Goal: Task Accomplishment & Management: Use online tool/utility

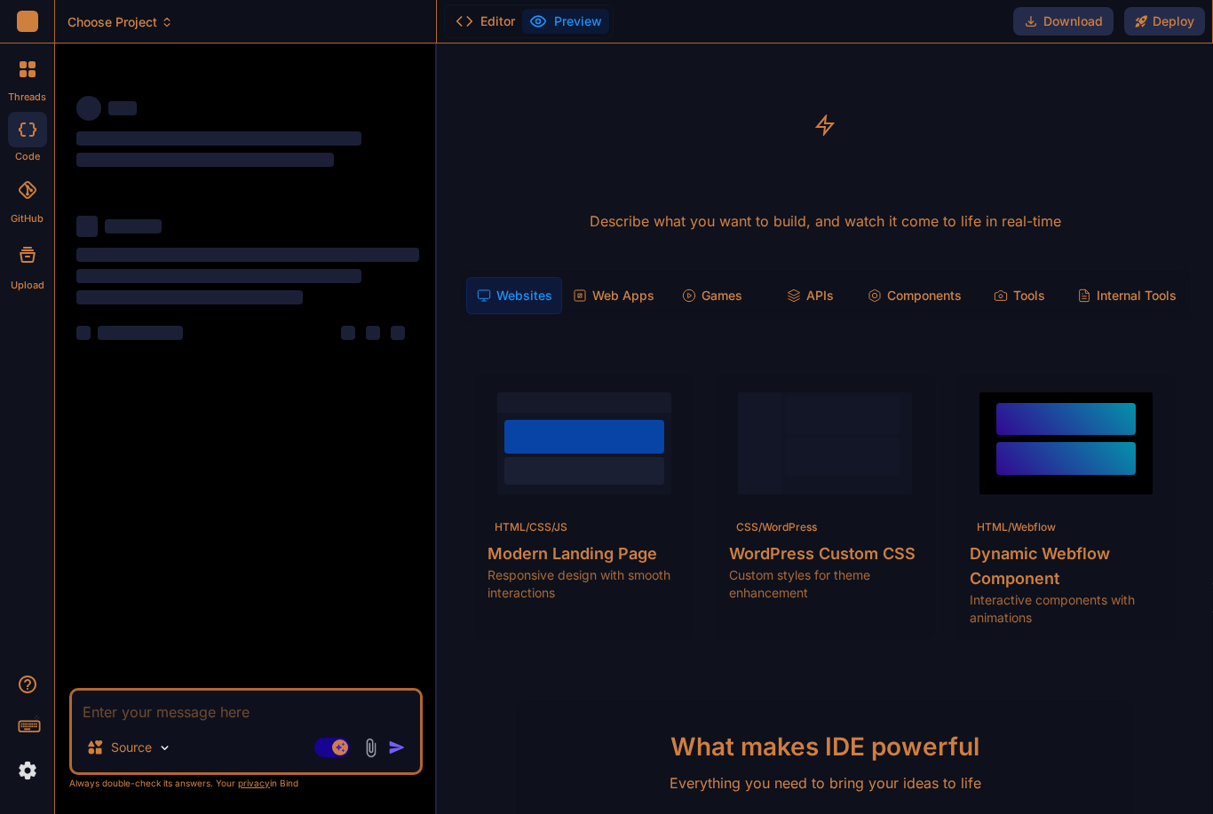
click at [32, 27] on rect at bounding box center [27, 21] width 21 height 21
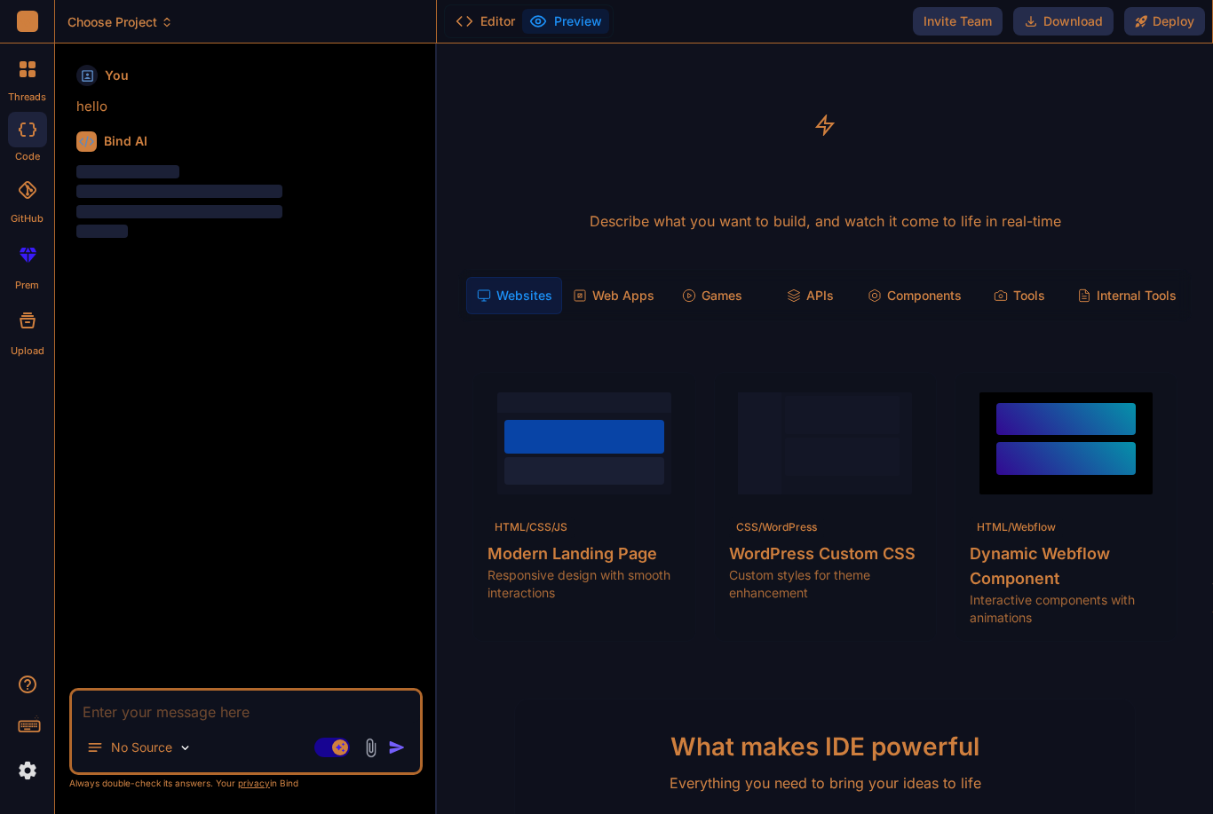
scroll to position [36, 0]
type textarea "x"
click at [172, 723] on textarea at bounding box center [246, 707] width 348 height 32
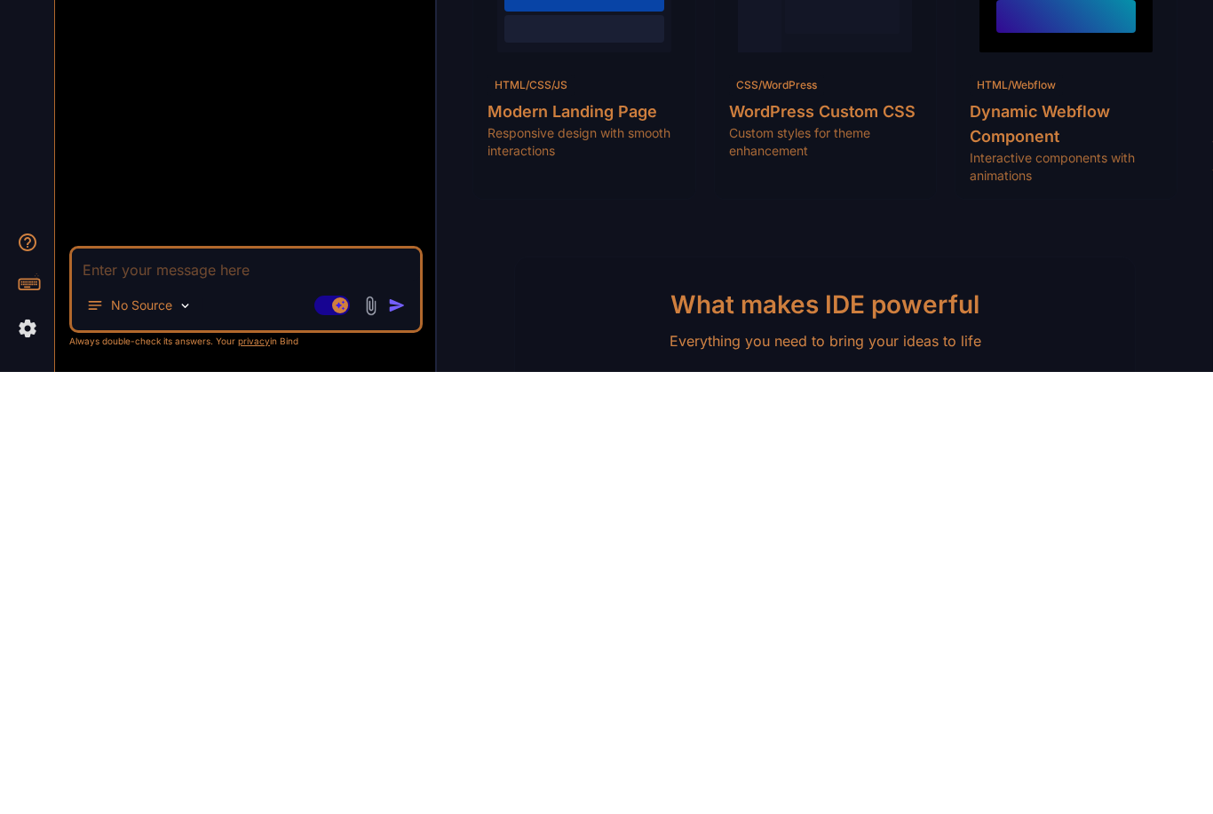
type textarea "C"
type textarea "x"
type textarea "Cr"
type textarea "x"
type textarea "Cre"
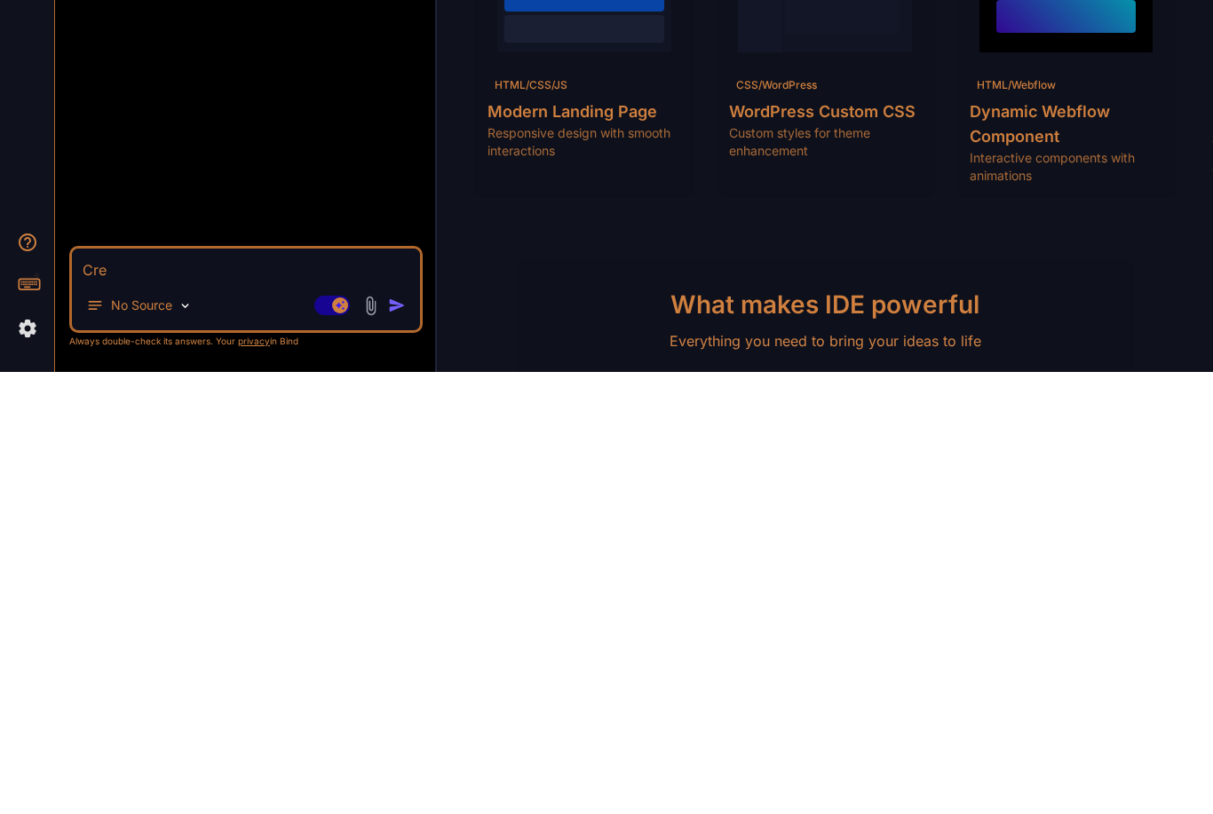
type textarea "x"
type textarea "Crea"
type textarea "x"
type textarea "Creat"
type textarea "x"
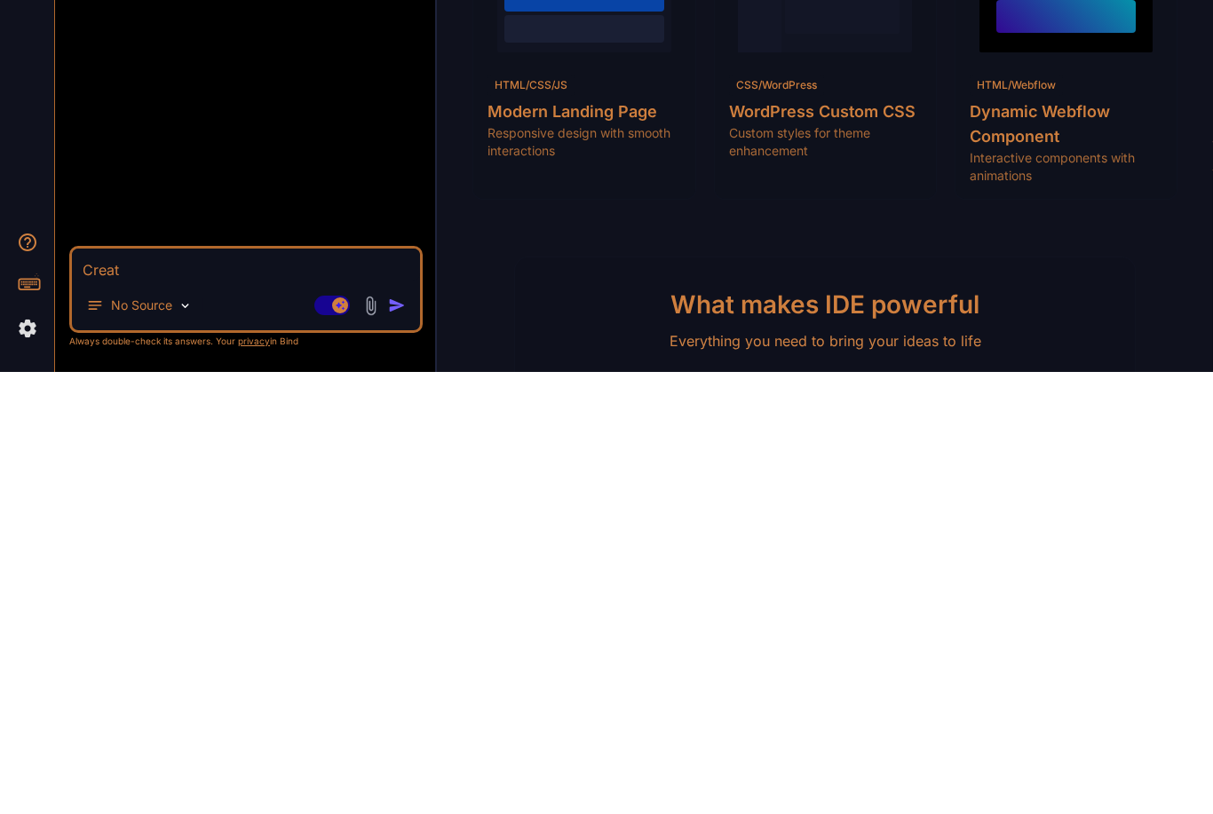
type textarea "Crea"
type textarea "x"
type textarea "Cre"
type textarea "x"
type textarea "Cr"
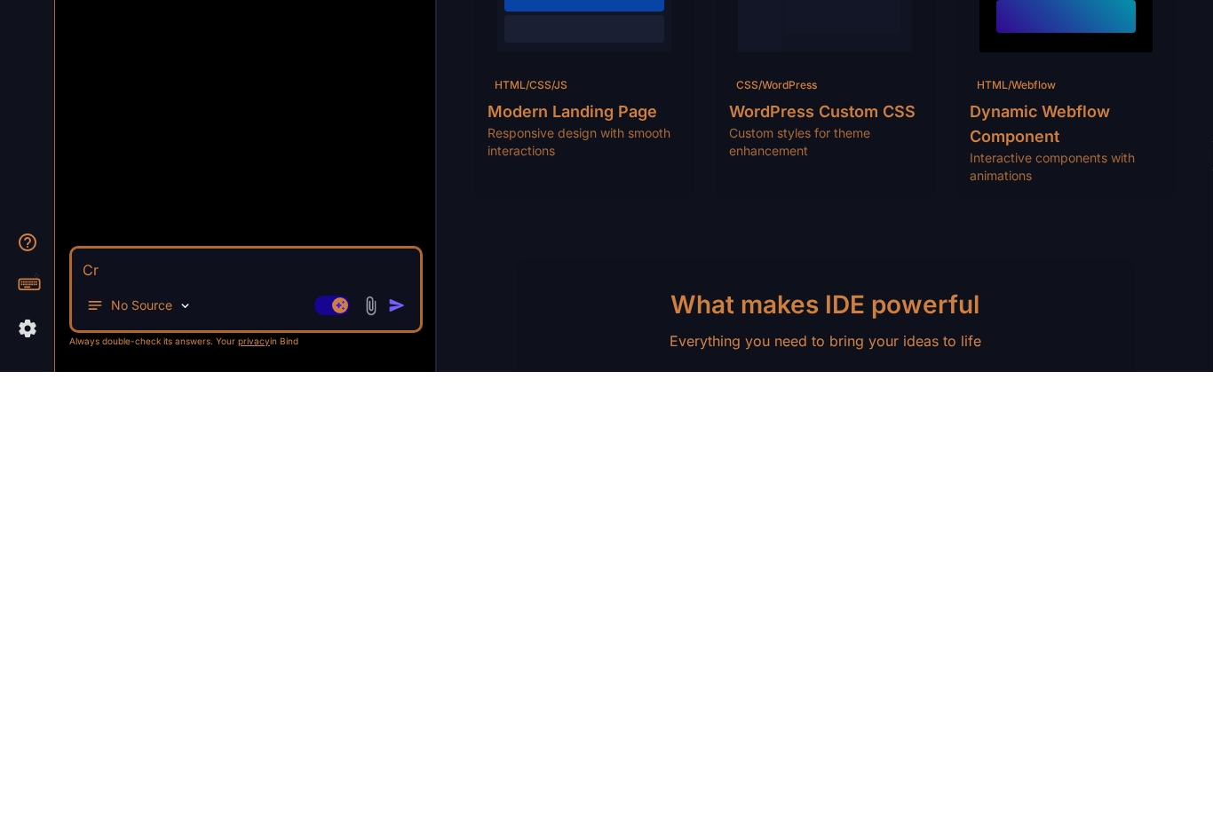
type textarea "x"
type textarea "C"
type textarea "x"
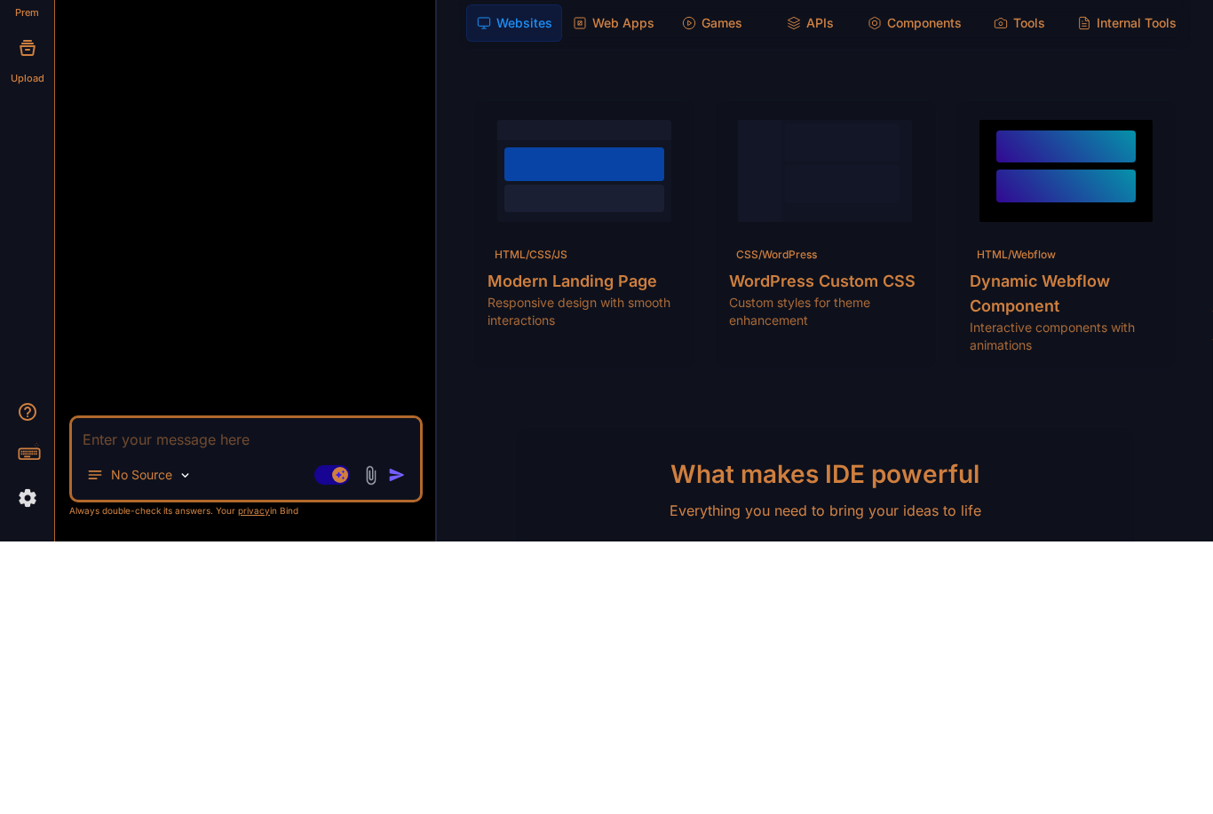
scroll to position [0, 0]
click at [597, 380] on div "View Prompt" at bounding box center [626, 396] width 115 height 32
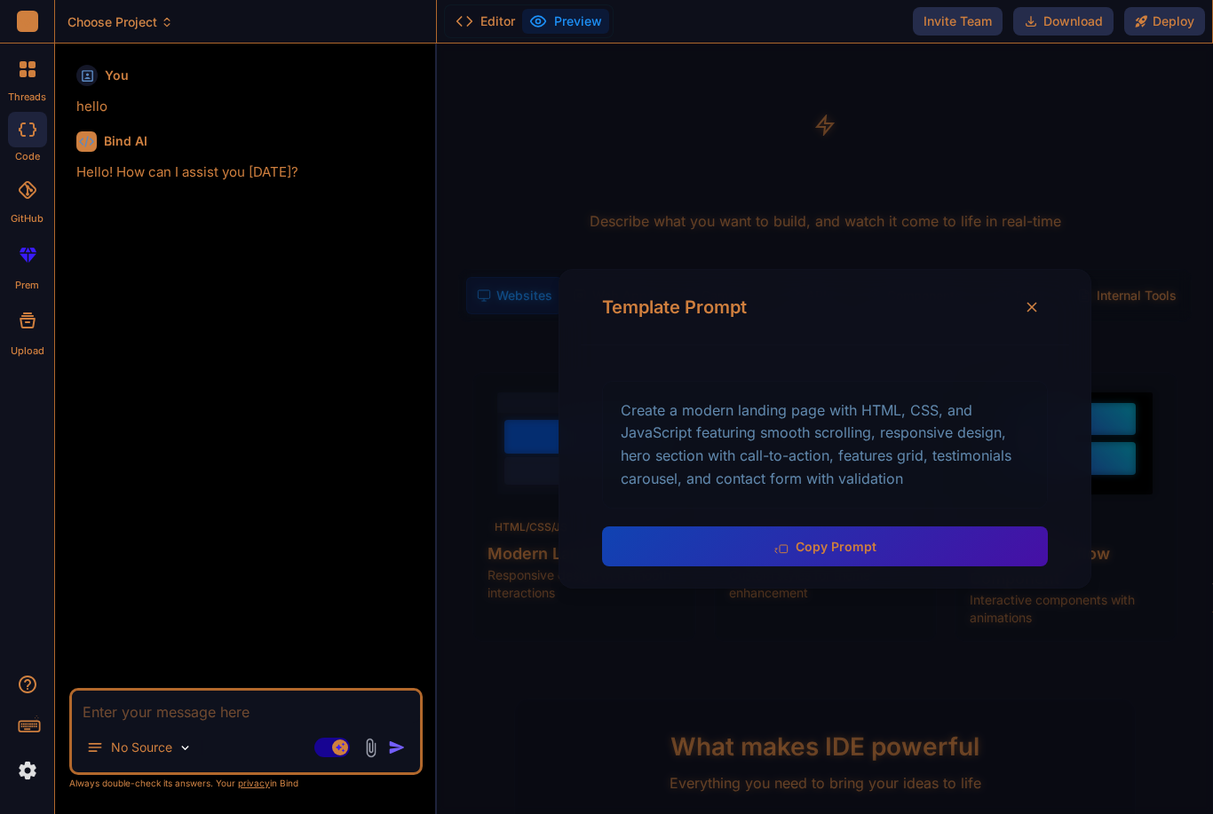
click at [915, 526] on button "Copy Prompt" at bounding box center [825, 546] width 446 height 40
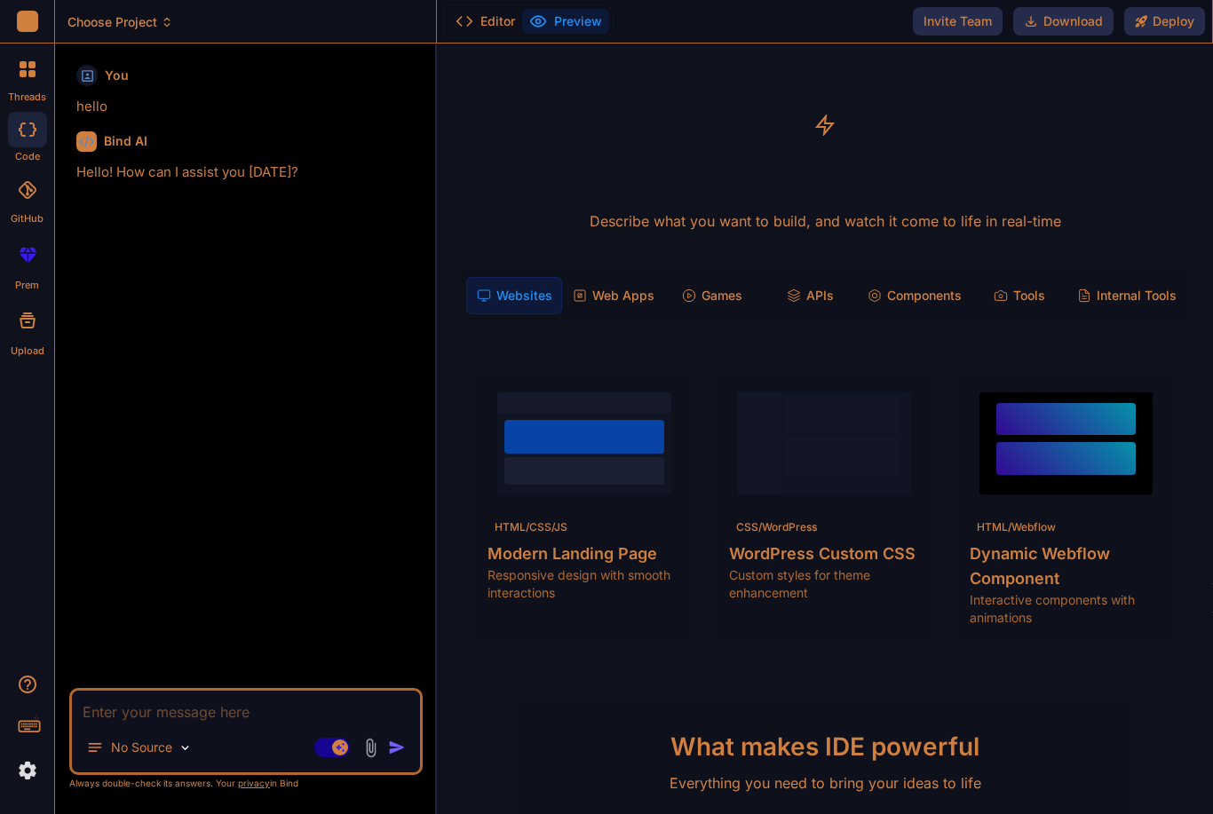
click at [656, 387] on span "View Prompt" at bounding box center [635, 396] width 76 height 18
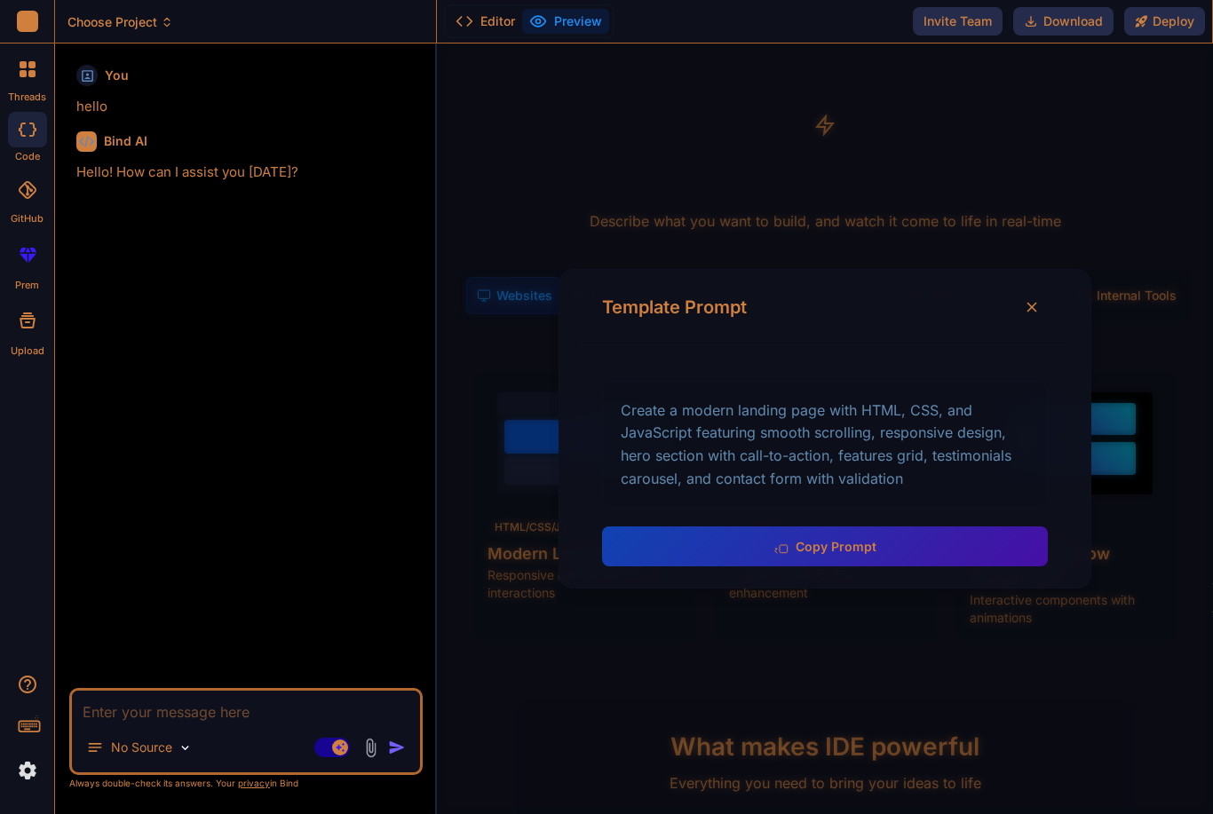
click at [830, 526] on button "Copy Prompt" at bounding box center [825, 546] width 446 height 40
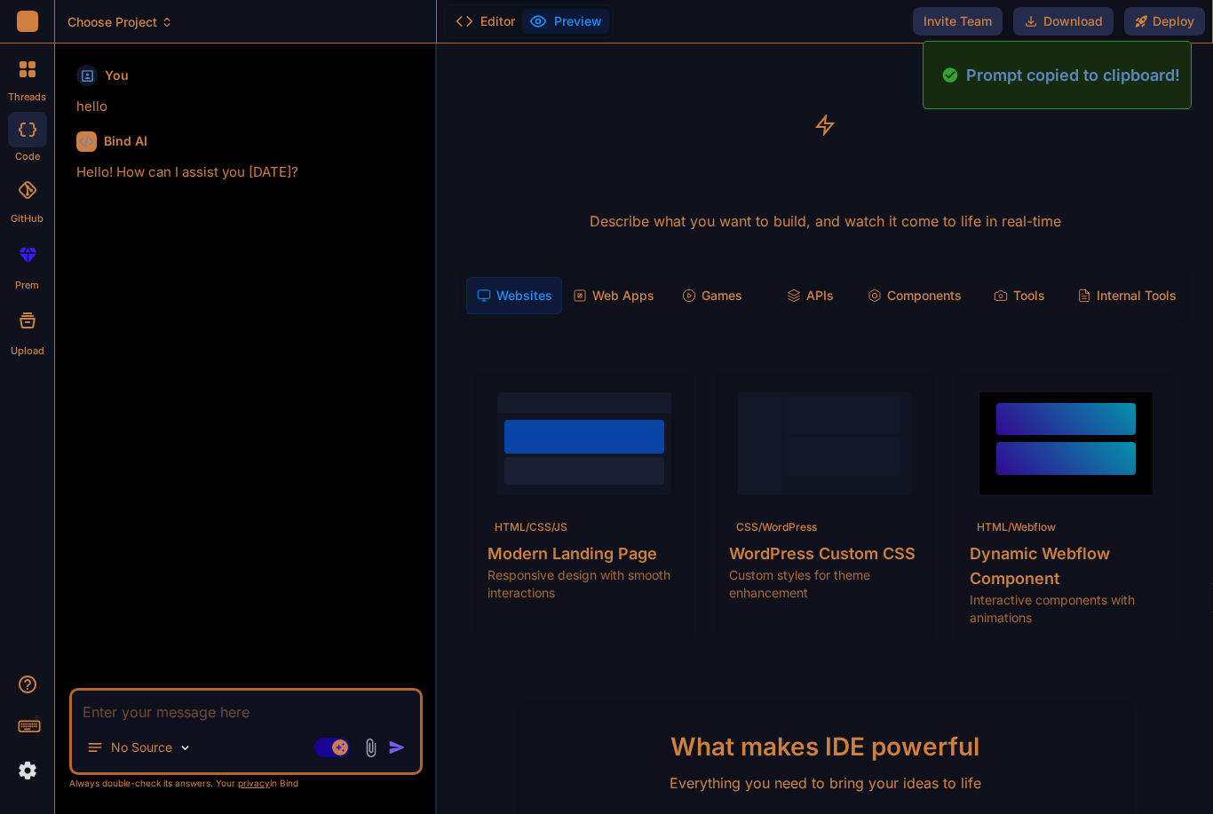
click at [264, 700] on textarea at bounding box center [246, 707] width 348 height 32
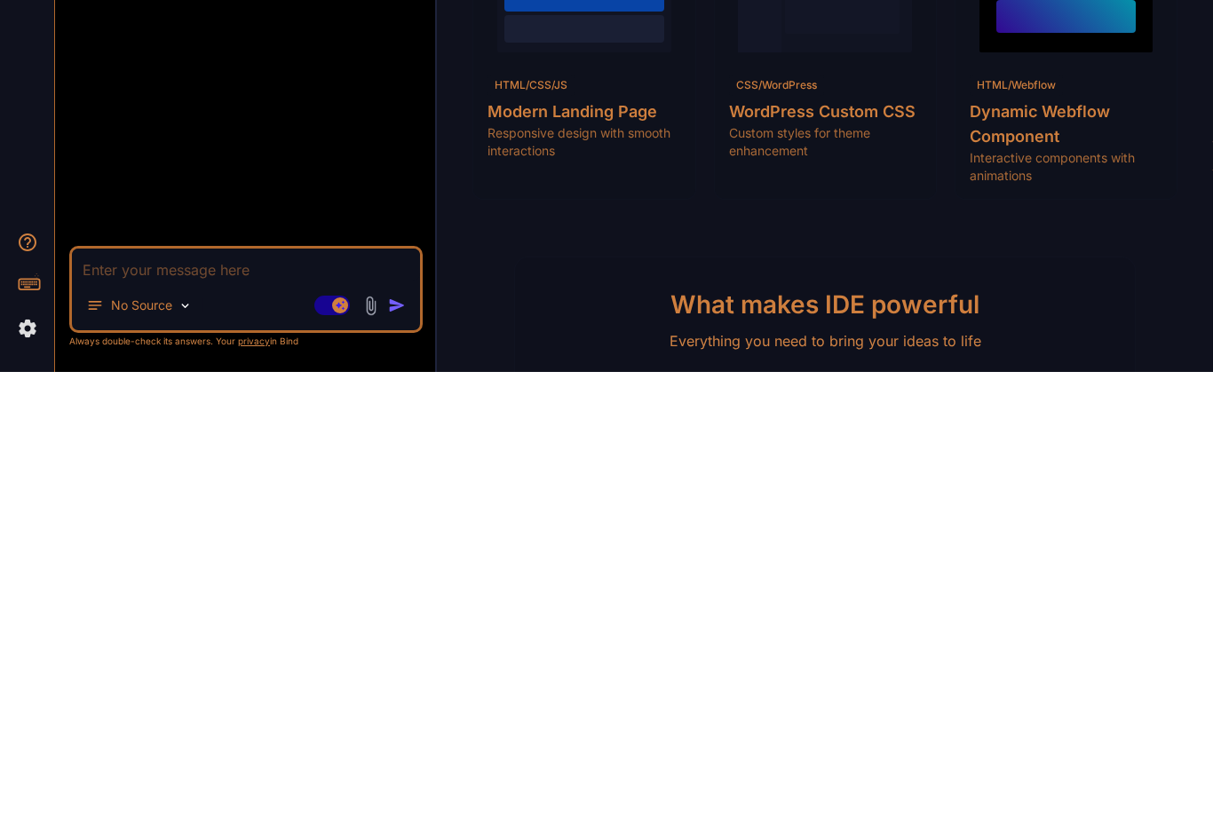
paste textarea "Create a modern landing page with HTML, CSS, and JavaScript featuring smooth sc…"
type textarea "Create a modern landing page with HTML, CSS, and JavaScript featuring smooth sc…"
type textarea "x"
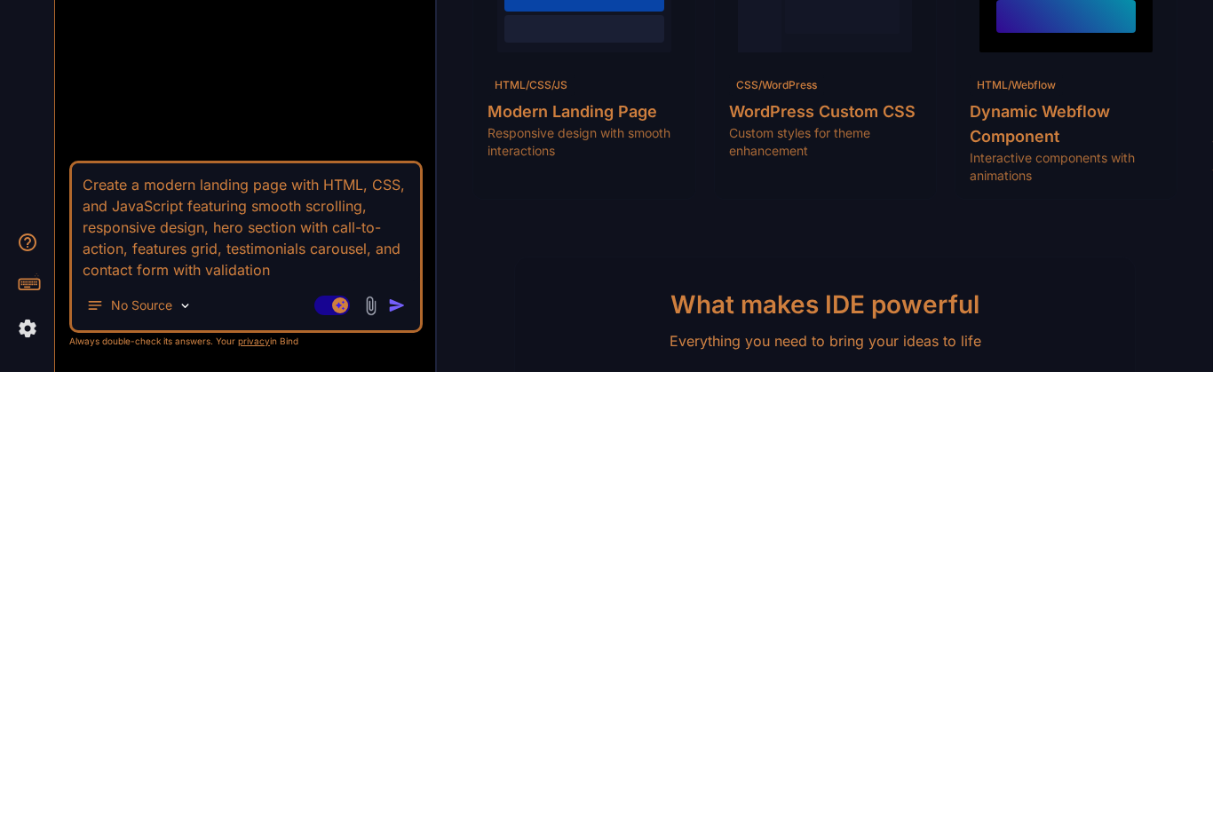
type textarea "Create a modern landing page with HTML, CSS, and JavaScript featuring smooth sc…"
type textarea "x"
type textarea "Create a modern landing page with HTML, CSS, and JavaScript featuring smooth sc…"
type textarea "x"
type textarea "Create a modern landing page with HTML, CSS, and JavaScript featuring smooth sc…"
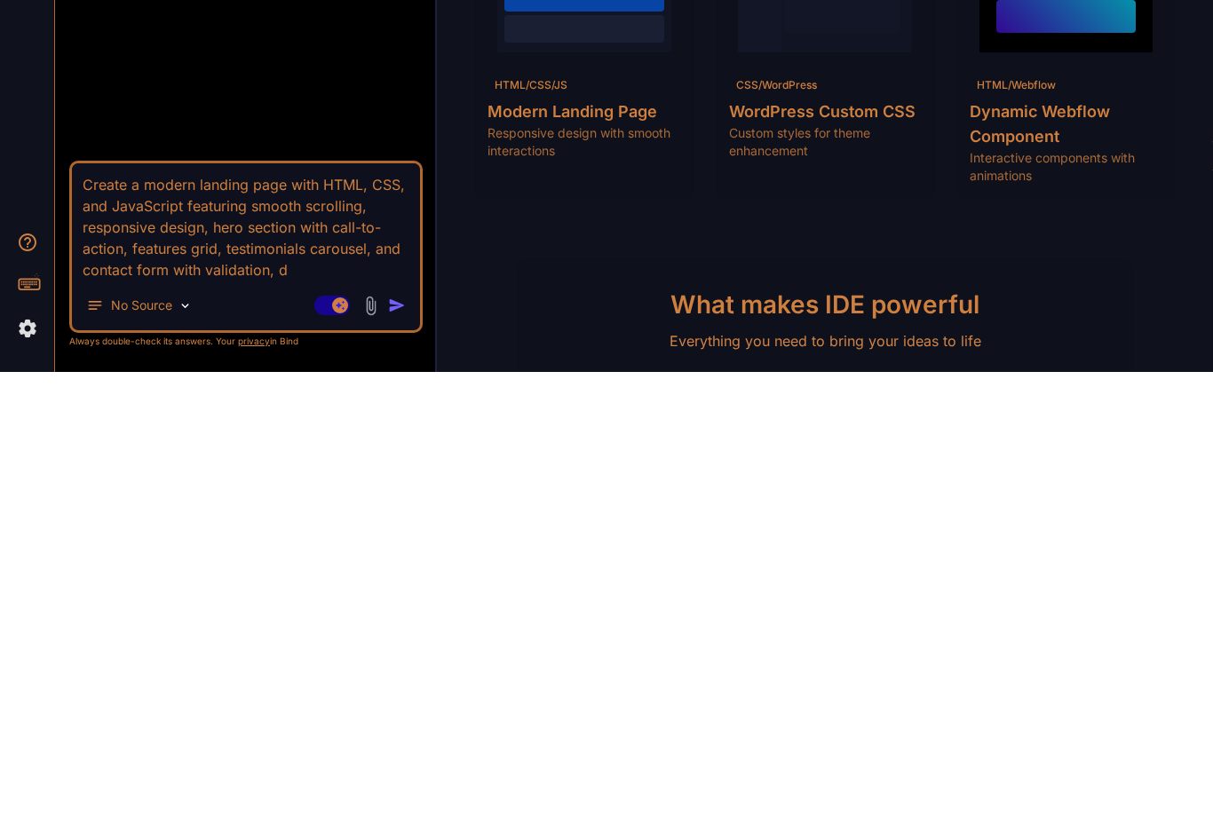
type textarea "x"
type textarea "Create a modern landing page with HTML, CSS, and JavaScript featuring smooth sc…"
type textarea "x"
type textarea "Create a modern landing page with HTML, CSS, and JavaScript featuring smooth sc…"
type textarea "x"
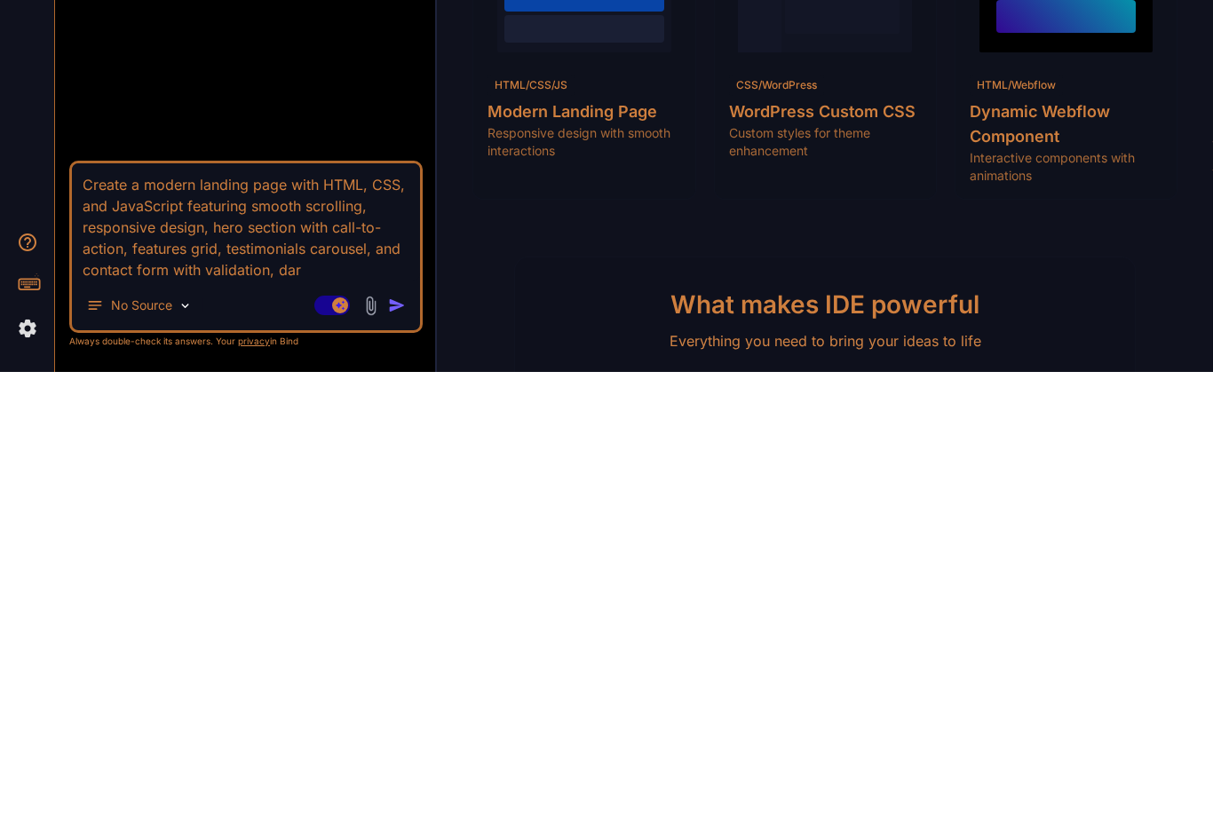
type textarea "Create a modern landing page with HTML, CSS, and JavaScript featuring smooth sc…"
type textarea "x"
type textarea "Create a modern landing page with HTML, CSS, and JavaScript featuring smooth sc…"
type textarea "x"
type textarea "Create a modern landing page with HTML, CSS, and JavaScript featuring smooth sc…"
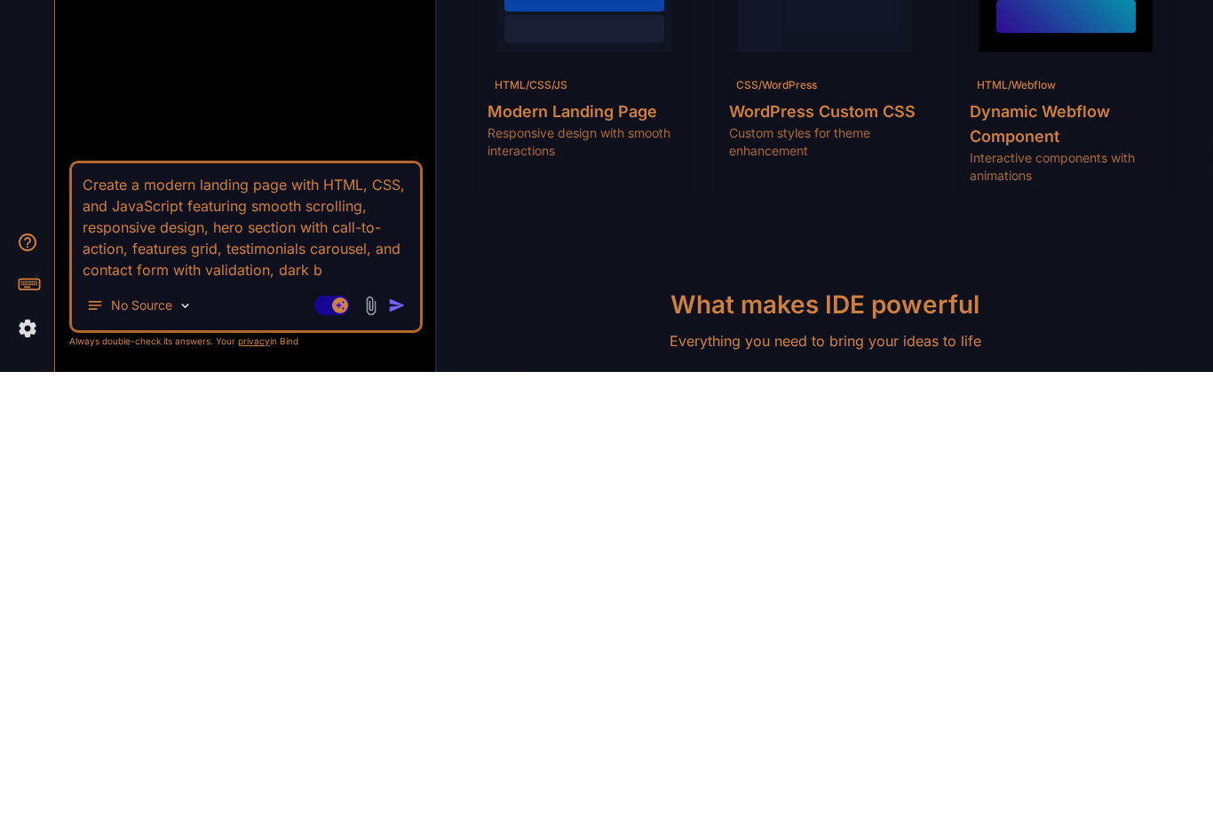
type textarea "x"
type textarea "Create a modern landing page with HTML, CSS, and JavaScript featuring smooth sc…"
type textarea "x"
type textarea "Create a modern landing page with HTML, CSS, and JavaScript featuring smooth sc…"
type textarea "x"
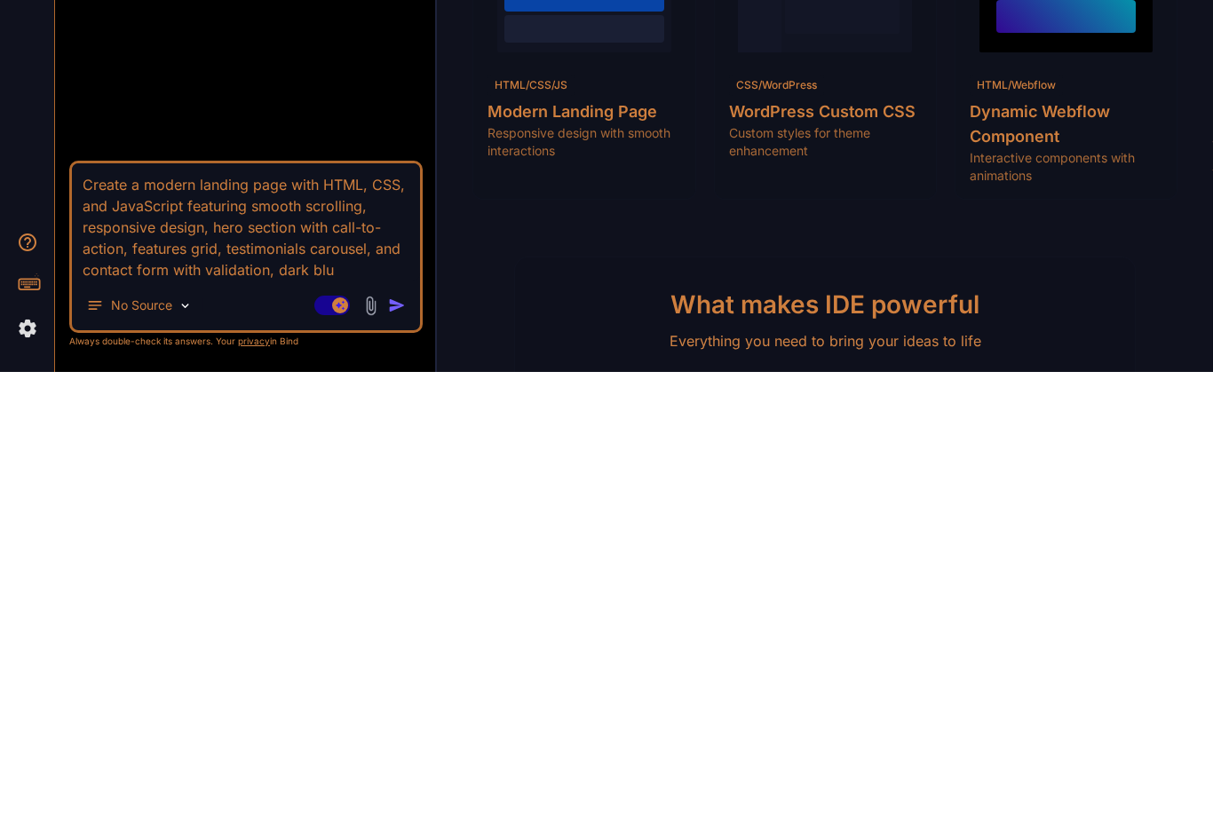
type textarea "Create a modern landing page with HTML, CSS, and JavaScript featuring smooth sc…"
type textarea "x"
type textarea "Create a modern landing page with HTML, CSS, and JavaScript featuring smooth sc…"
type textarea "x"
type textarea "Create a modern landing page with HTML, CSS, and JavaScript featuring smooth sc…"
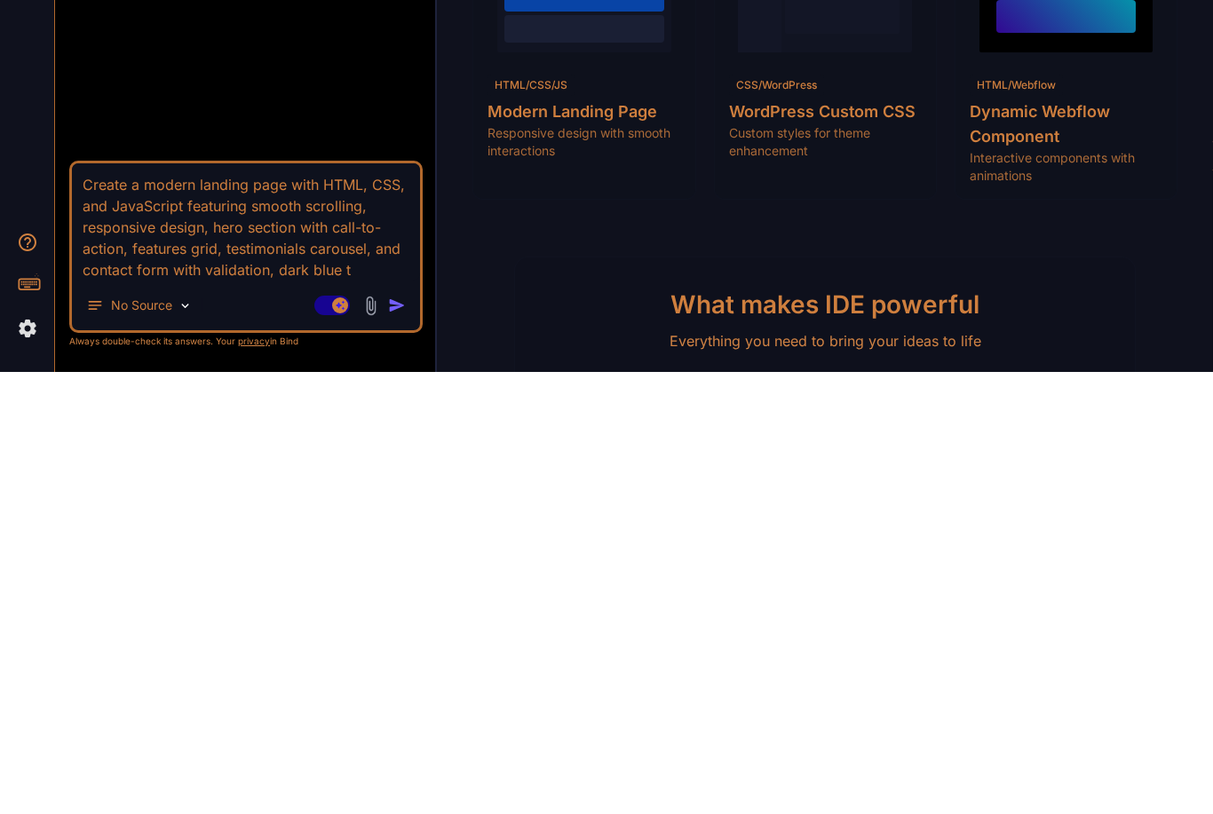
type textarea "x"
type textarea "Create a modern landing page with HTML, CSS, and JavaScript featuring smooth sc…"
type textarea "x"
type textarea "Create a modern landing page with HTML, CSS, and JavaScript featuring smooth sc…"
type textarea "x"
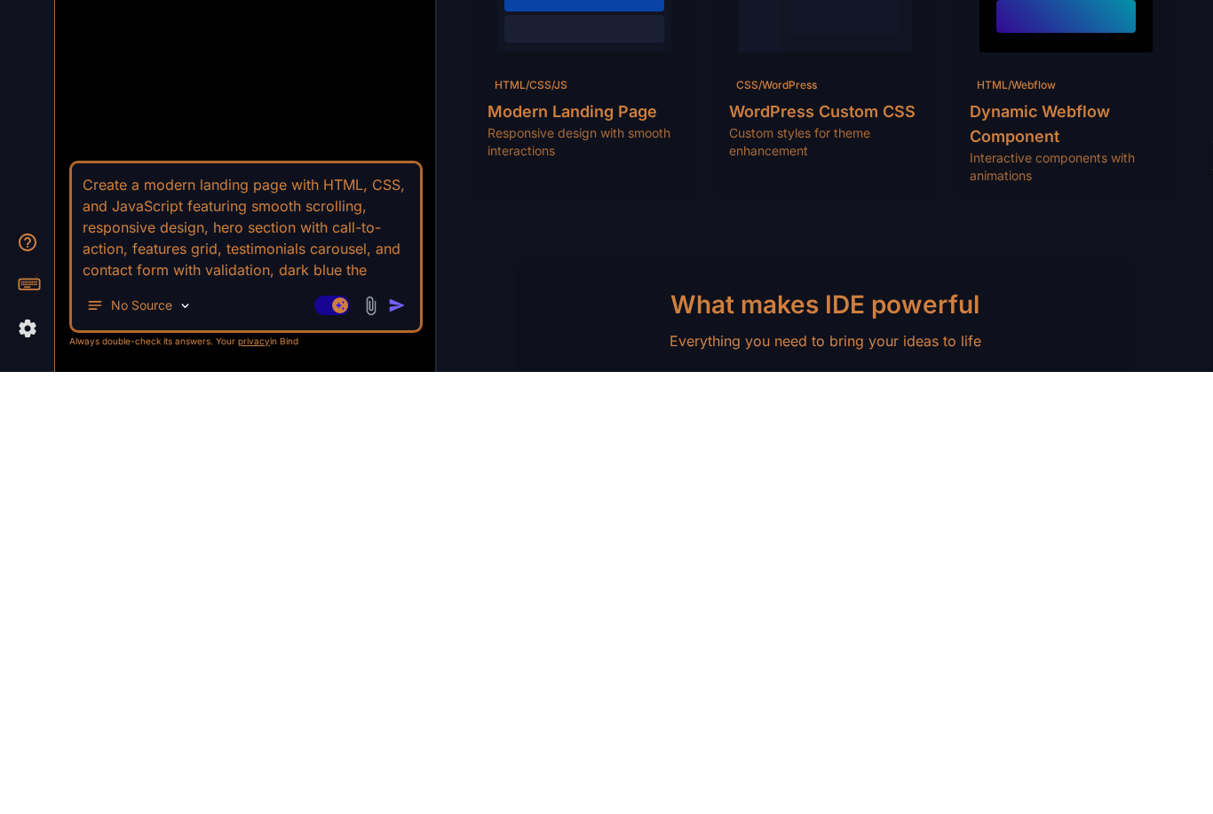
type textarea "Create a modern landing page with HTML, CSS, and JavaScript featuring smooth sc…"
type textarea "x"
type textarea "Create a modern landing page with HTML, CSS, and JavaScript featuring smooth sc…"
type textarea "x"
type textarea "Create a modern landing page with HTML, CSS, and JavaScript featuring smooth sc…"
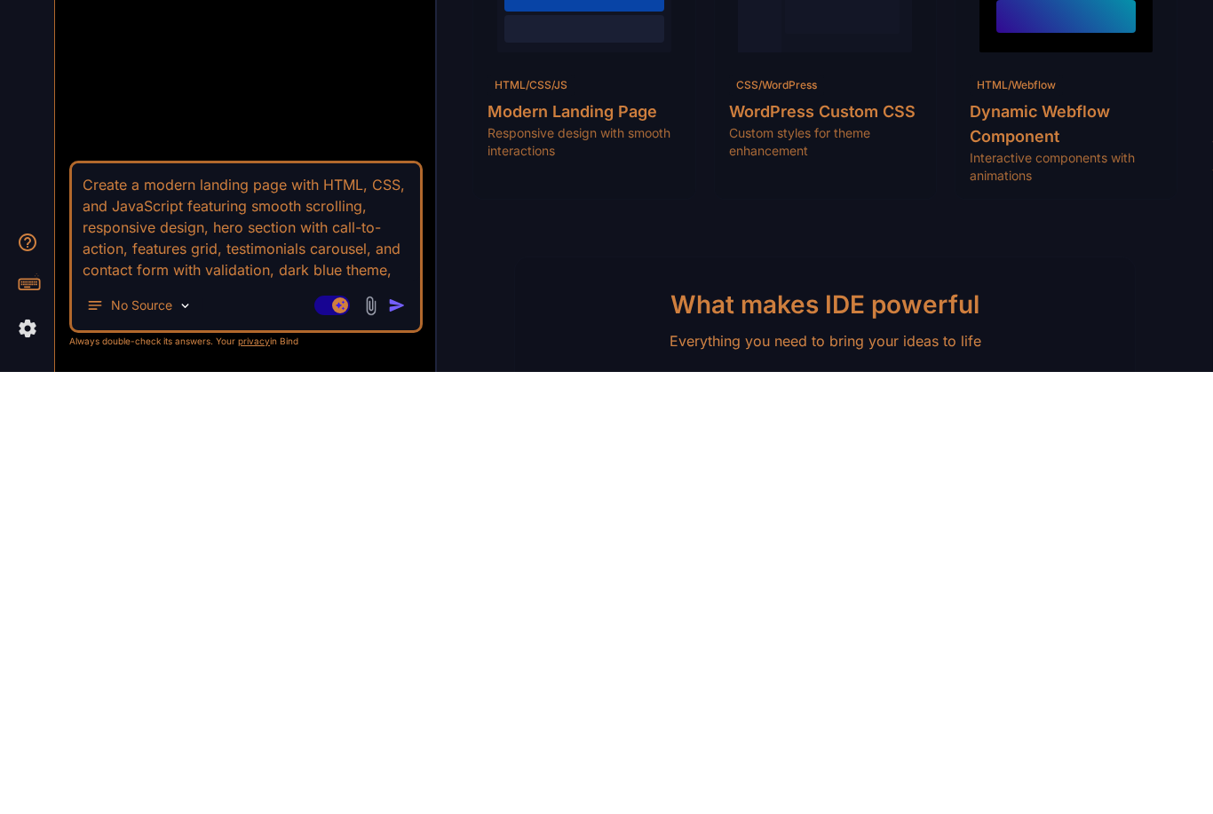
type textarea "x"
type textarea "Create a modern landing page with HTML, CSS, and JavaScript featuring smooth sc…"
type textarea "x"
type textarea "Create a modern landing page with HTML, CSS, and JavaScript featuring smooth sc…"
type textarea "x"
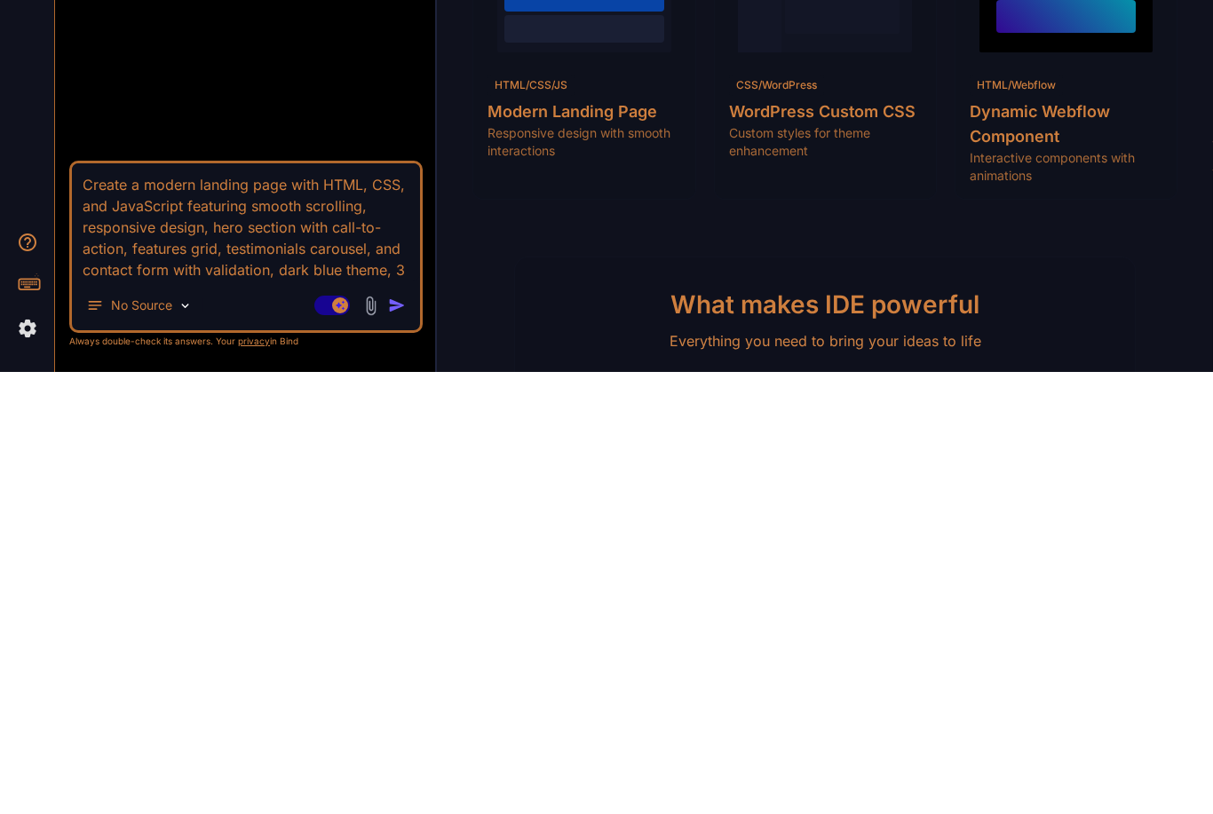
type textarea "Create a modern landing page with HTML, CSS, and JavaScript featuring smooth sc…"
type textarea "x"
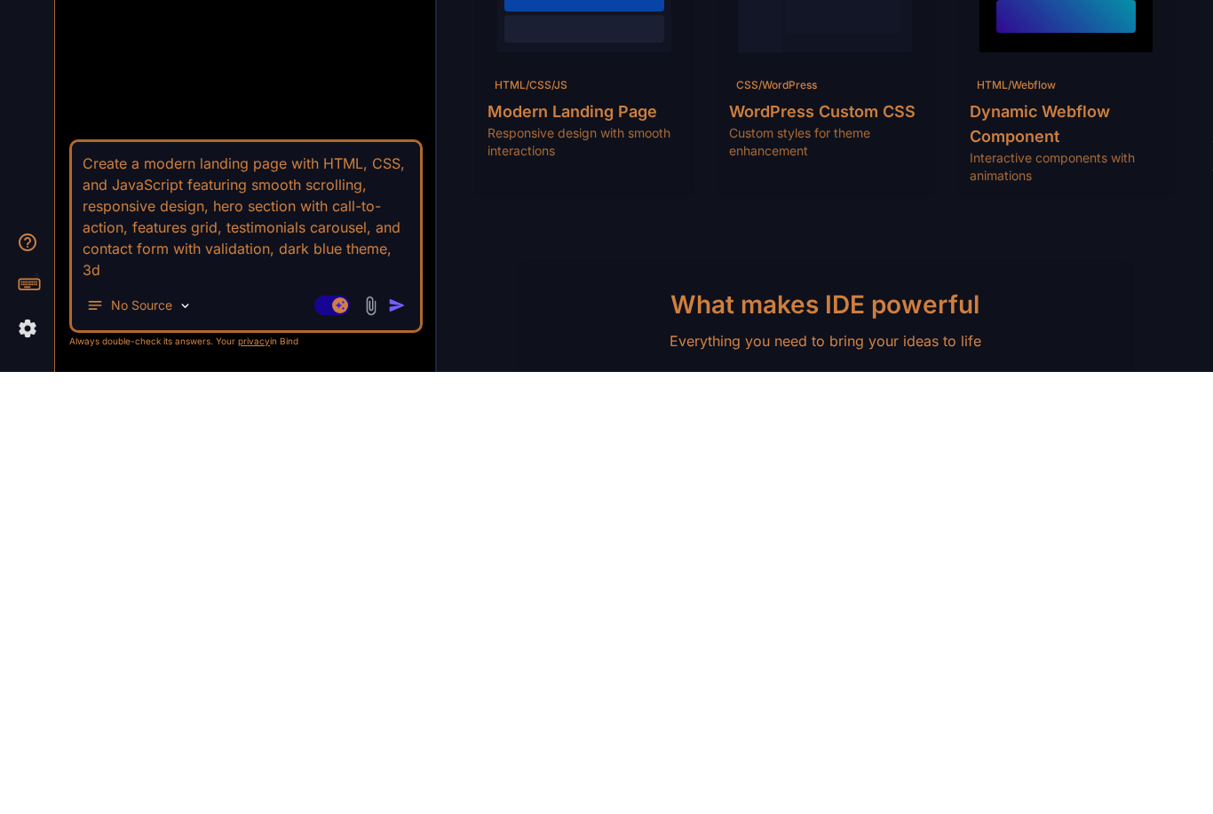
type textarea "Create a modern landing page with HTML, CSS, and JavaScript featuring smooth sc…"
type textarea "x"
type textarea "Create a modern landing page with HTML, CSS, and JavaScript featuring smooth sc…"
type textarea "x"
type textarea "Create a modern landing page with HTML, CSS, and JavaScript featuring smooth sc…"
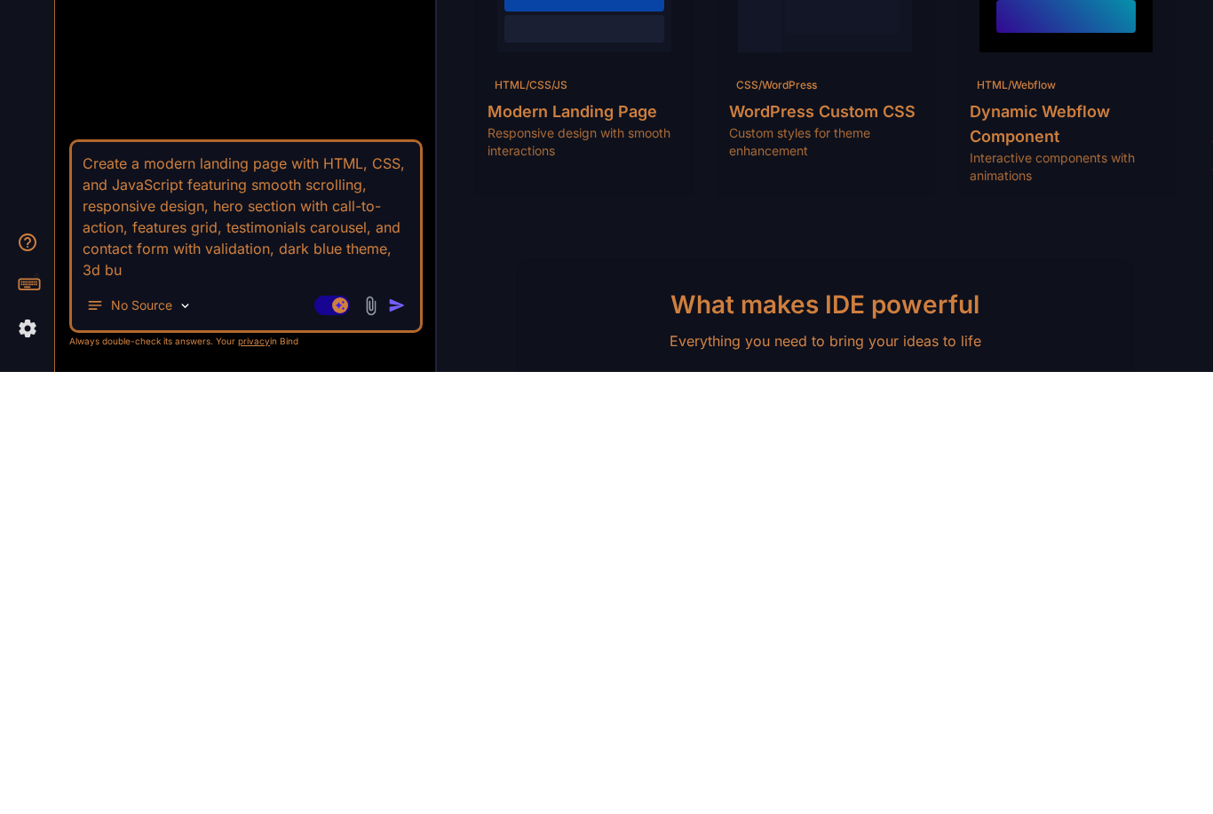
type textarea "x"
type textarea "Create a modern landing page with HTML, CSS, and JavaScript featuring smooth sc…"
type textarea "x"
type textarea "Create a modern landing page with HTML, CSS, and JavaScript featuring smooth sc…"
type textarea "x"
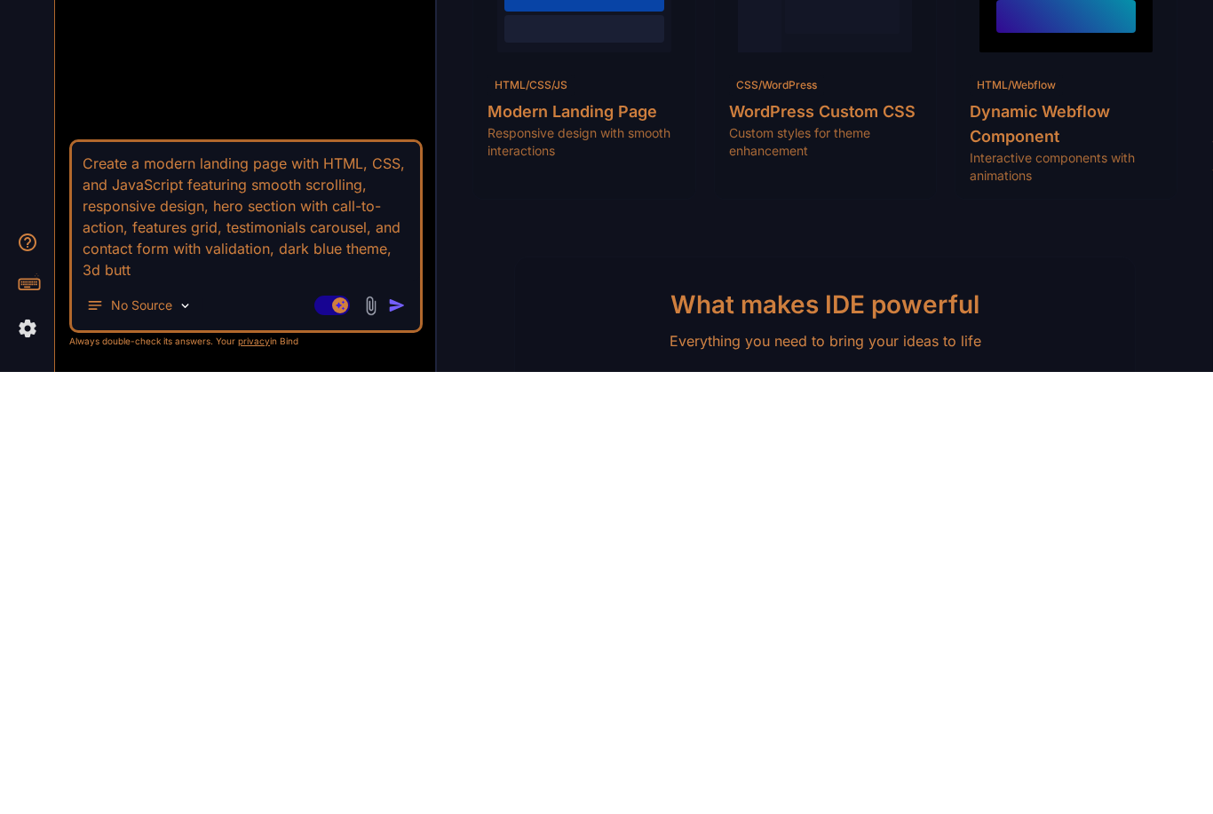
type textarea "Create a modern landing page with HTML, CSS, and JavaScript featuring smooth sc…"
type textarea "x"
type textarea "Create a modern landing page with HTML, CSS, and JavaScript featuring smooth sc…"
type textarea "x"
type textarea "Create a modern landing page with HTML, CSS, and JavaScript featuring smooth sc…"
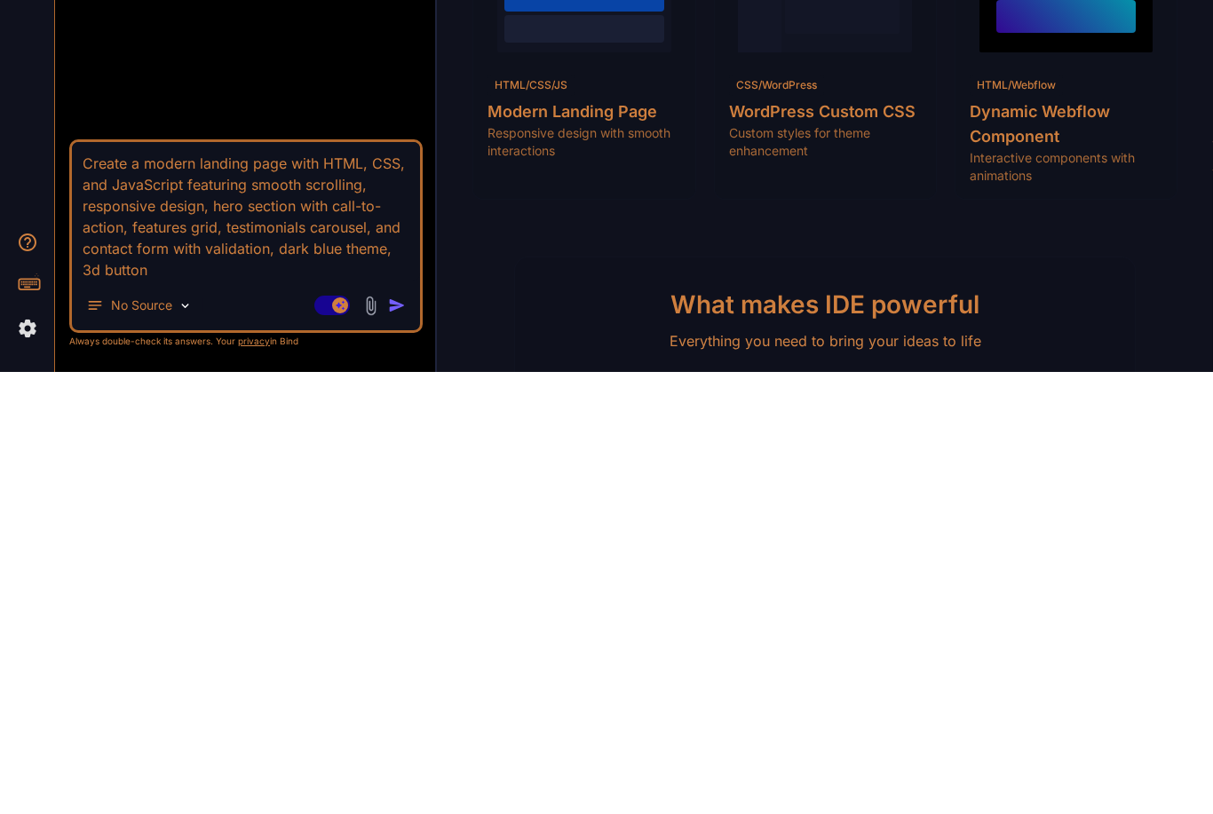
type textarea "x"
type textarea "Create a modern landing page with HTML, CSS, and JavaScript featuring smooth sc…"
type textarea "x"
type textarea "Create a modern landing page with HTML, CSS, and JavaScript featuring smooth sc…"
type textarea "x"
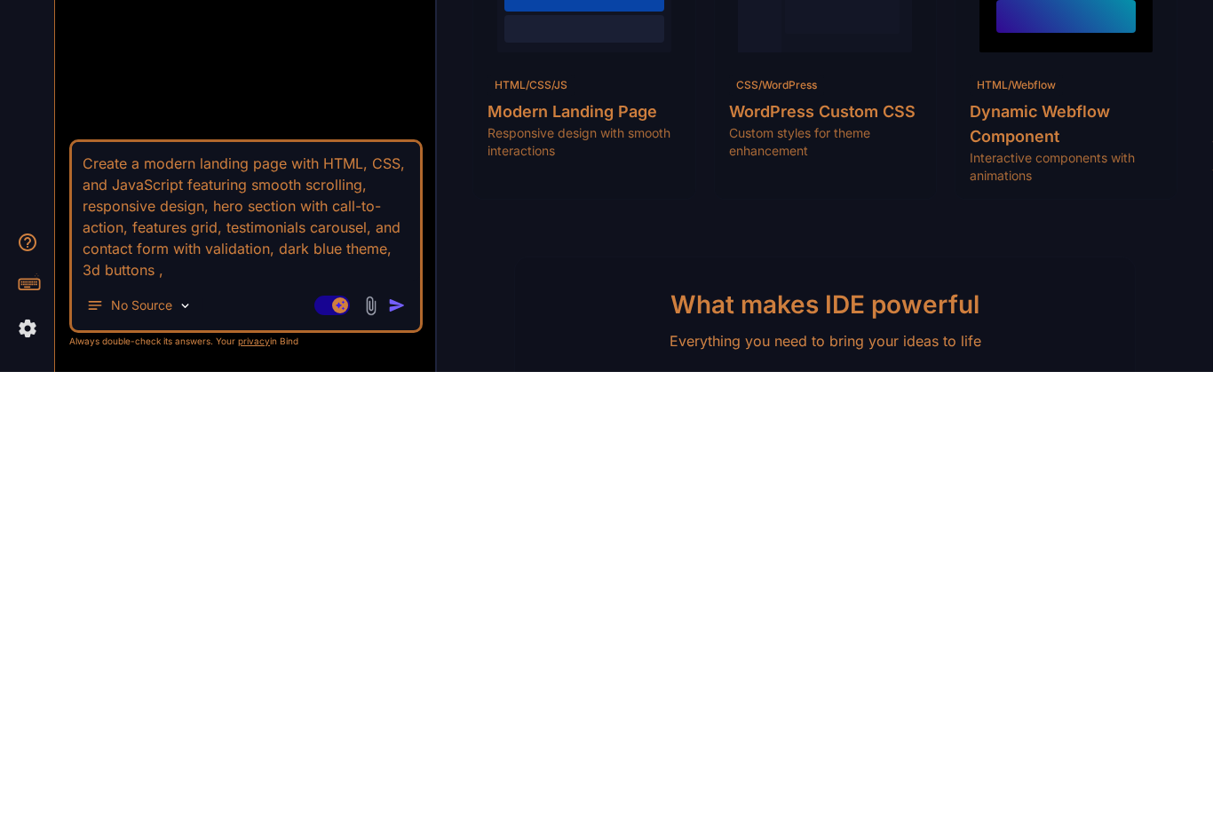
type textarea "Create a modern landing page with HTML, CSS, and JavaScript featuring smooth sc…"
type textarea "x"
type textarea "Create a modern landing page with HTML, CSS, and JavaScript featuring smooth sc…"
type textarea "x"
type textarea "Create a modern landing page with HTML, CSS, and JavaScript featuring smooth sc…"
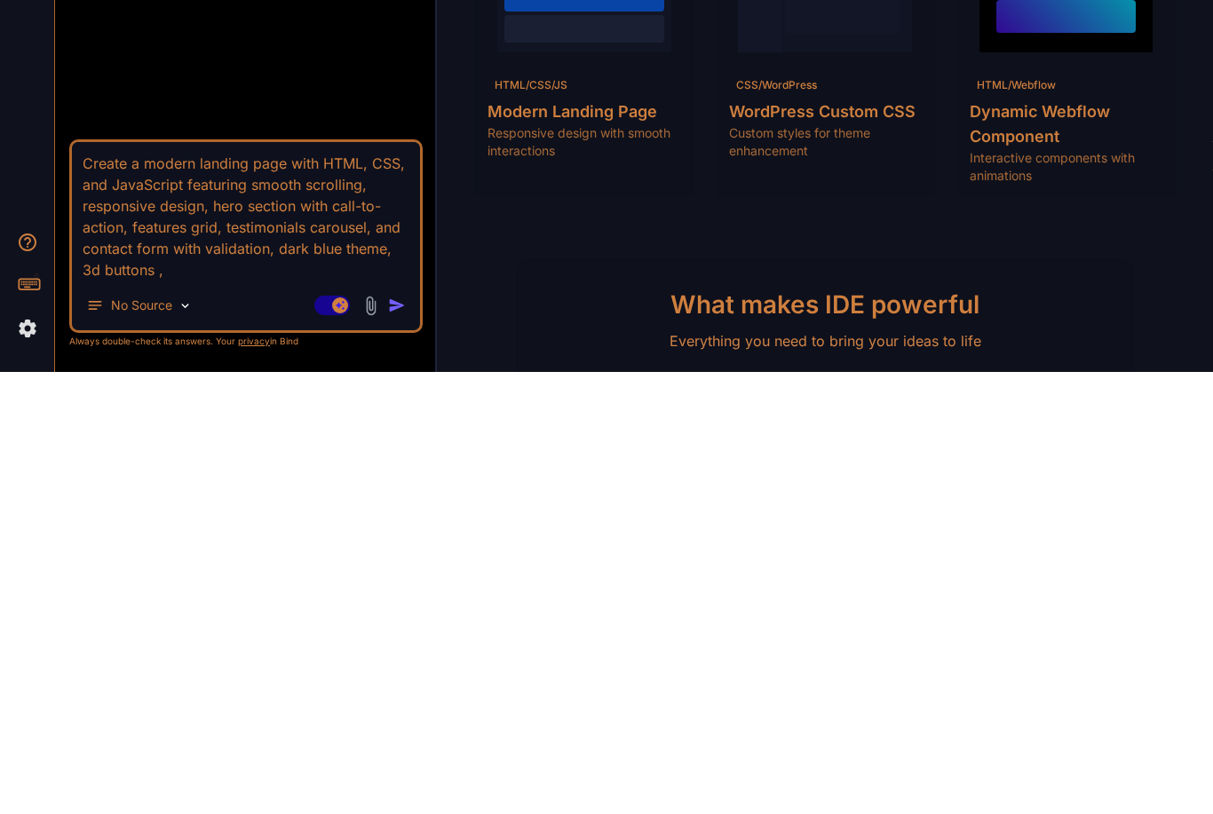
type textarea "x"
type textarea "Create a modern landing page with HTML, CSS, and JavaScript featuring smooth sc…"
type textarea "x"
type textarea "Create a modern landing page with HTML, CSS, and JavaScript featuring smooth sc…"
type textarea "x"
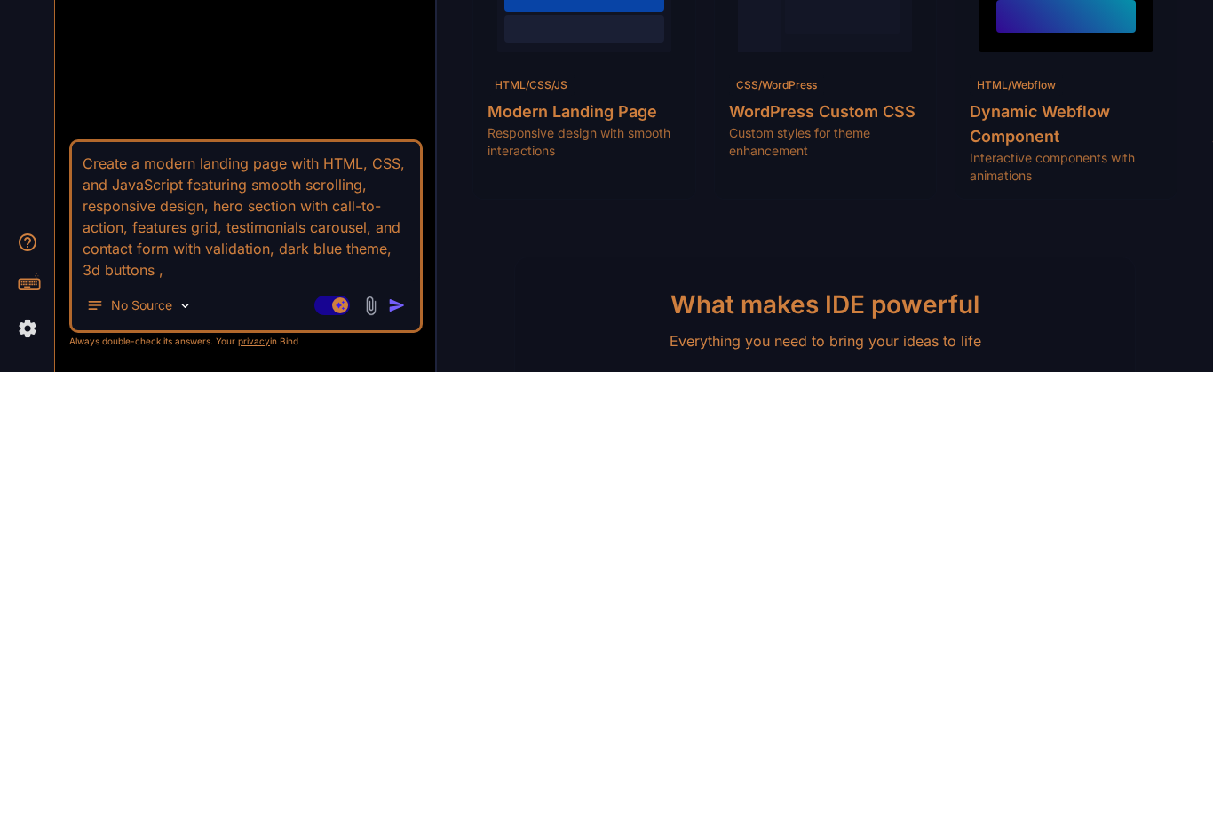
type textarea "Create a modern landing page with HTML, CSS, and JavaScript featuring smooth sc…"
type textarea "x"
type textarea "Create a modern landing page with HTML, CSS, and JavaScript featuring smooth sc…"
type textarea "x"
type textarea "Create a modern landing page with HTML, CSS, and JavaScript featuring smooth sc…"
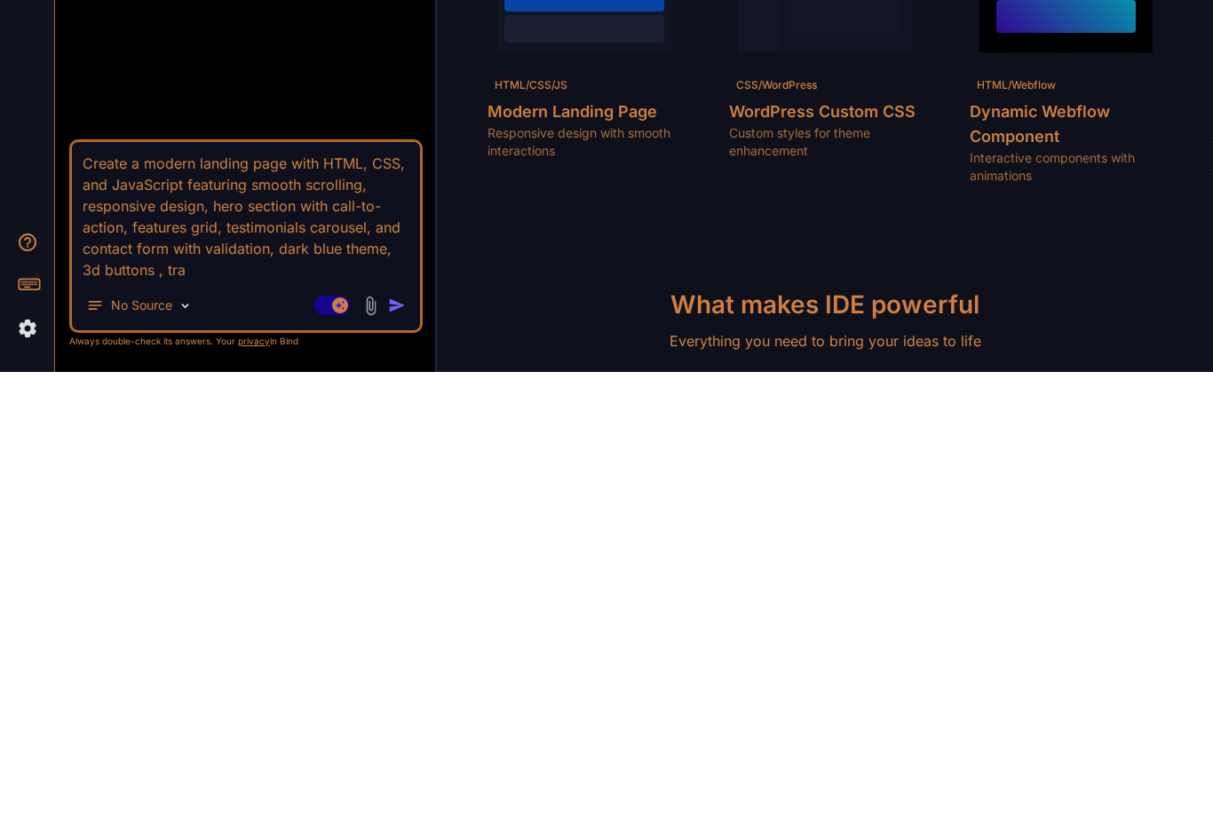
type textarea "x"
type textarea "Create a modern landing page with HTML, CSS, and JavaScript featuring smooth sc…"
type textarea "x"
type textarea "Create a modern landing page with HTML, CSS, and JavaScript featuring smooth sc…"
type textarea "x"
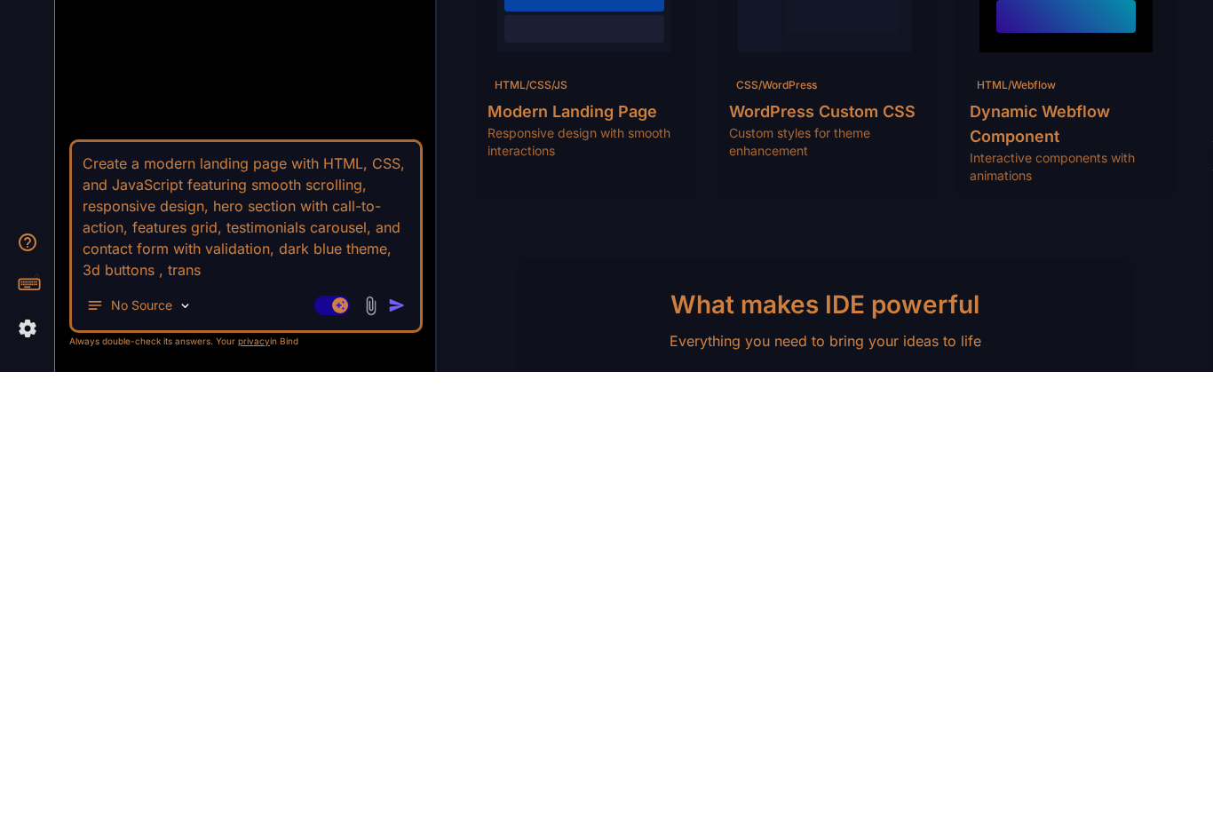
type textarea "Create a modern landing page with HTML, CSS, and JavaScript featuring smooth sc…"
type textarea "x"
type textarea "Create a modern landing page with HTML, CSS, and JavaScript featuring smooth sc…"
type textarea "x"
type textarea "Create a modern landing page with HTML, CSS, and JavaScript featuring smooth sc…"
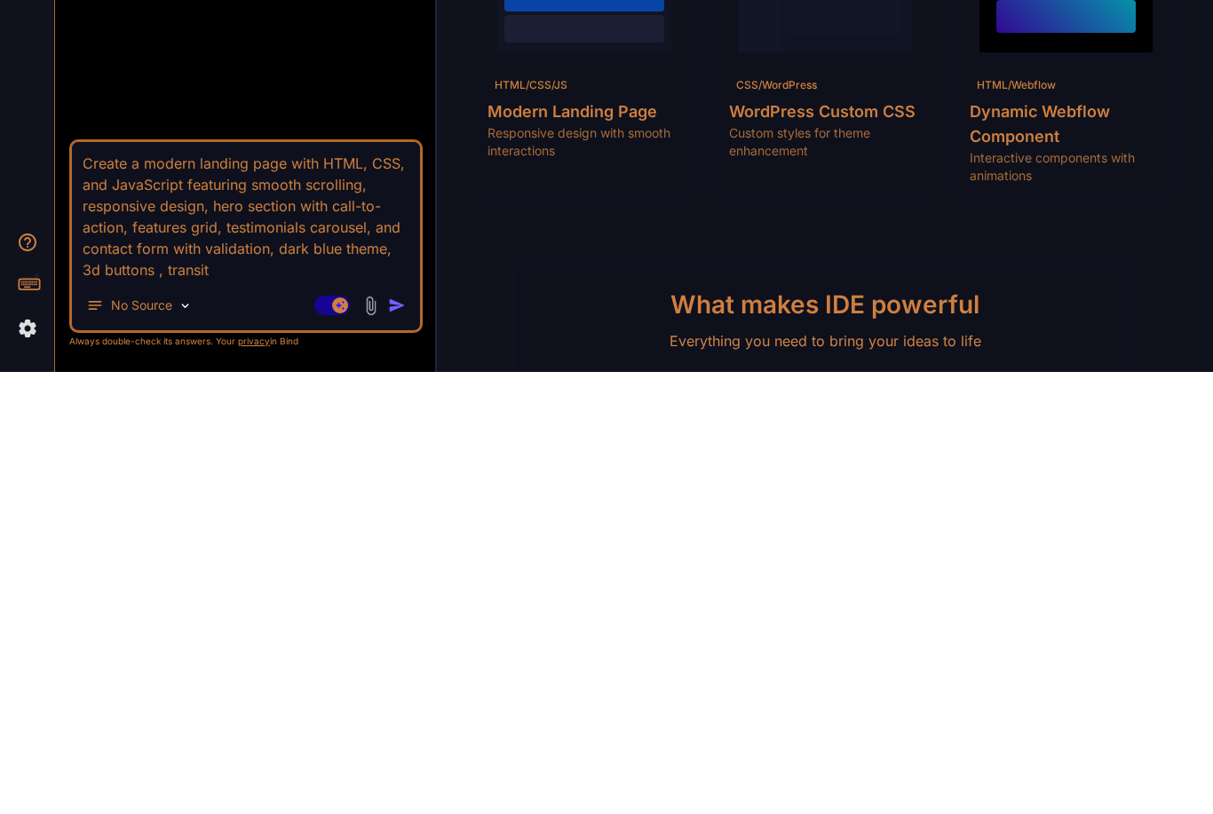
type textarea "x"
type textarea "Create a modern landing page with HTML, CSS, and JavaScript featuring smooth sc…"
type textarea "x"
type textarea "Create a modern landing page with HTML, CSS, and JavaScript featuring smooth sc…"
type textarea "x"
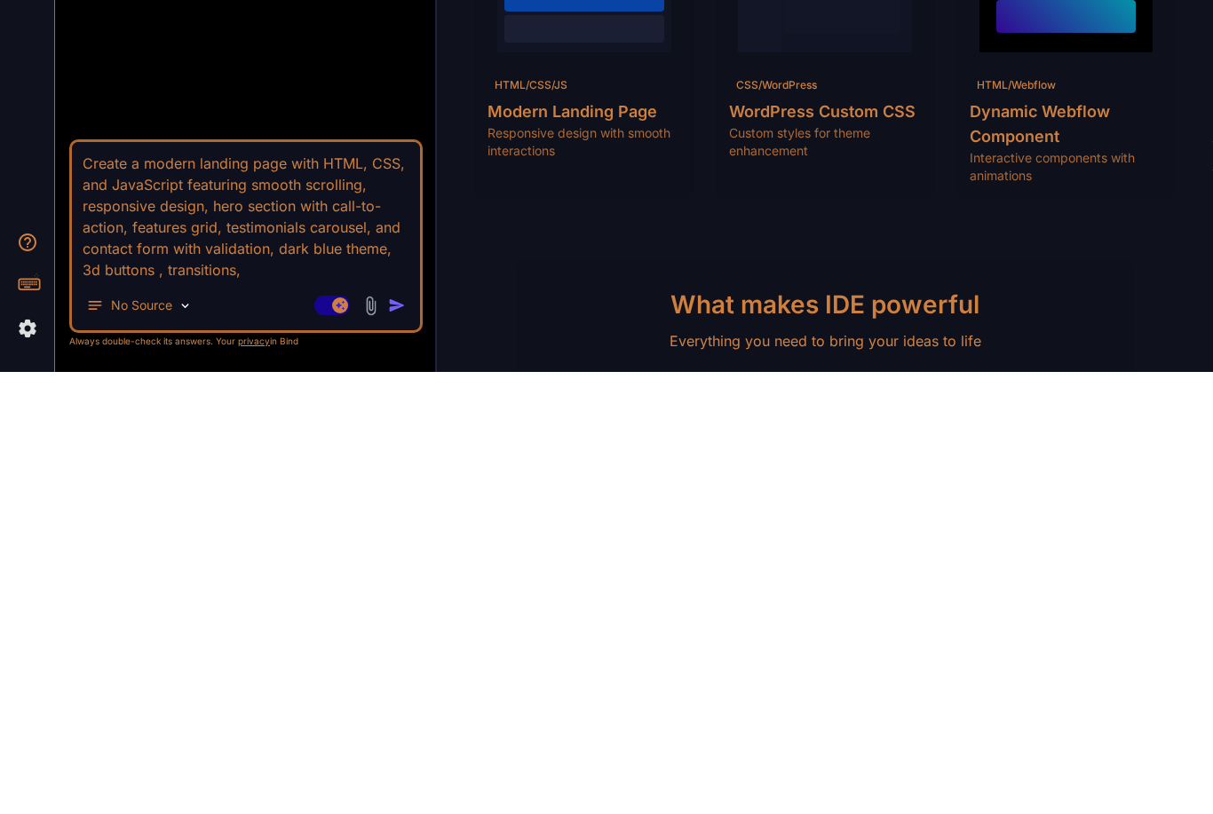
type textarea "Create a modern landing page with HTML, CSS, and JavaScript featuring smooth sc…"
type textarea "x"
type textarea "Create a modern landing page with HTML, CSS, and JavaScript featuring smooth sc…"
type textarea "x"
type textarea "Create a modern landing page with HTML, CSS, and JavaScript featuring smooth sc…"
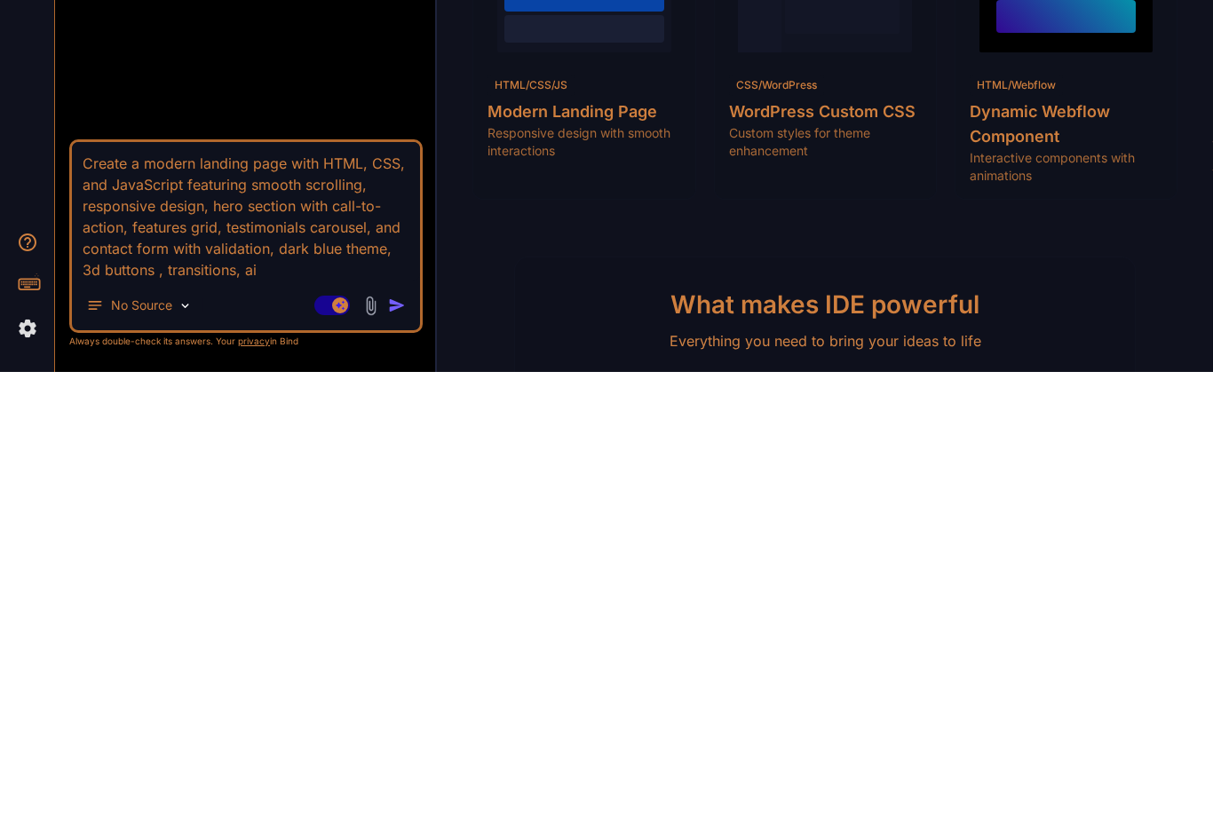
type textarea "x"
type textarea "Create a modern landing page with HTML, CSS, and JavaScript featuring smooth sc…"
type textarea "x"
type textarea "Create a modern landing page with HTML, CSS, and JavaScript featuring smooth sc…"
type textarea "x"
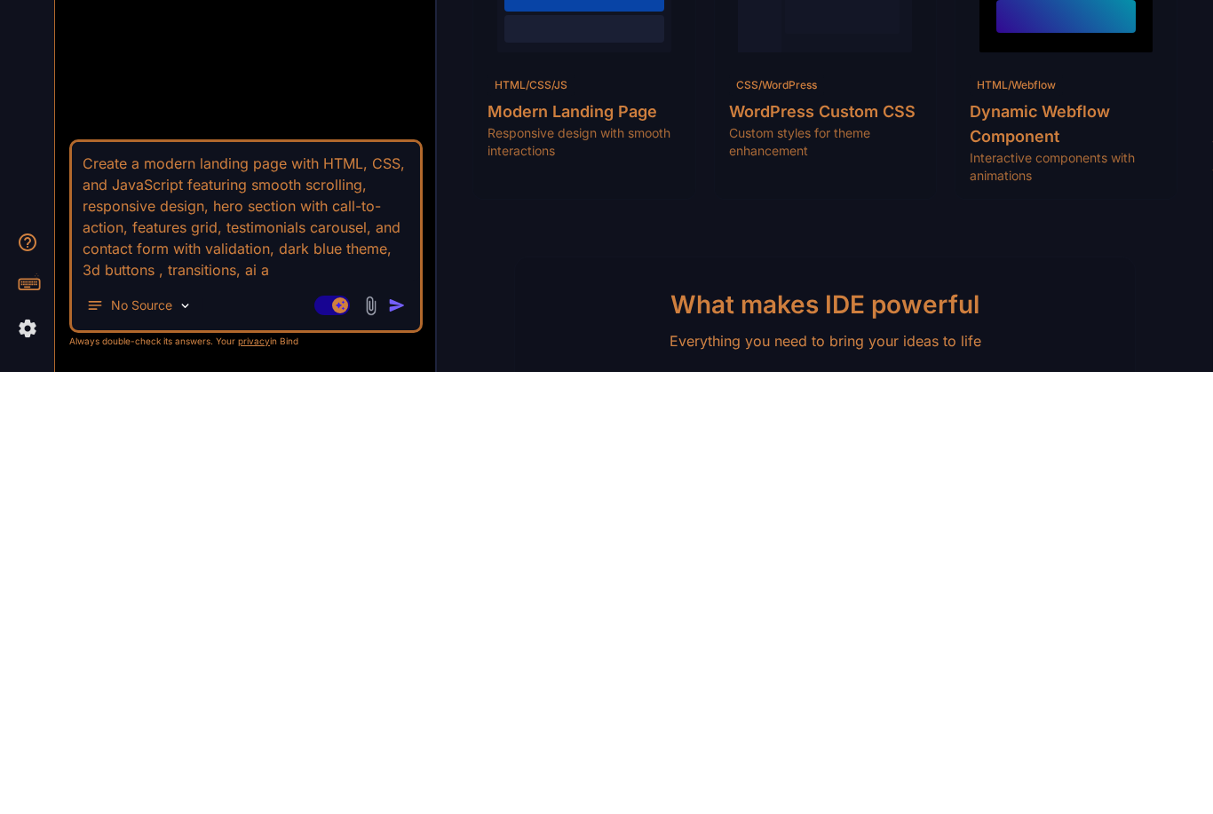
type textarea "Create a modern landing page with HTML, CSS, and JavaScript featuring smooth sc…"
type textarea "x"
type textarea "Create a modern landing page with HTML, CSS, and JavaScript featuring smooth sc…"
type textarea "x"
type textarea "Create a modern landing page with HTML, CSS, and JavaScript featuring smooth sc…"
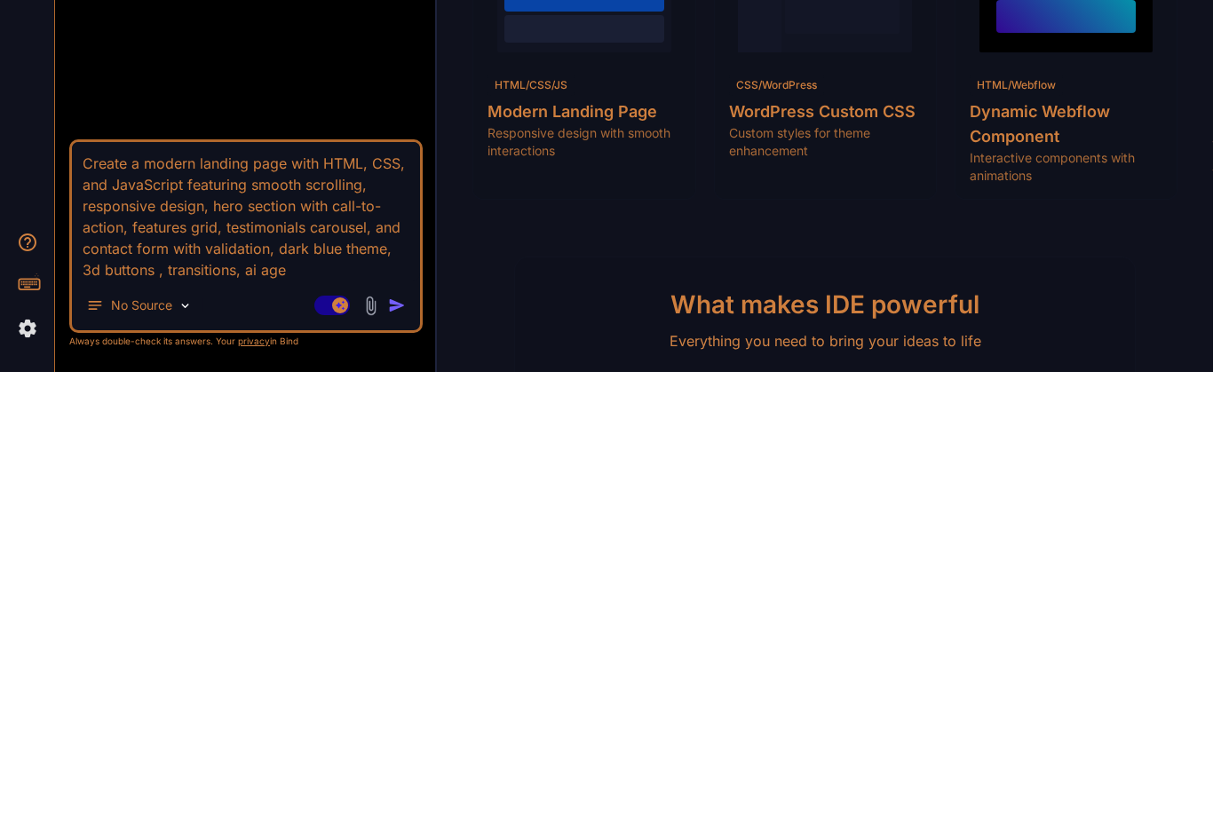
type textarea "x"
type textarea "Create a modern landing page with HTML, CSS, and JavaScript featuring smooth sc…"
type textarea "x"
type textarea "Create a modern landing page with HTML, CSS, and JavaScript featuring smooth sc…"
type textarea "x"
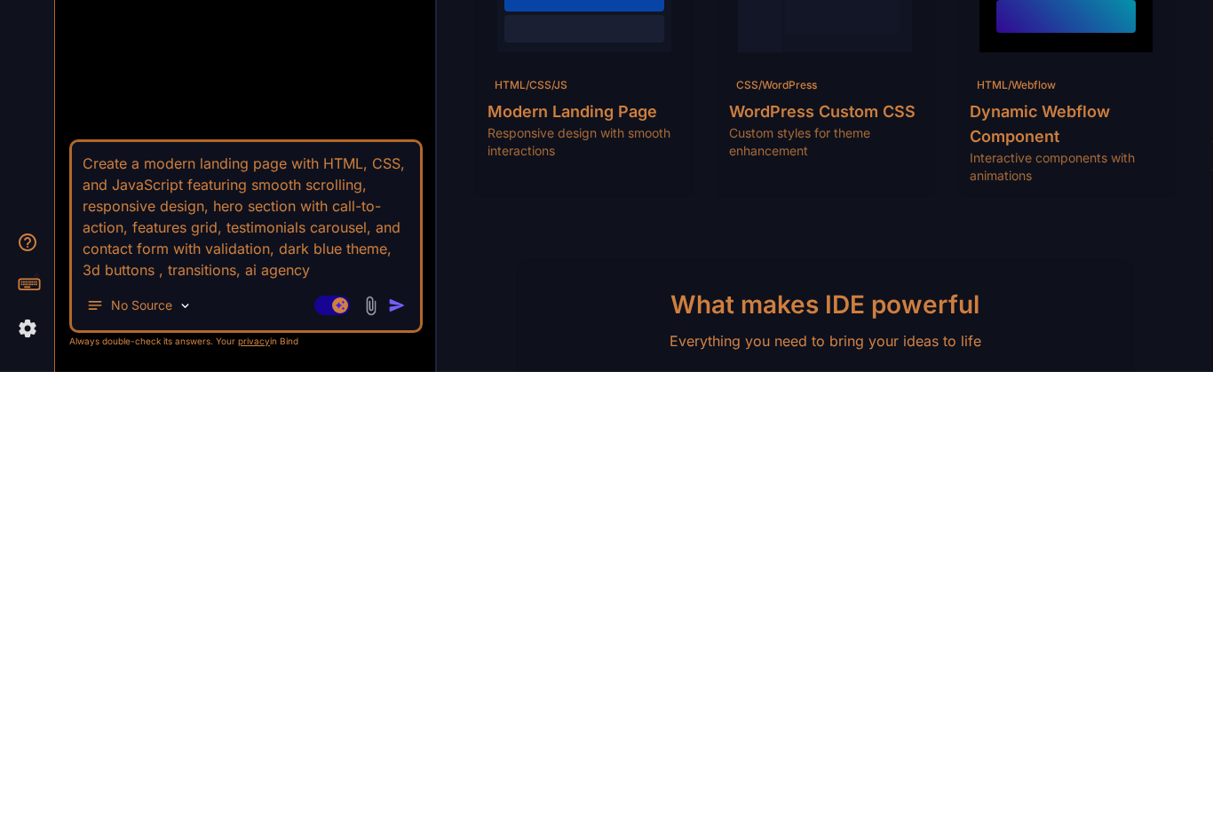
type textarea "Create a modern landing page with HTML, CSS, and JavaScript featuring smooth sc…"
type textarea "x"
type textarea "Create a modern landing page with HTML, CSS, and JavaScript featuring smooth sc…"
type textarea "x"
type textarea "Create a modern landing page with HTML, CSS, and JavaScript featuring smooth sc…"
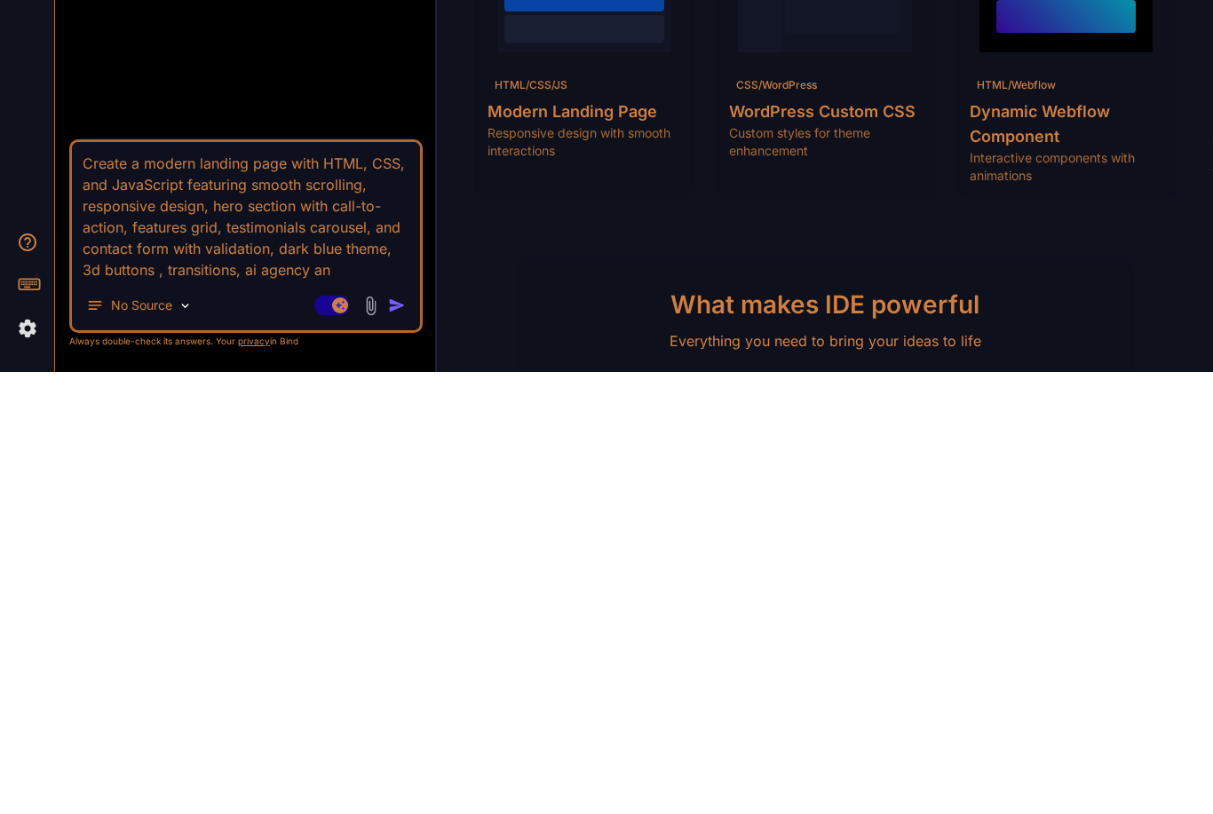
type textarea "x"
type textarea "Create a modern landing page with HTML, CSS, and JavaScript featuring smooth sc…"
type textarea "x"
type textarea "Create a modern landing page with HTML, CSS, and JavaScript featuring smooth sc…"
type textarea "x"
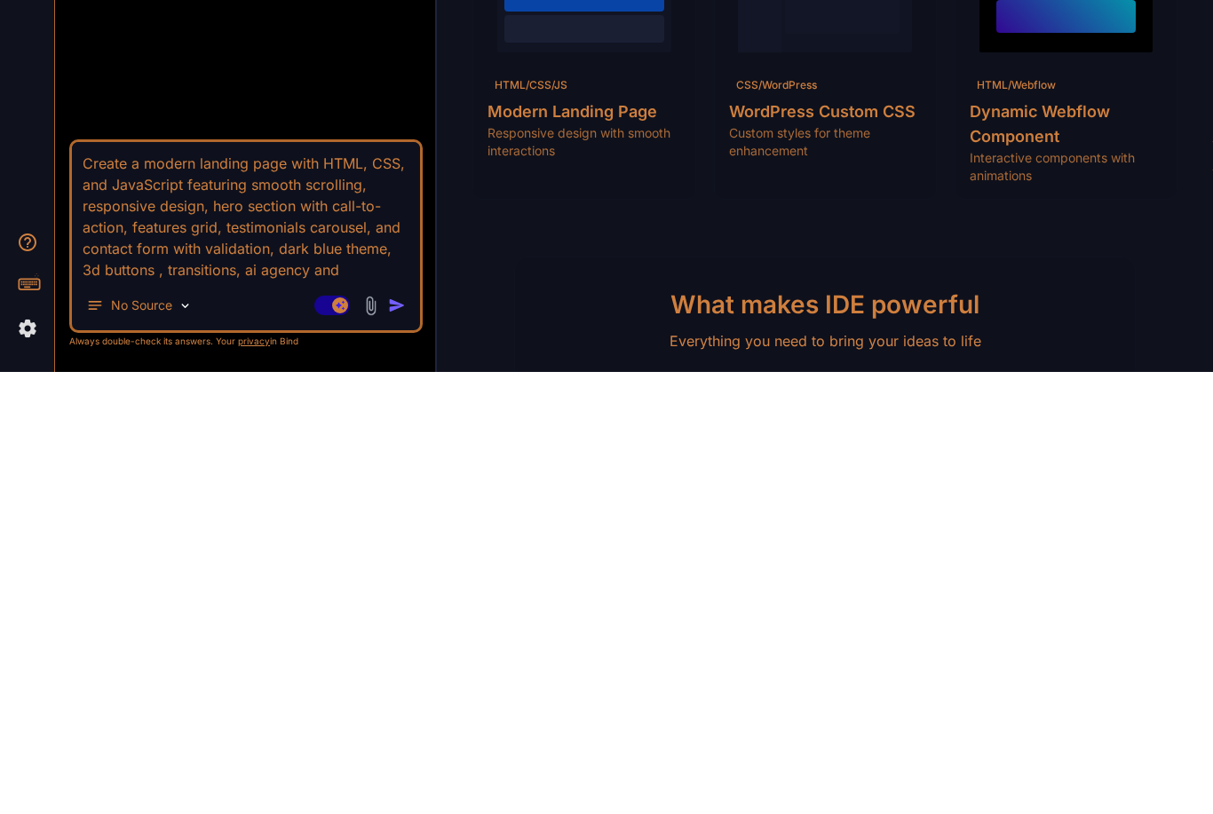
type textarea "Create a modern landing page with HTML, CSS, and JavaScript featuring smooth sc…"
type textarea "x"
type textarea "Create a modern landing page with HTML, CSS, and JavaScript featuring smooth sc…"
type textarea "x"
type textarea "Create a modern landing page with HTML, CSS, and JavaScript featuring smooth sc…"
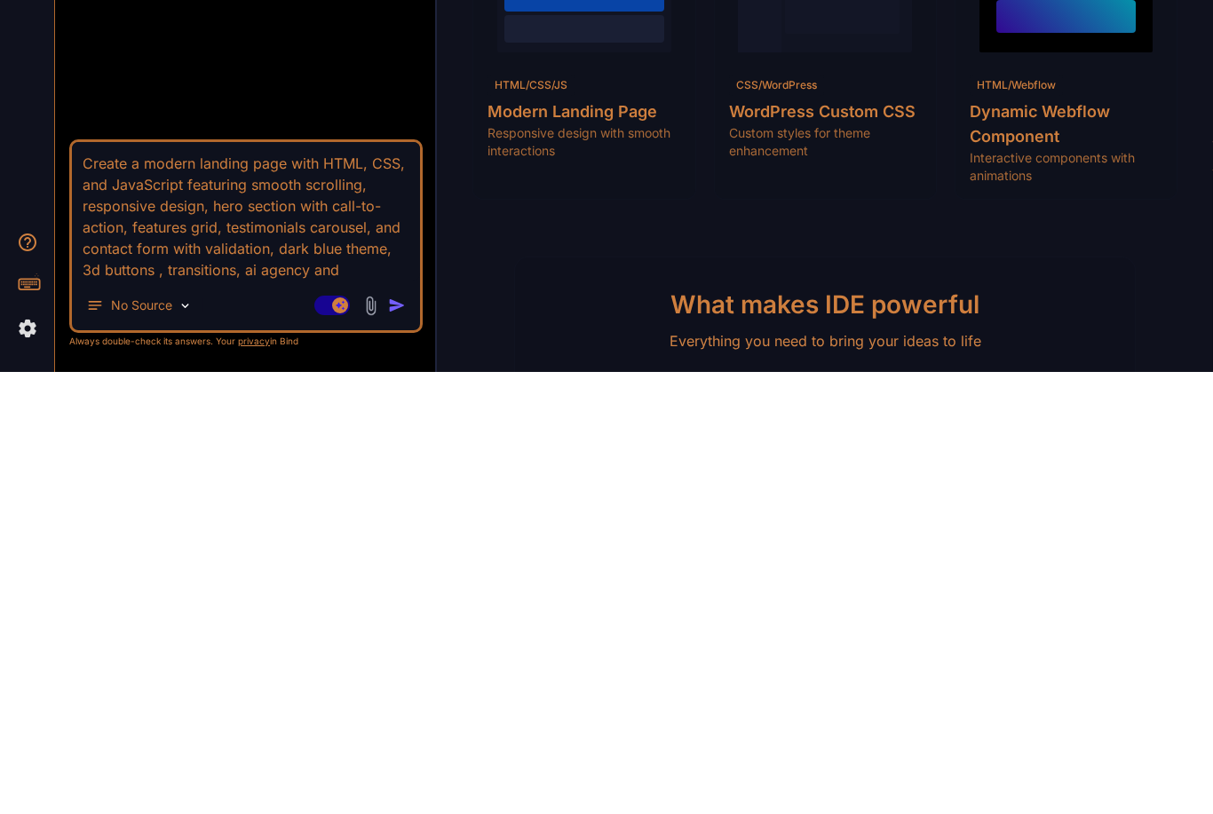
type textarea "x"
type textarea "Create a modern landing page with HTML, CSS, and JavaScript featuring smooth sc…"
type textarea "x"
type textarea "Create a modern landing page with HTML, CSS, and JavaScript featuring smooth sc…"
type textarea "x"
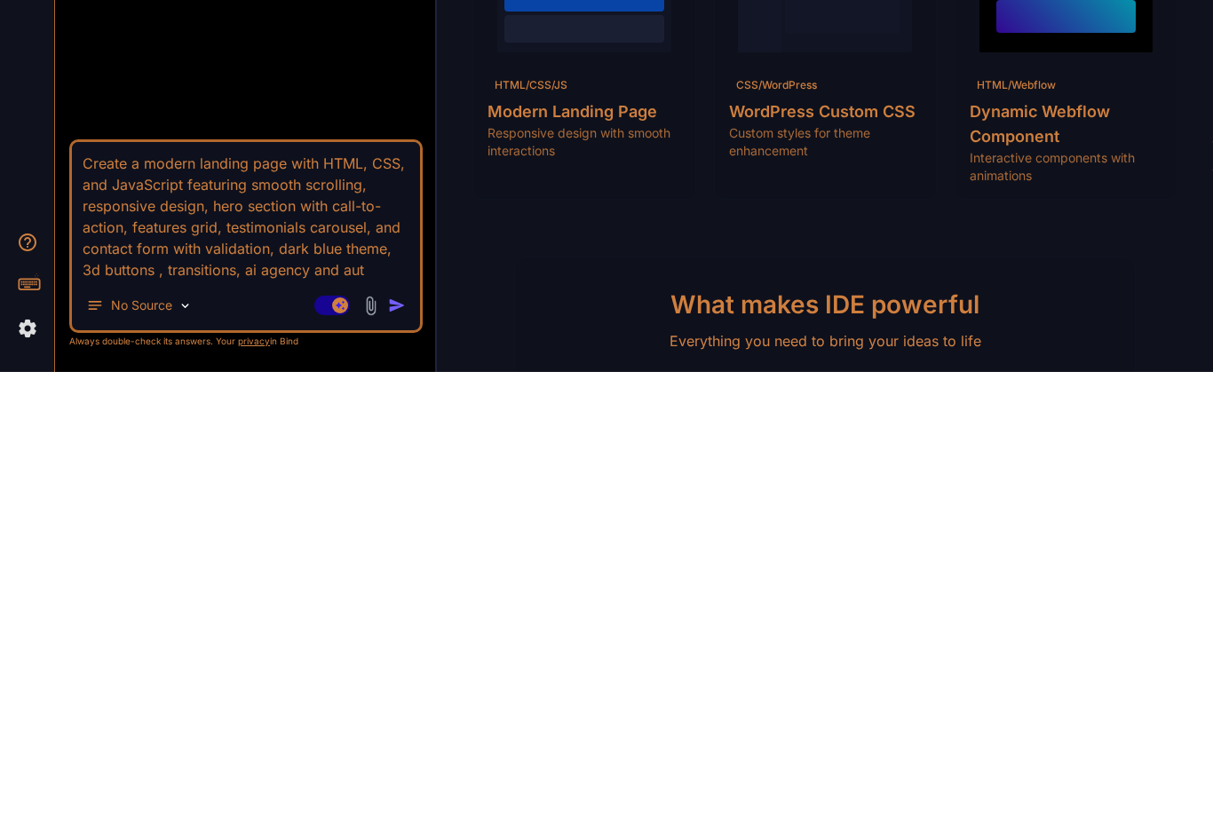
type textarea "Create a modern landing page with HTML, CSS, and JavaScript featuring smooth sc…"
type textarea "x"
type textarea "Create a modern landing page with HTML, CSS, and JavaScript featuring smooth sc…"
type textarea "x"
type textarea "Create a modern landing page with HTML, CSS, and JavaScript featuring smooth sc…"
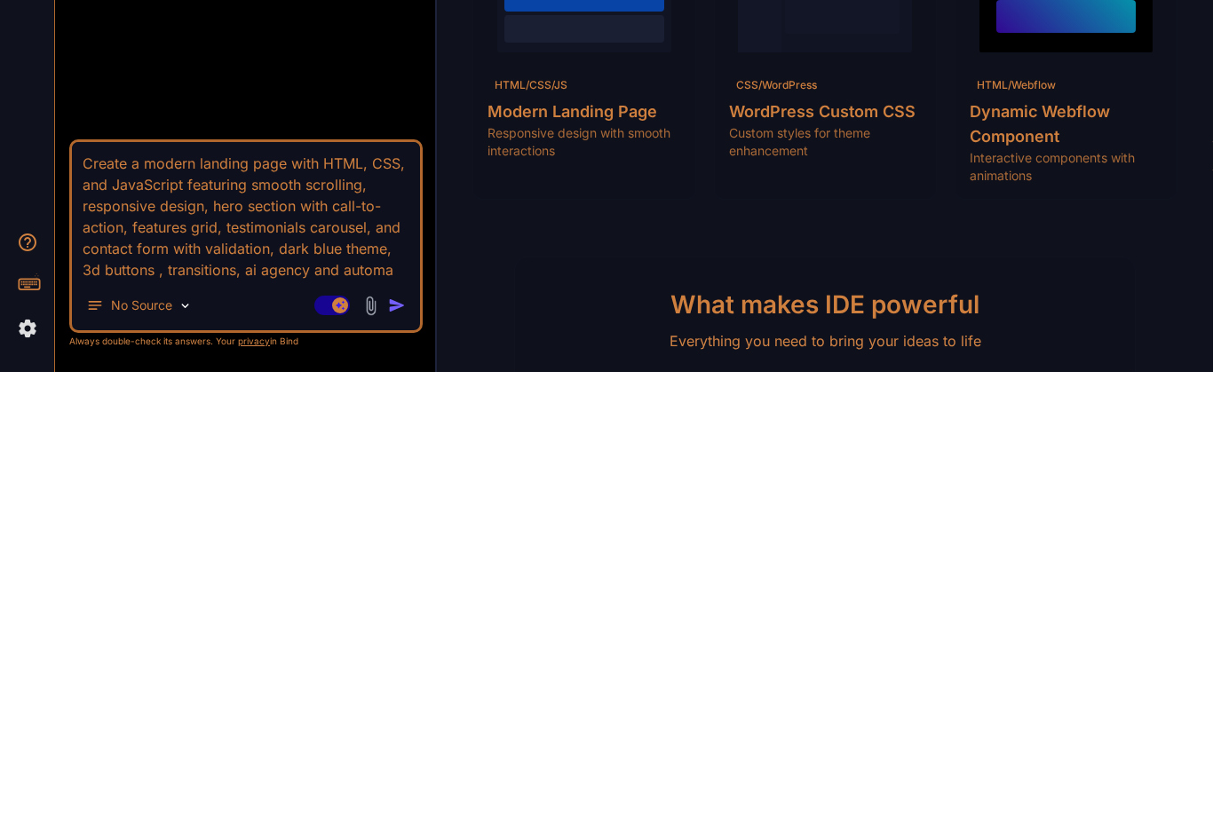
type textarea "x"
type textarea "Create a modern landing page with HTML, CSS, and JavaScript featuring smooth sc…"
type textarea "x"
type textarea "Create a modern landing page with HTML, CSS, and JavaScript featuring smooth sc…"
type textarea "x"
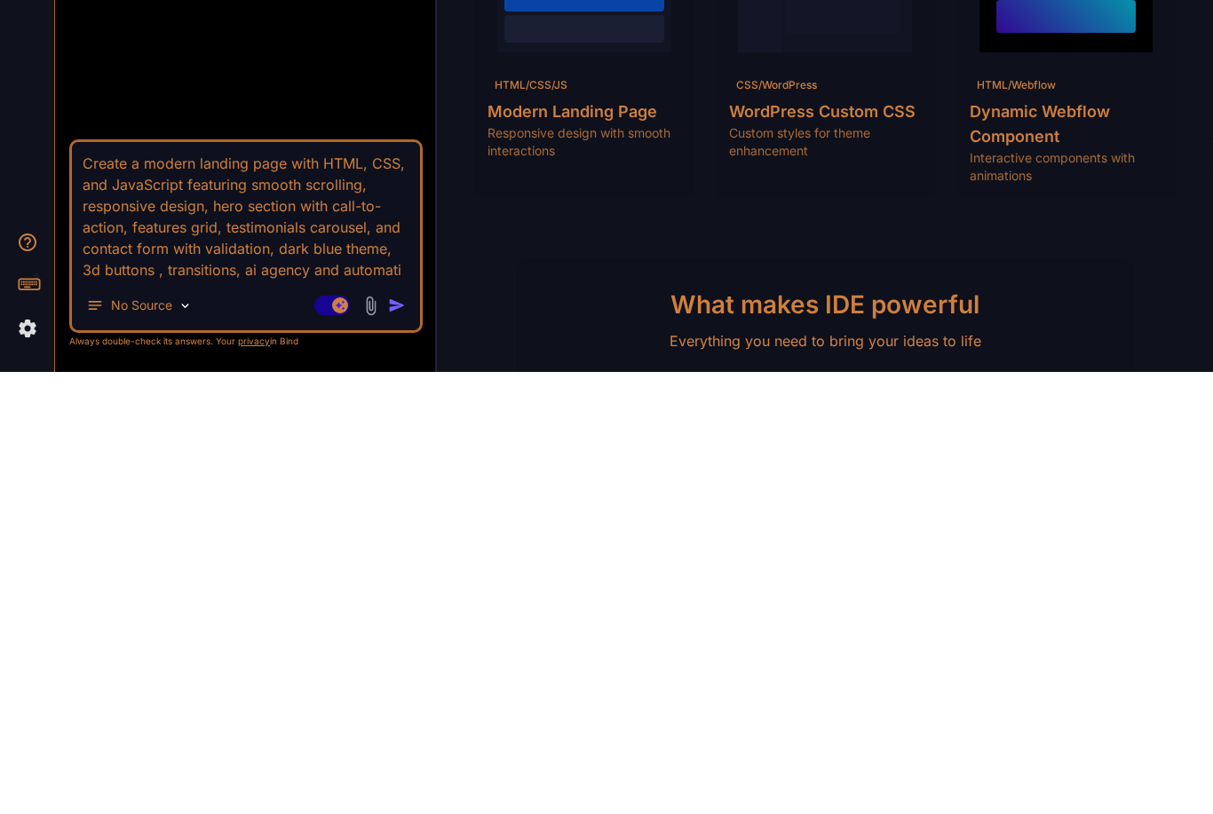
type textarea "Create a modern landing page with HTML, CSS, and JavaScript featuring smooth sc…"
type textarea "x"
type textarea "Create a modern landing page with HTML, CSS, and JavaScript featuring smooth sc…"
type textarea "x"
type textarea "Create a modern landing page with HTML, CSS, and JavaScript featuring smooth sc…"
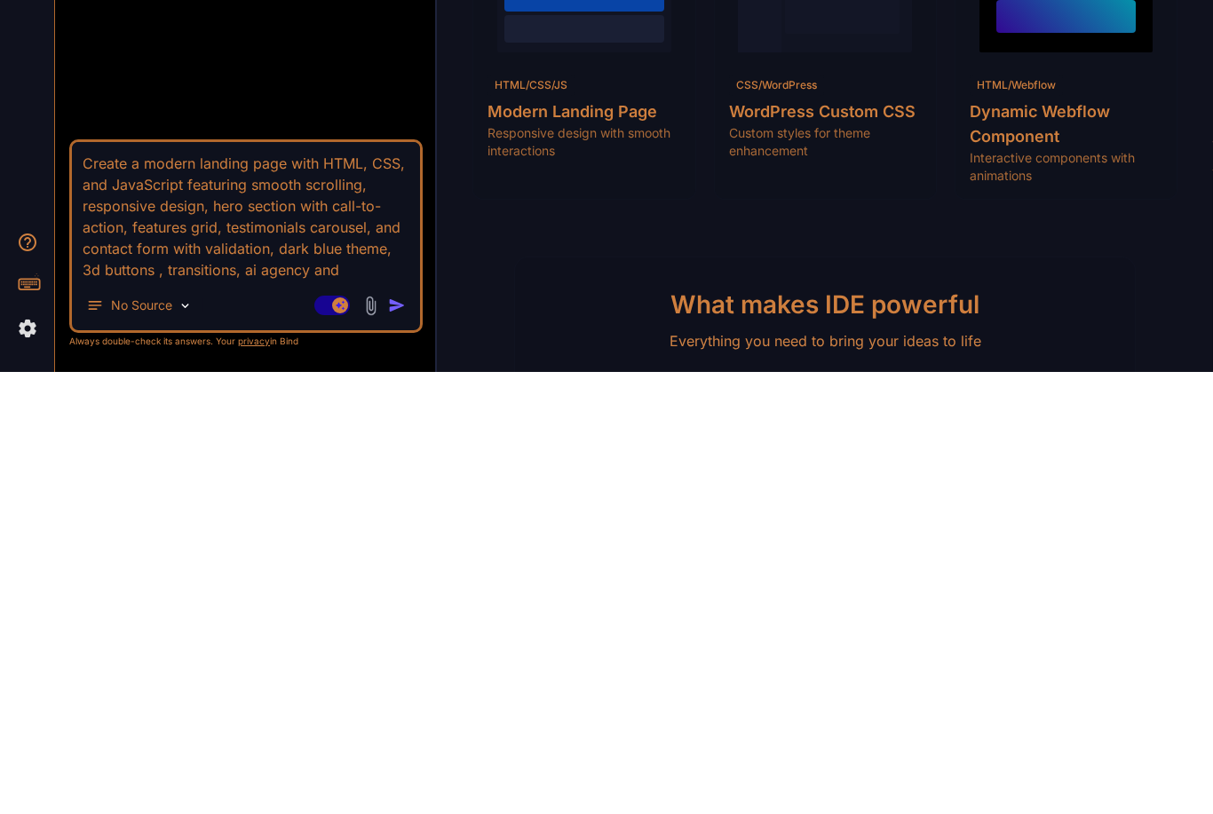
type textarea "x"
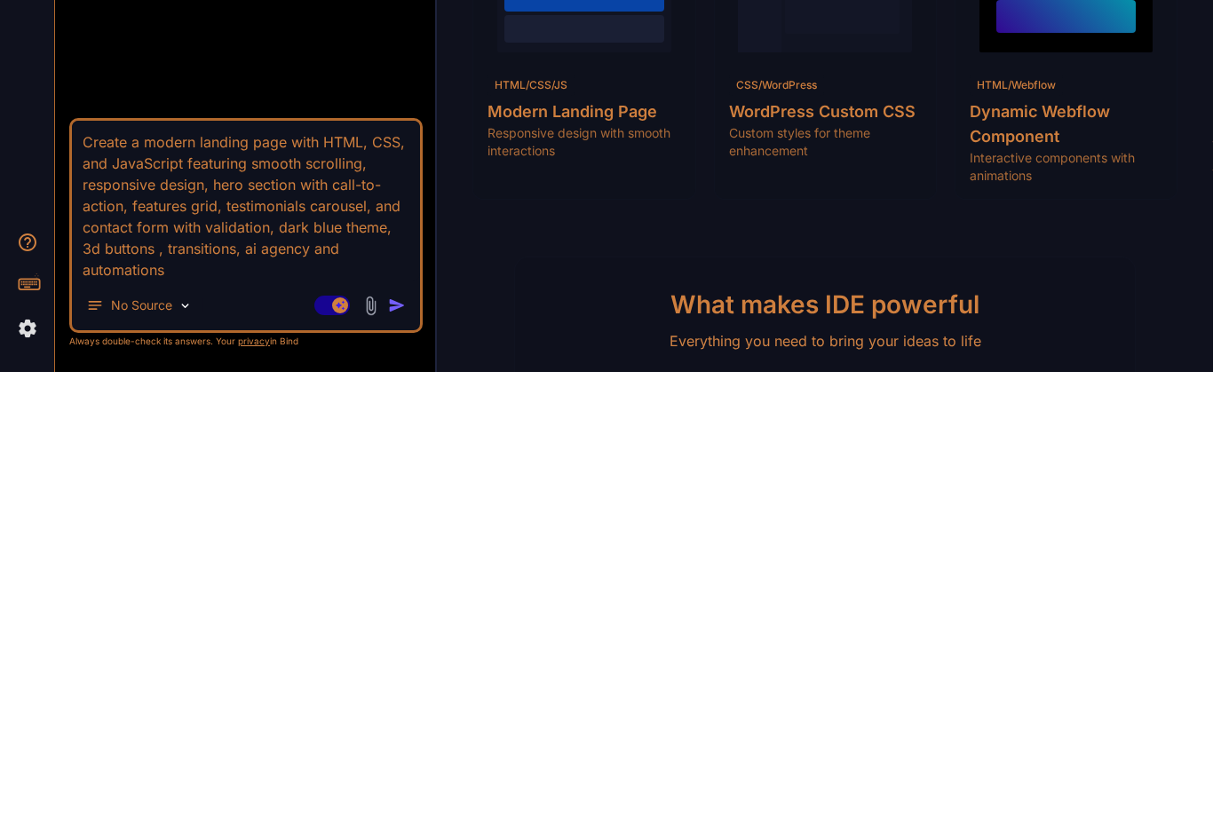
type textarea "Create a modern landing page with HTML, CSS, and JavaScript featuring smooth sc…"
type textarea "x"
type textarea "Create a modern landing page with HTML, CSS, and JavaScript featuring smooth sc…"
type textarea "x"
type textarea "Create a modern landing page with HTML, CSS, and JavaScript featuring smooth sc…"
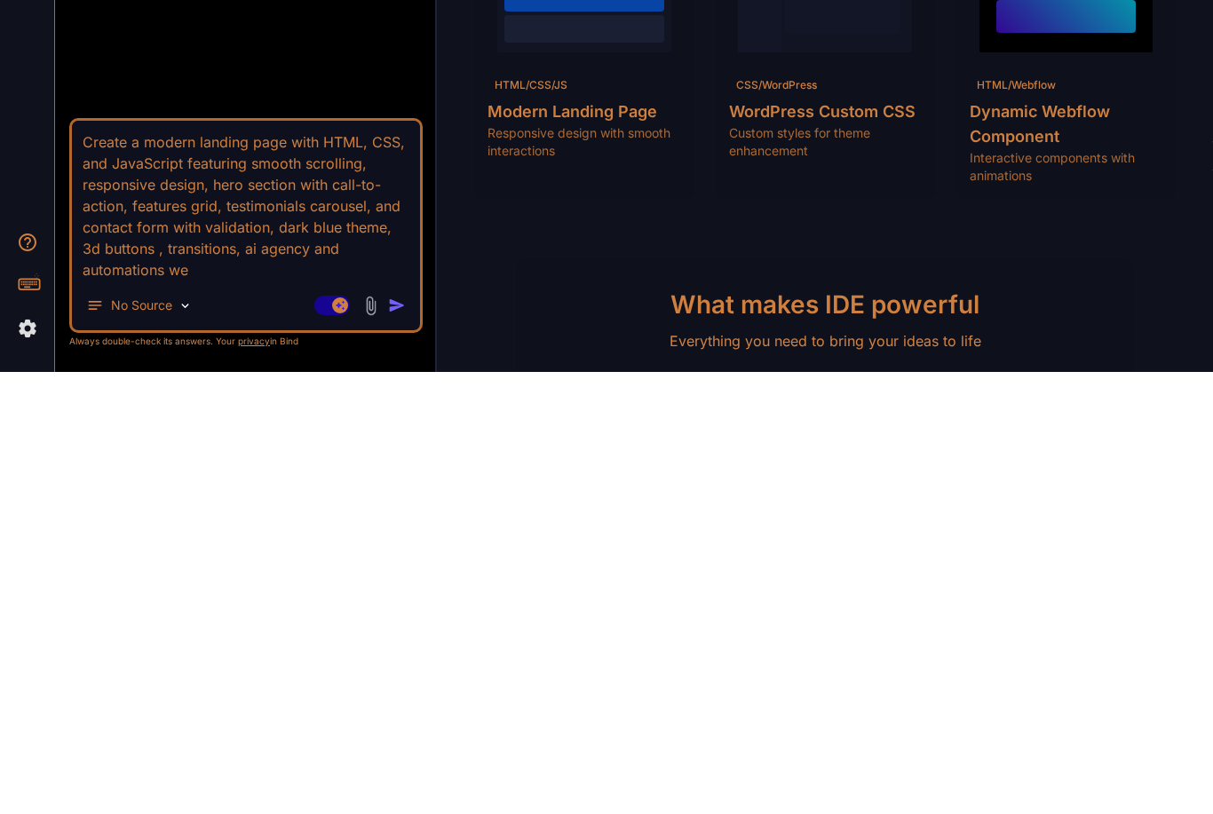
type textarea "x"
type textarea "Create a modern landing page with HTML, CSS, and JavaScript featuring smooth sc…"
type textarea "x"
type textarea "Create a modern landing page with HTML, CSS, and JavaScript featuring smooth sc…"
type textarea "x"
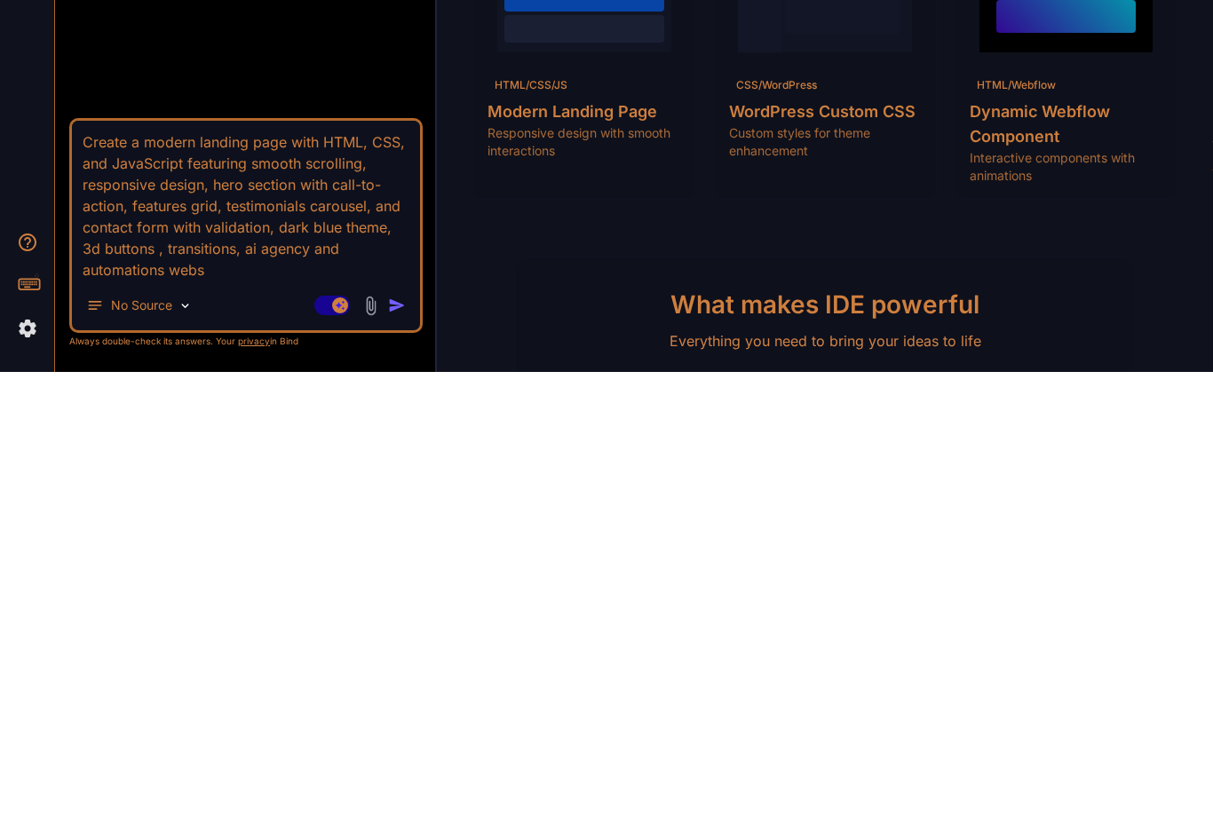
type textarea "Create a modern landing page with HTML, CSS, and JavaScript featuring smooth sc…"
type textarea "x"
type textarea "Create a modern landing page with HTML, CSS, and JavaScript featuring smooth sc…"
type textarea "x"
type textarea "Create a modern landing page with HTML, CSS, and JavaScript featuring smooth sc…"
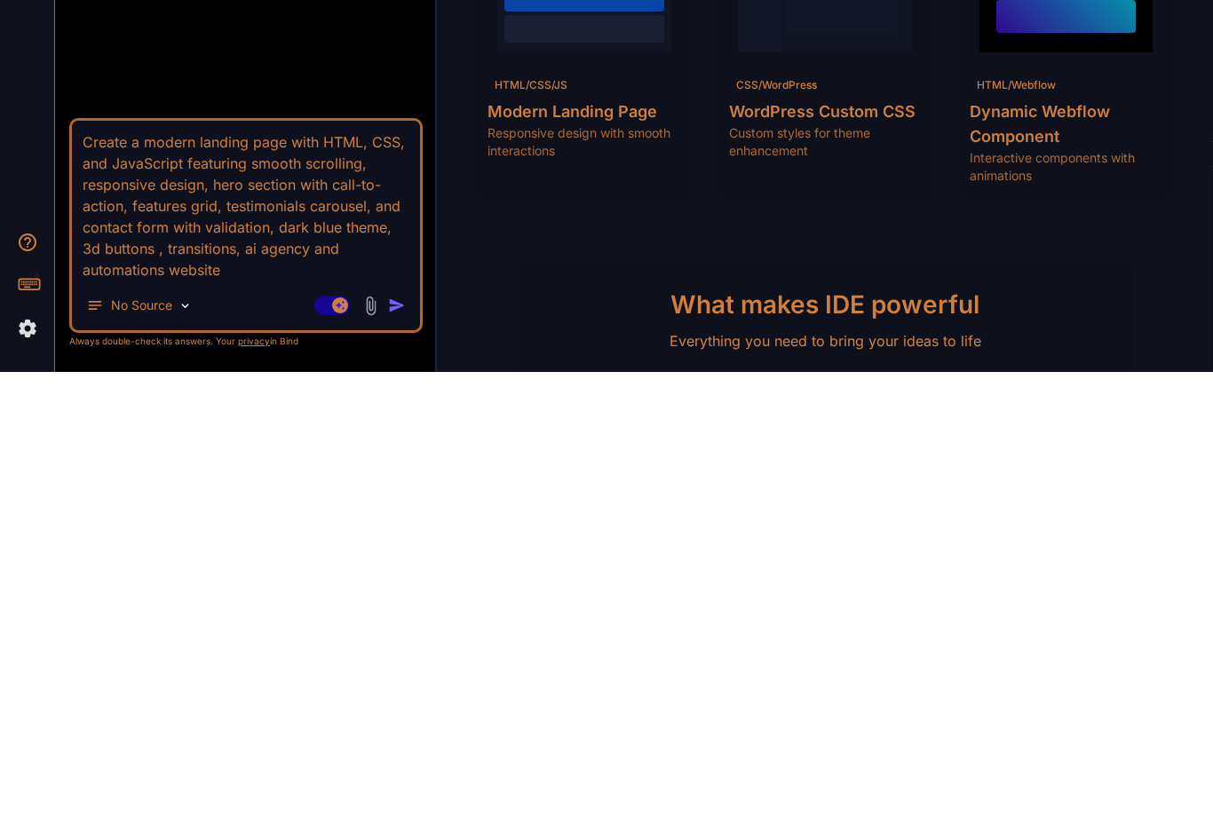
type textarea "x"
type textarea "Create a modern landing page with HTML, CSS, and JavaScript featuring smooth sc…"
type textarea "x"
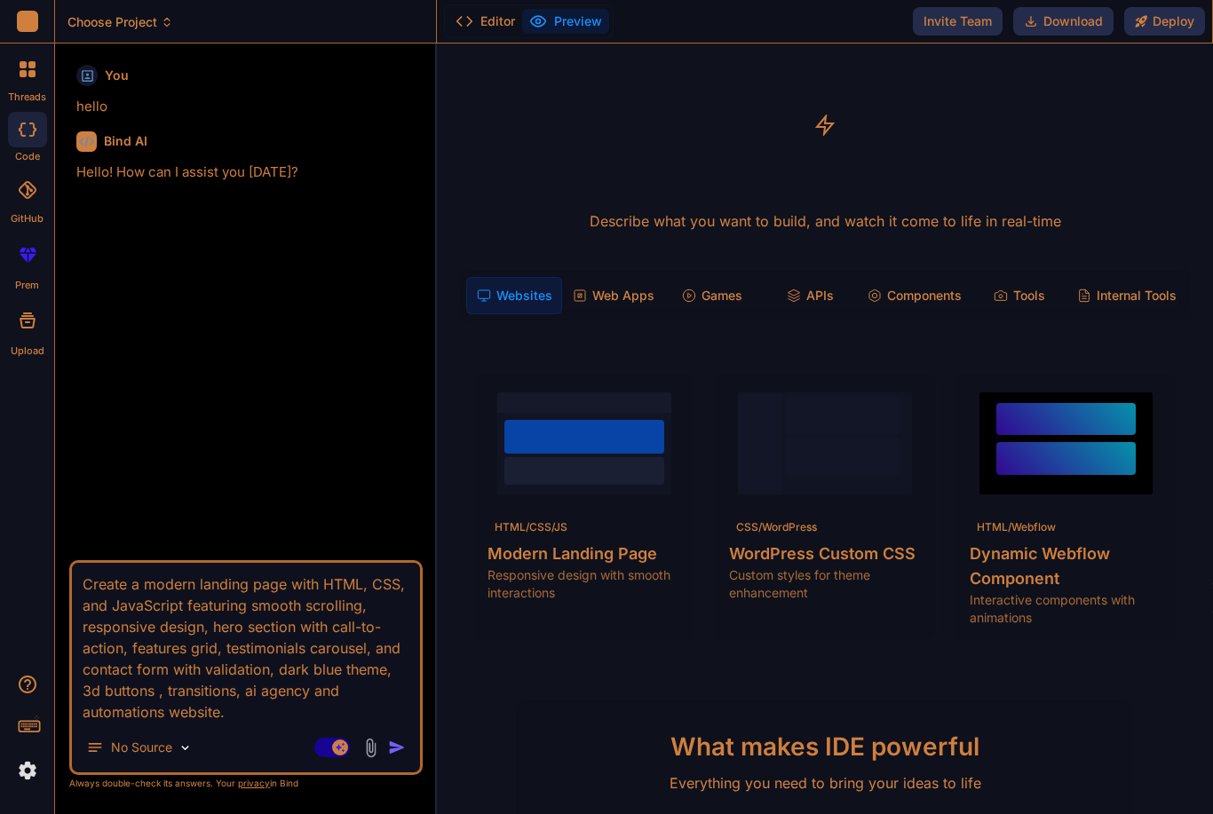
type textarea "Create a modern landing page with HTML, CSS, and JavaScript featuring smooth sc…"
click at [400, 749] on img "button" at bounding box center [397, 748] width 18 height 18
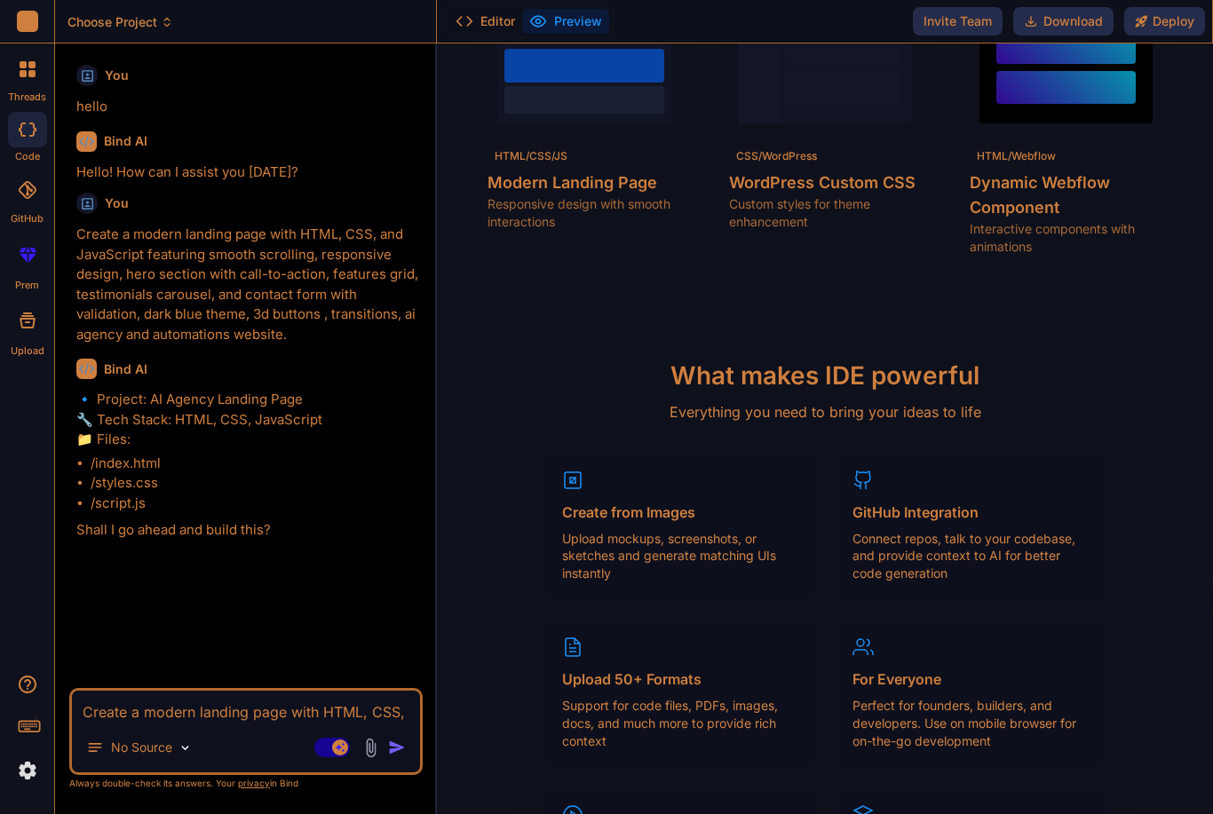
scroll to position [372, 0]
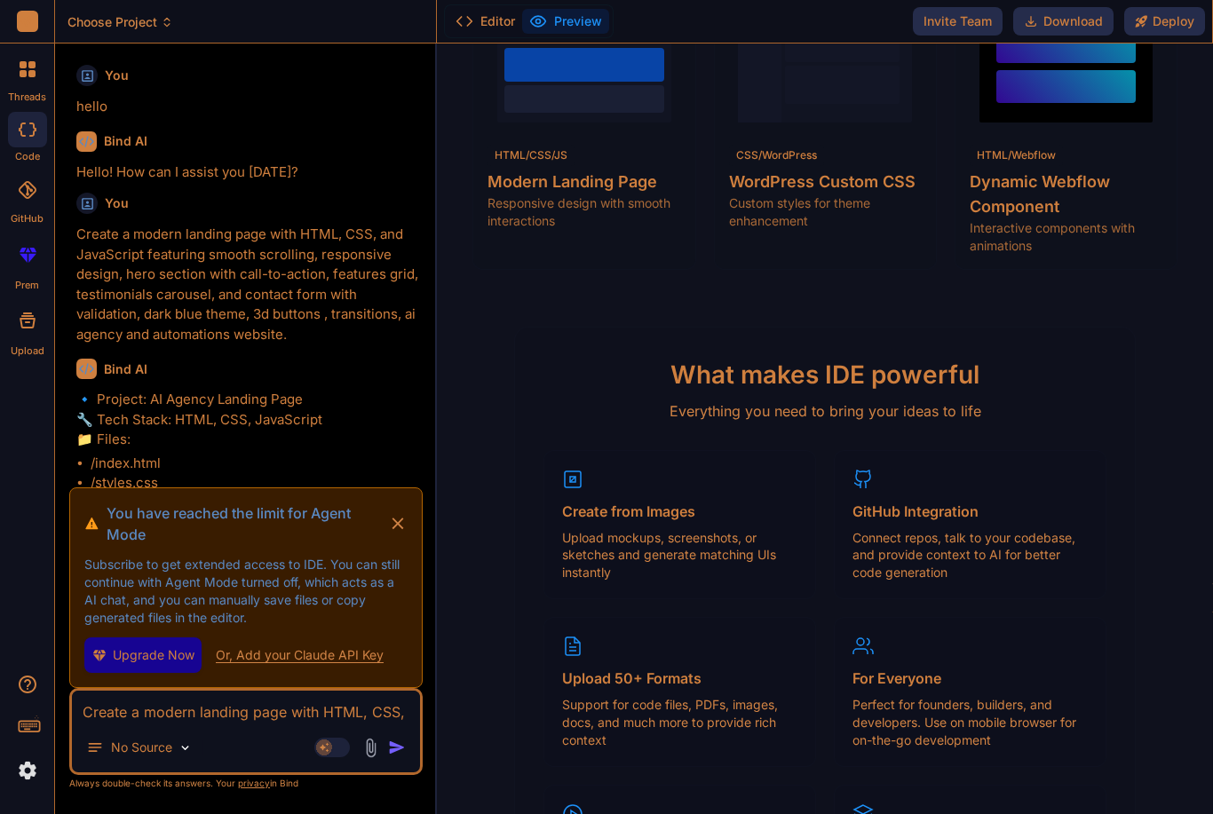
click at [342, 750] on rect at bounding box center [332, 748] width 36 height 20
click at [338, 744] on rect at bounding box center [332, 748] width 36 height 20
click at [341, 738] on rect at bounding box center [332, 748] width 36 height 20
click at [340, 738] on icon at bounding box center [332, 748] width 36 height 20
click at [338, 746] on rect at bounding box center [332, 748] width 36 height 20
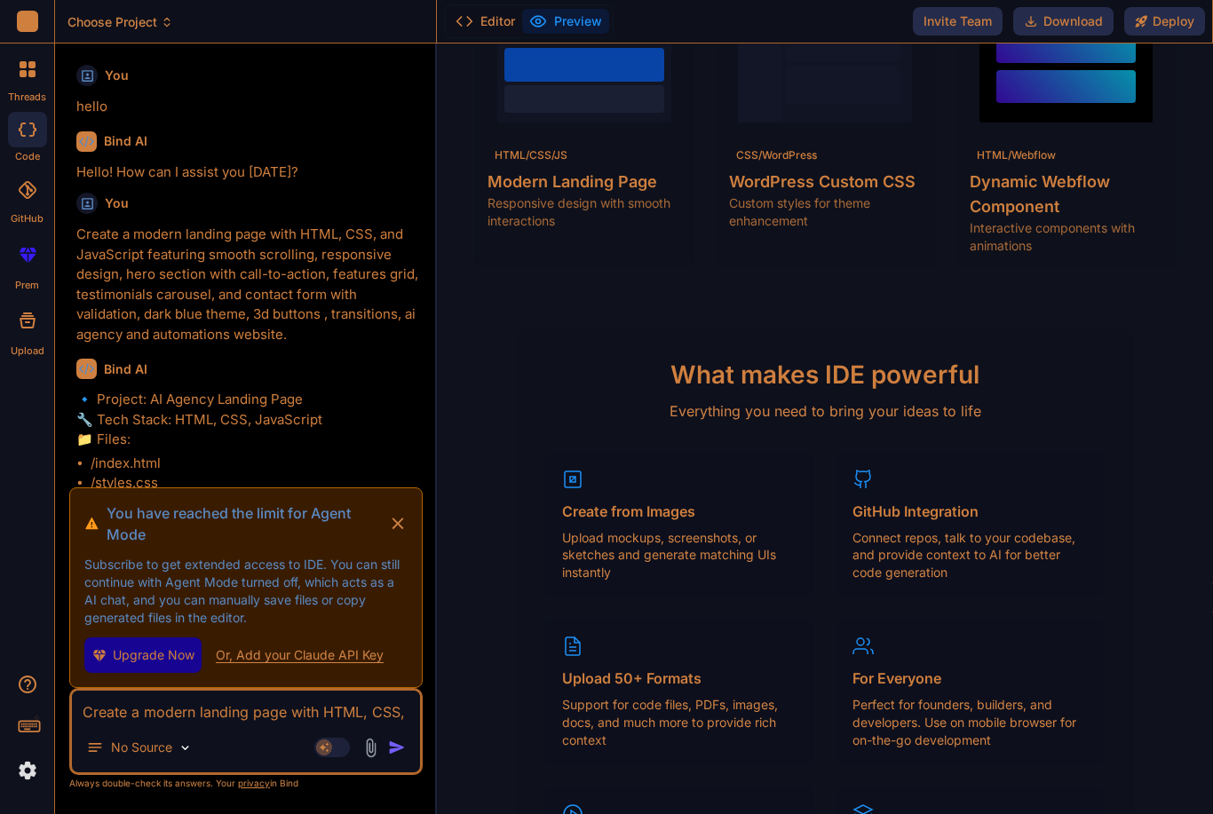
click at [121, 649] on span "Upgrade Now" at bounding box center [154, 655] width 82 height 18
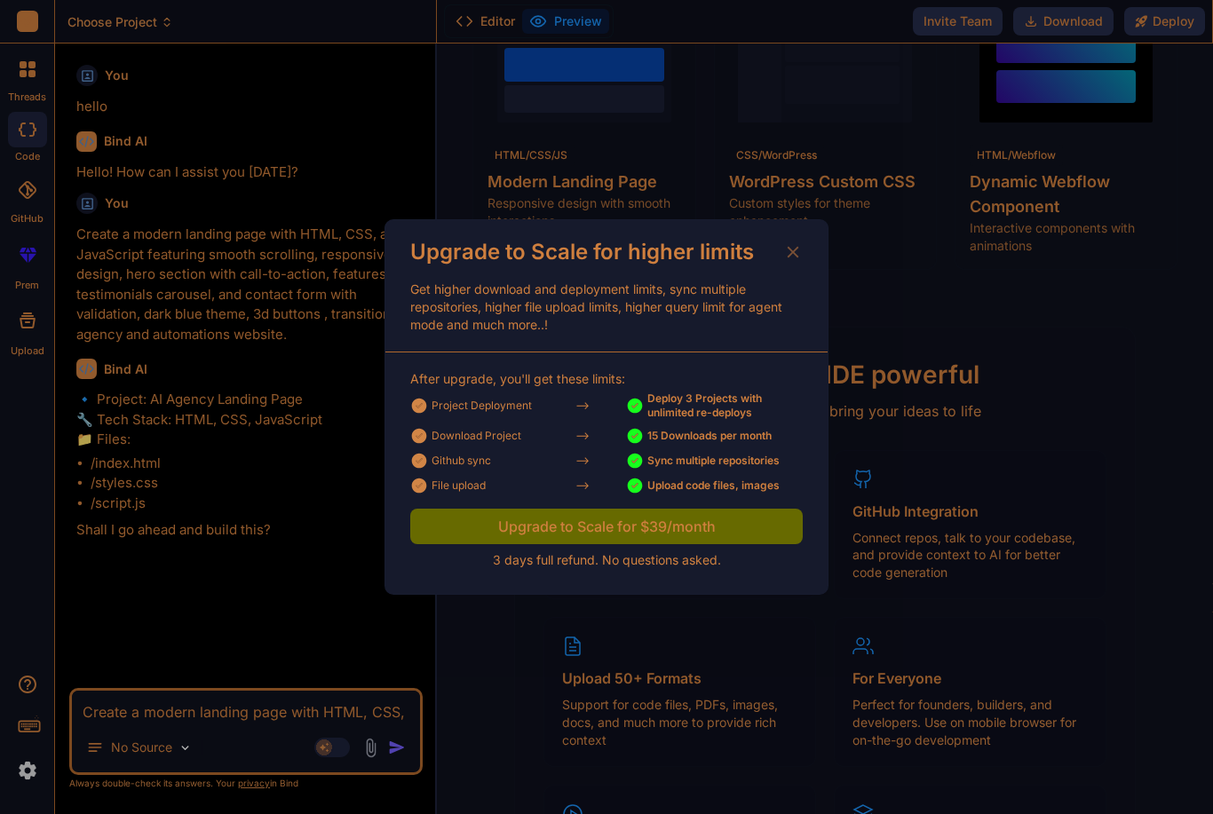
click at [788, 259] on icon at bounding box center [793, 252] width 20 height 20
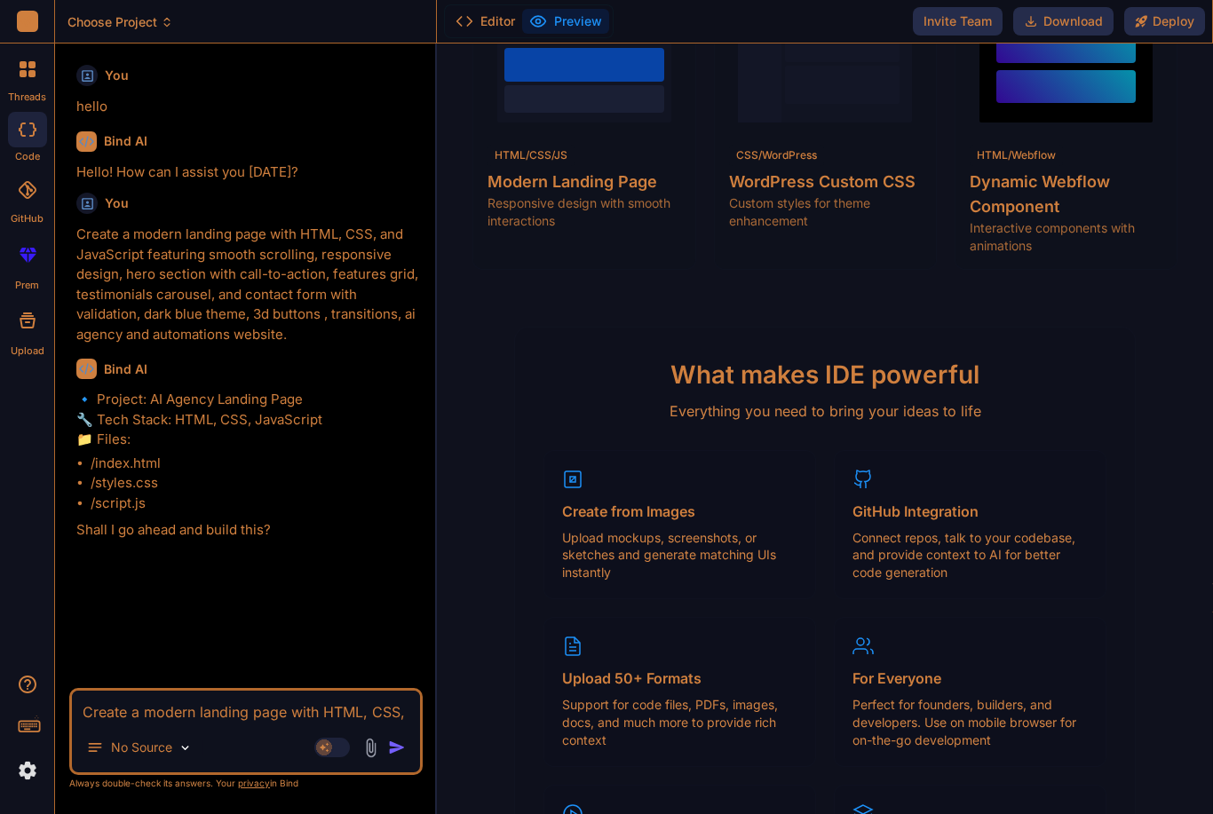
click at [104, 473] on li "/styles.css" at bounding box center [255, 483] width 328 height 20
click at [335, 754] on rect at bounding box center [332, 748] width 36 height 20
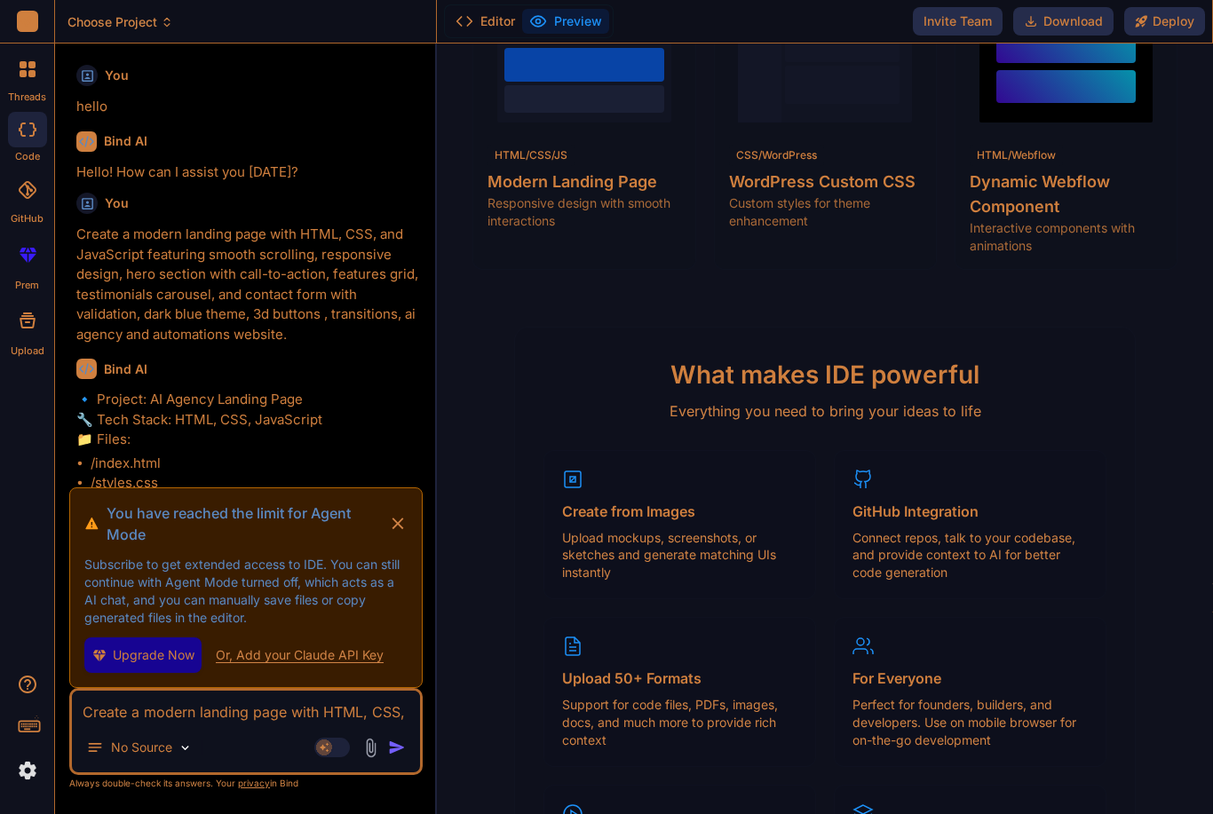
click at [373, 746] on img at bounding box center [370, 748] width 20 height 20
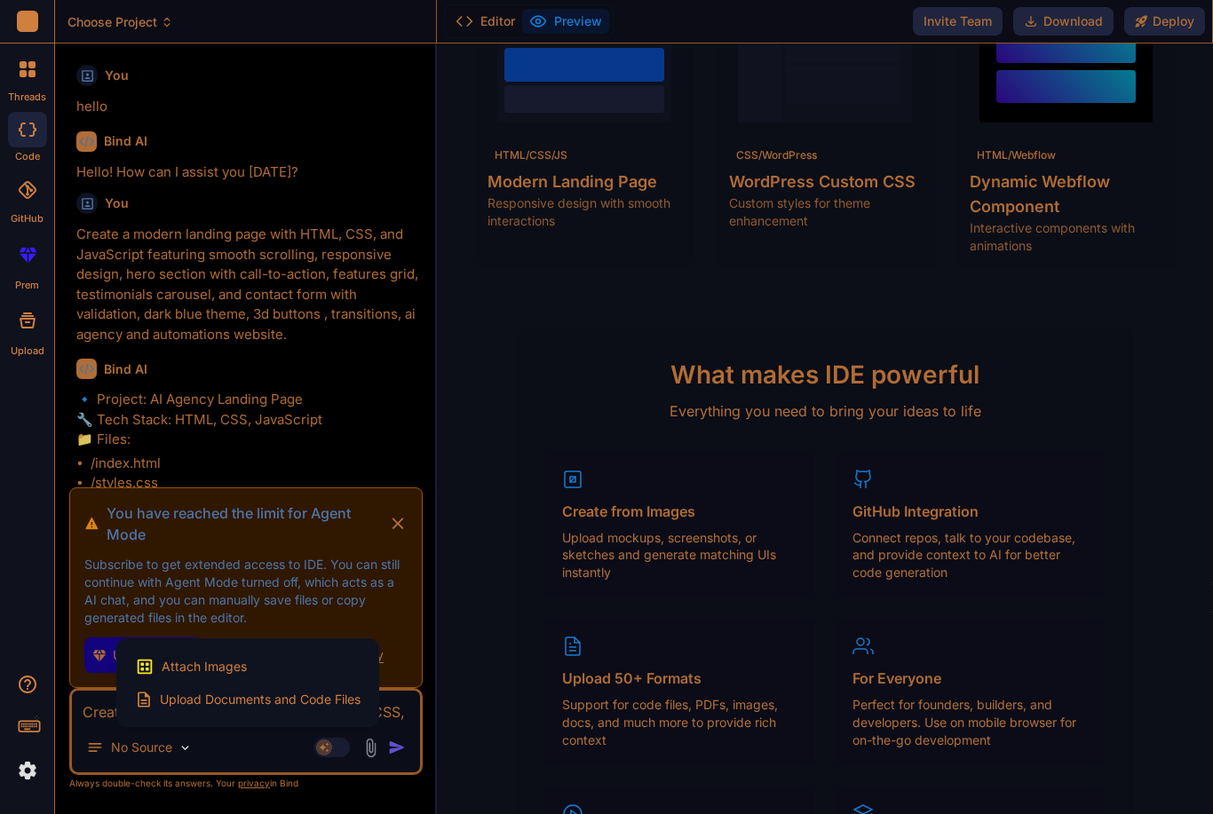
click at [209, 758] on div at bounding box center [606, 407] width 1213 height 814
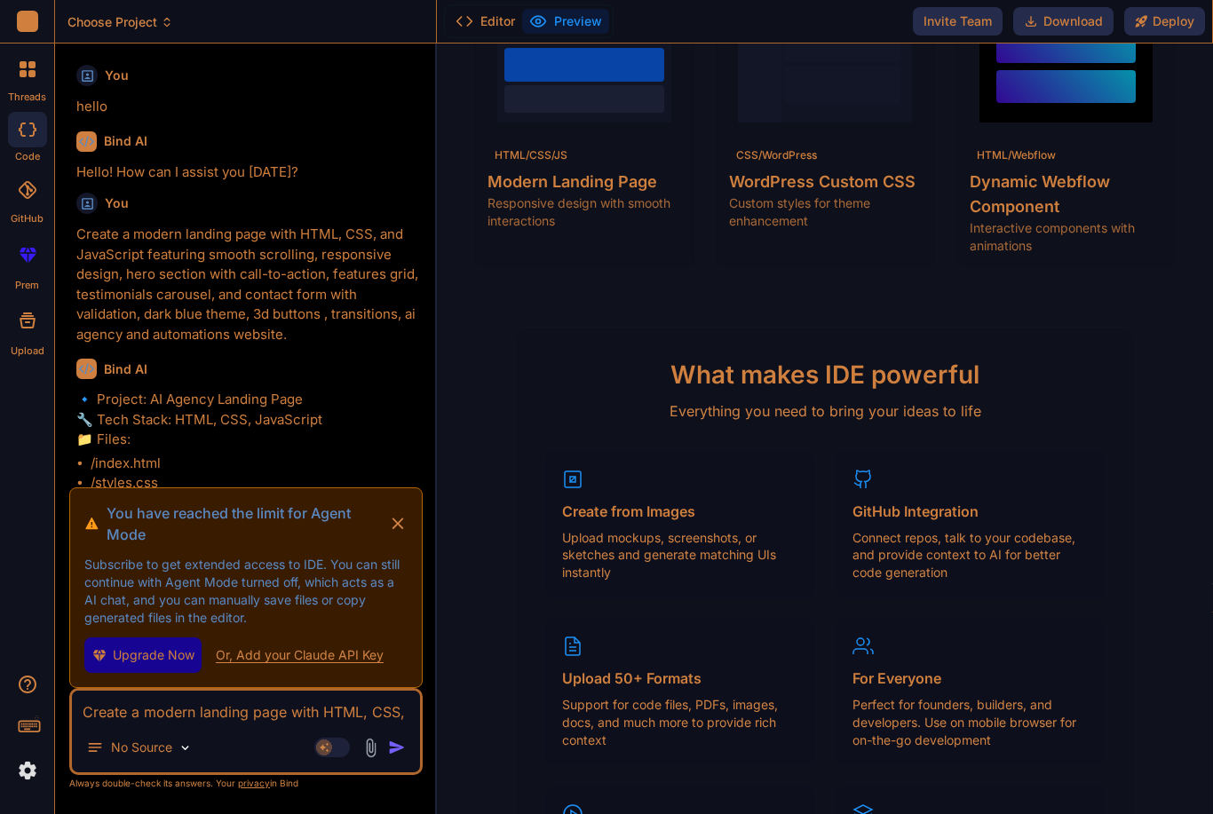
click at [390, 526] on icon at bounding box center [398, 523] width 20 height 21
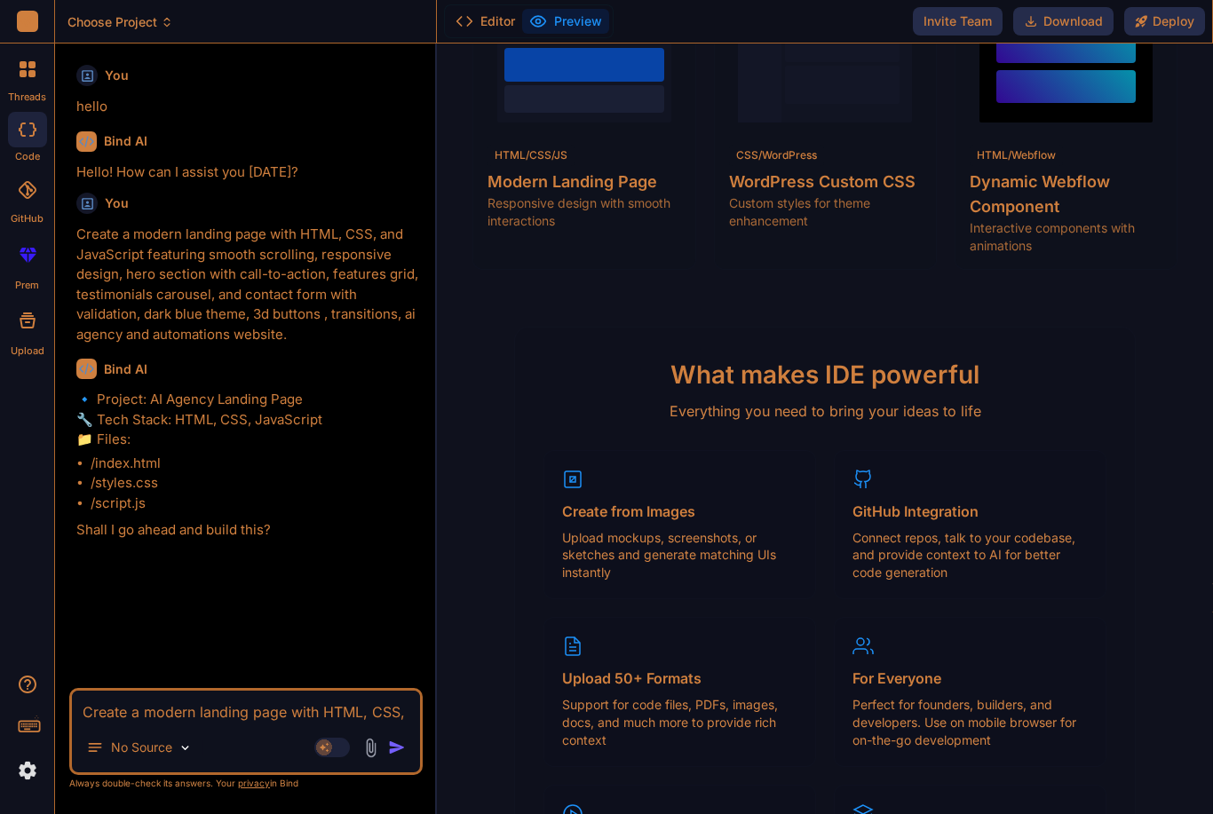
click at [332, 751] on rect at bounding box center [332, 748] width 36 height 20
type textarea "x"
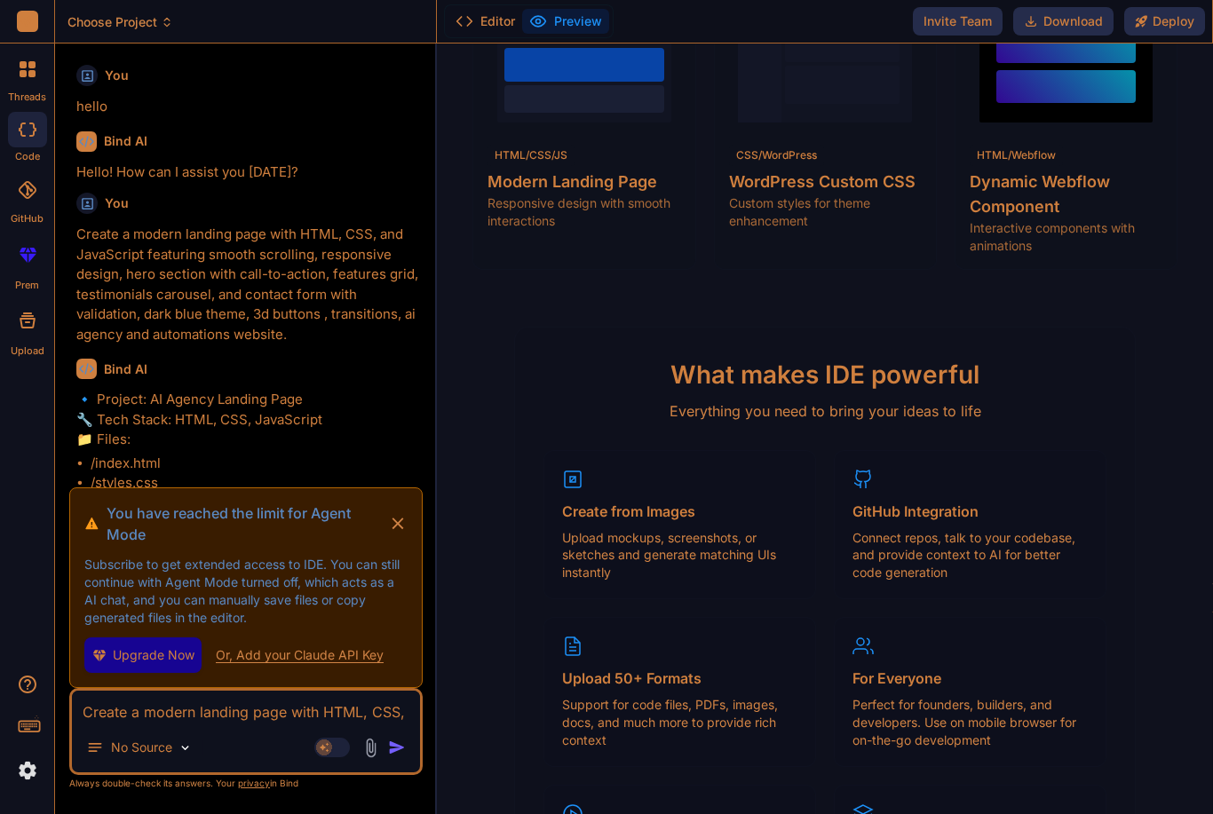
click at [330, 747] on rect at bounding box center [324, 748] width 16 height 16
click at [326, 752] on rect at bounding box center [324, 748] width 16 height 16
click at [326, 751] on rect at bounding box center [324, 748] width 16 height 16
click at [311, 692] on textarea "Create a modern landing page with HTML, CSS, and JavaScript featuring smooth sc…" at bounding box center [246, 707] width 348 height 32
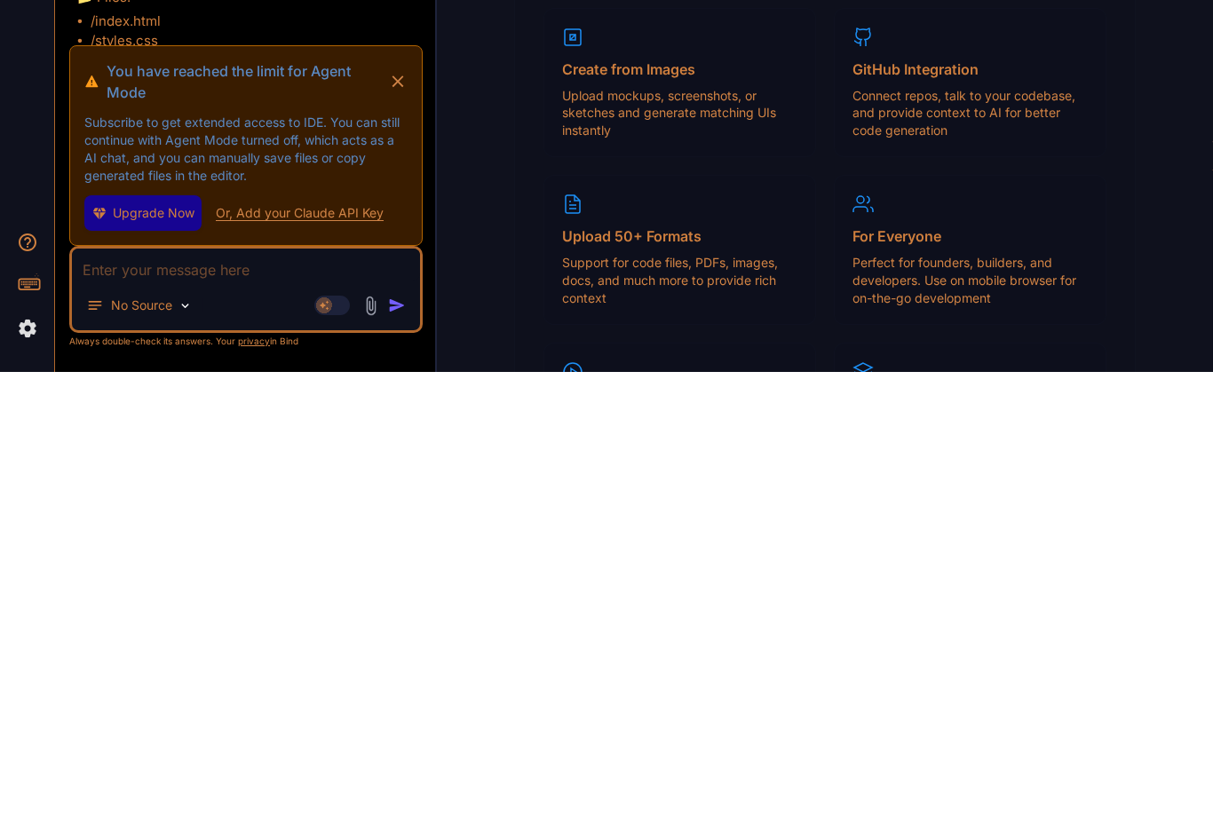
type textarea "Y"
type textarea "x"
type textarea "Ye"
type textarea "x"
type textarea "Yes"
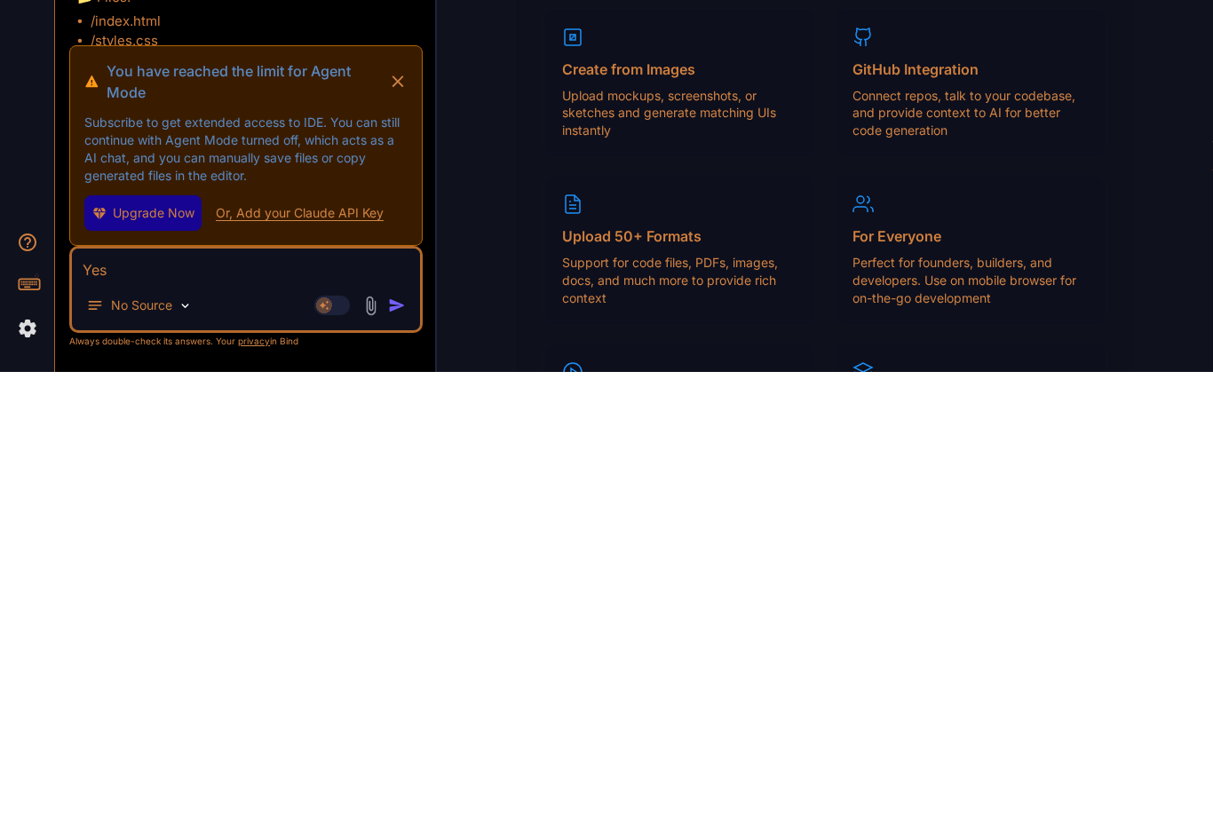
type textarea "x"
type textarea "Yes"
click at [391, 739] on img "button" at bounding box center [397, 748] width 18 height 18
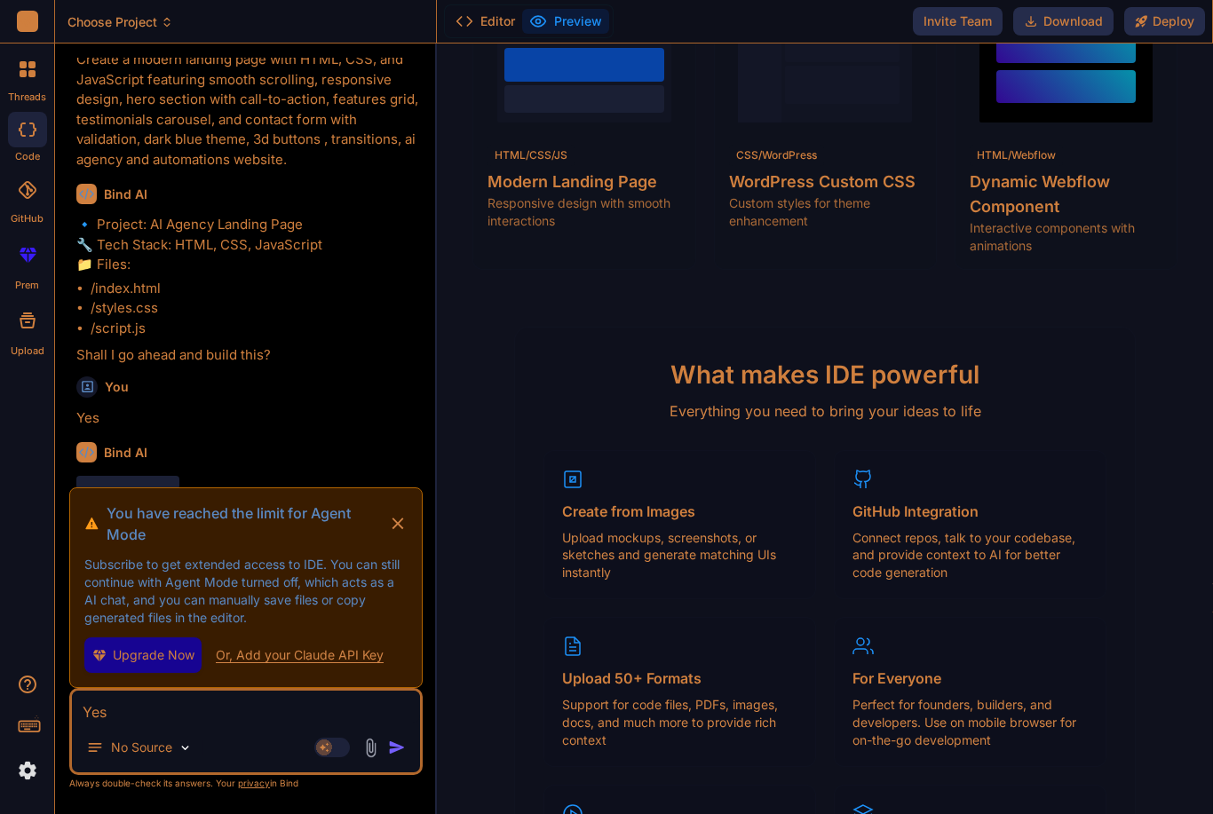
scroll to position [175, 0]
click at [406, 521] on icon at bounding box center [398, 523] width 20 height 21
type textarea "x"
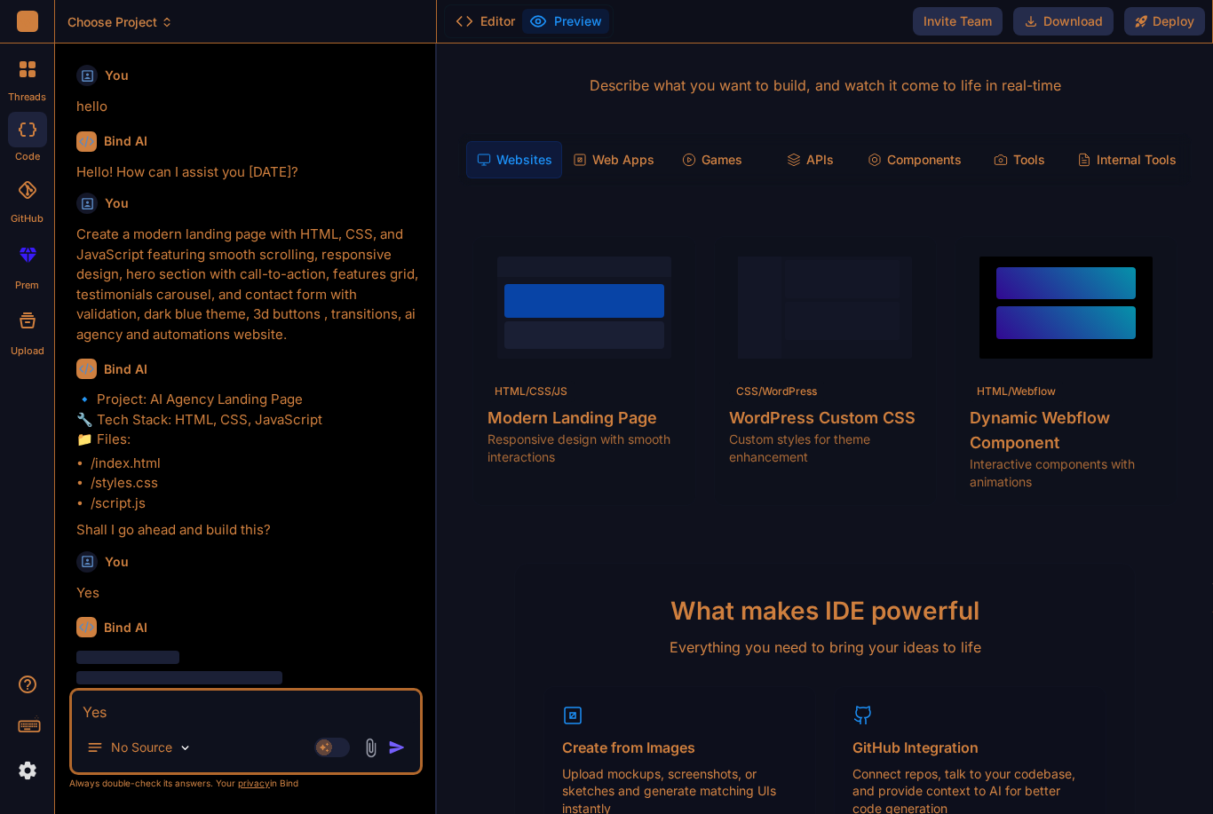
scroll to position [132, 0]
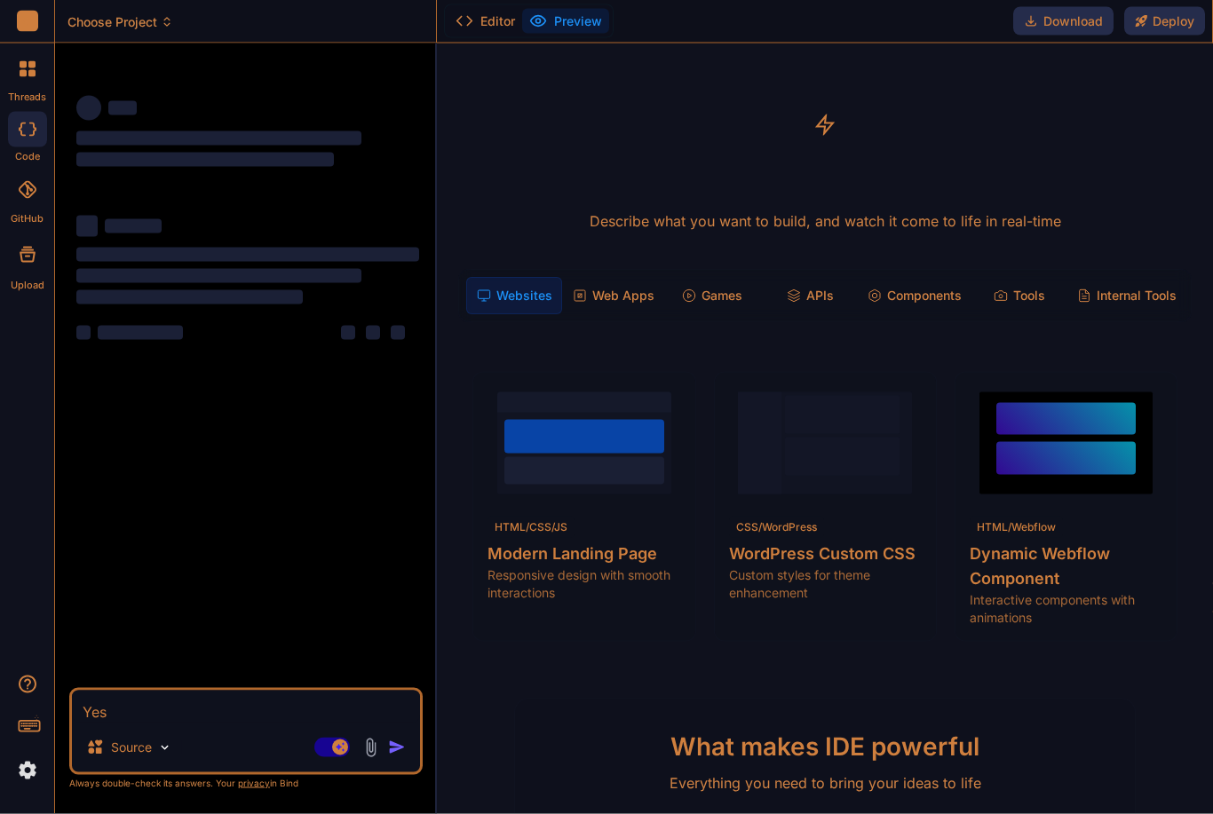
scroll to position [57, 0]
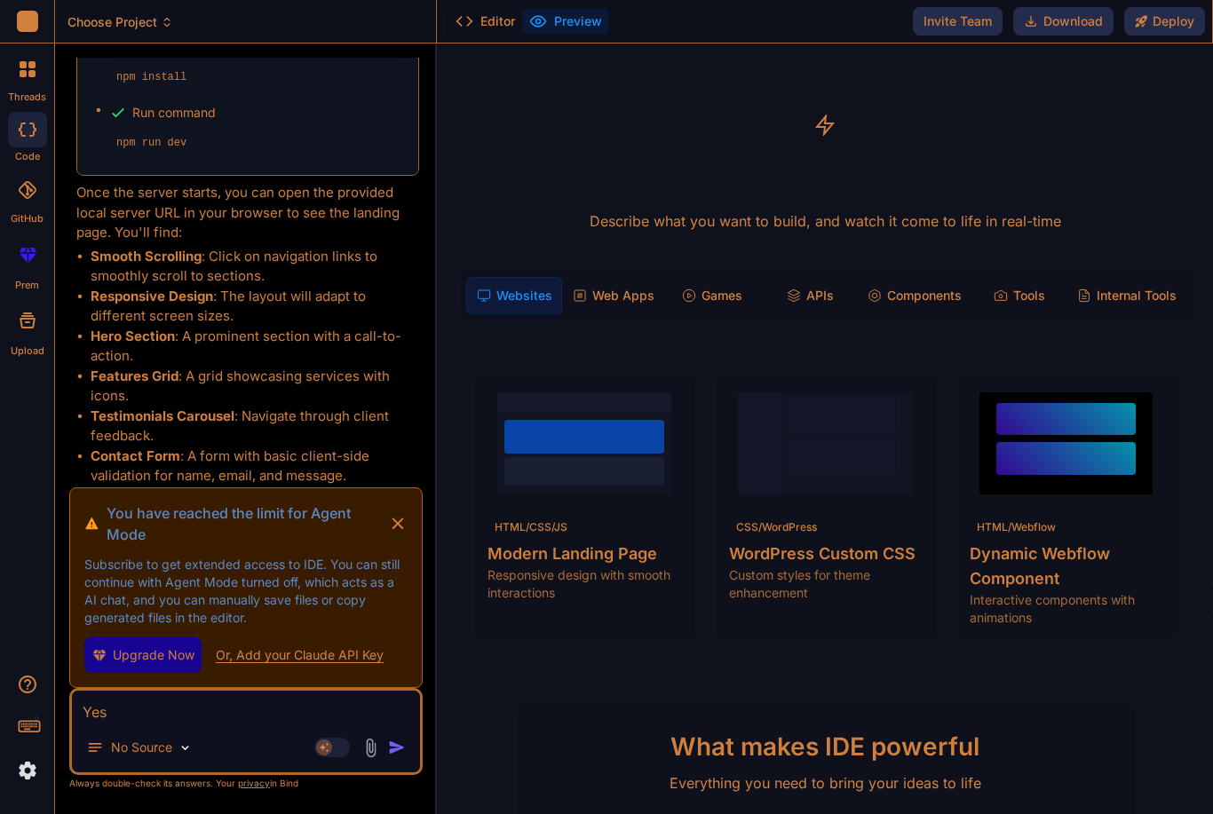
click at [401, 520] on icon at bounding box center [398, 524] width 12 height 12
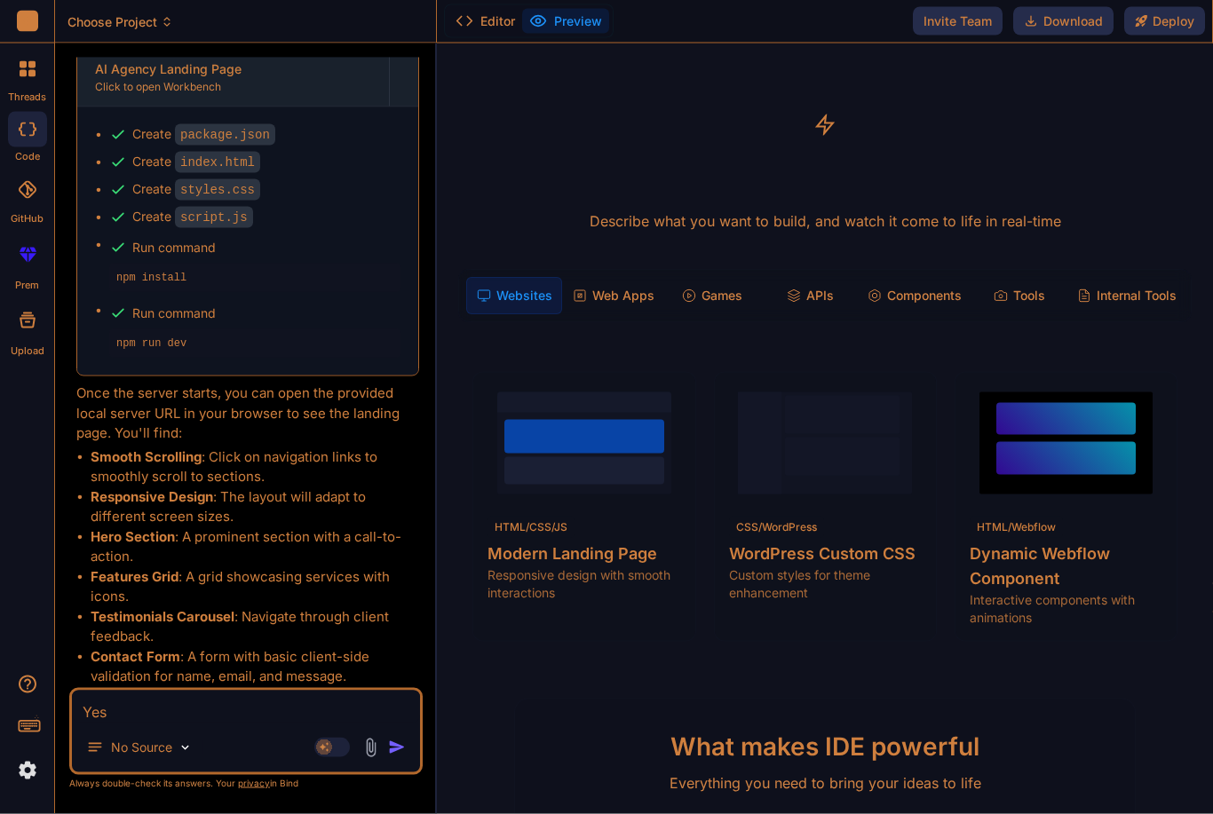
scroll to position [0, 0]
click at [563, 22] on button "Preview" at bounding box center [565, 21] width 87 height 25
click at [568, 20] on button "Preview" at bounding box center [565, 21] width 87 height 25
click at [568, 19] on button "Preview" at bounding box center [565, 21] width 87 height 25
click at [569, 22] on button "Preview" at bounding box center [565, 21] width 87 height 25
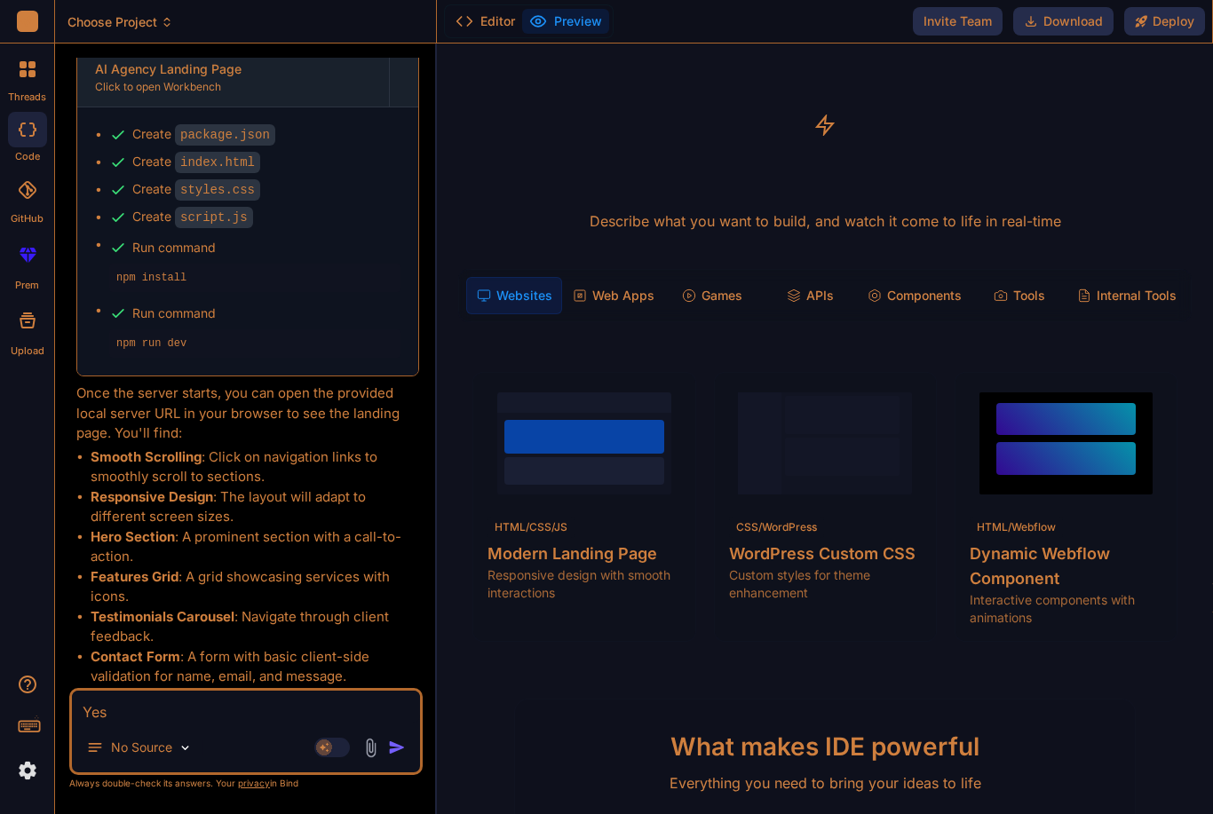
click at [568, 22] on button "Preview" at bounding box center [565, 21] width 87 height 25
click at [573, 13] on button "Preview" at bounding box center [565, 21] width 87 height 25
click at [483, 25] on button "Editor" at bounding box center [485, 21] width 74 height 25
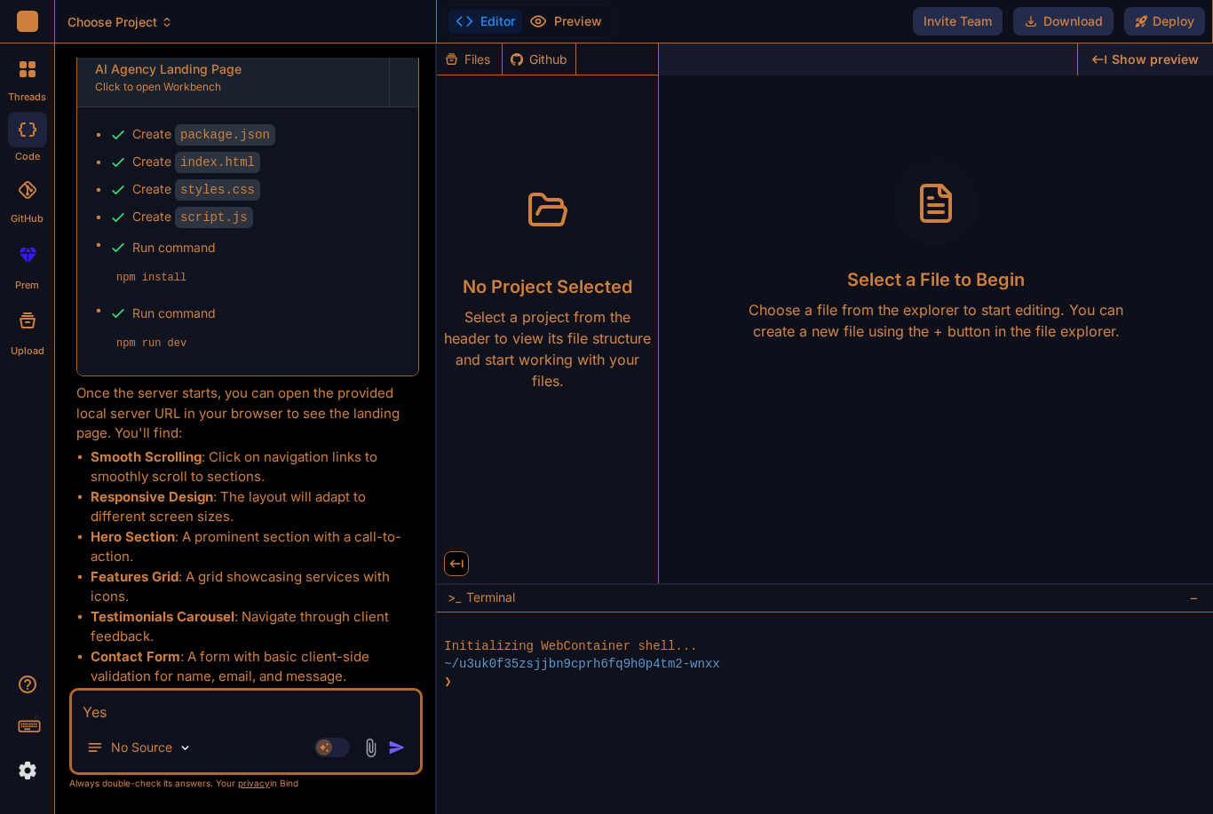
click at [548, 22] on button "Preview" at bounding box center [565, 21] width 87 height 25
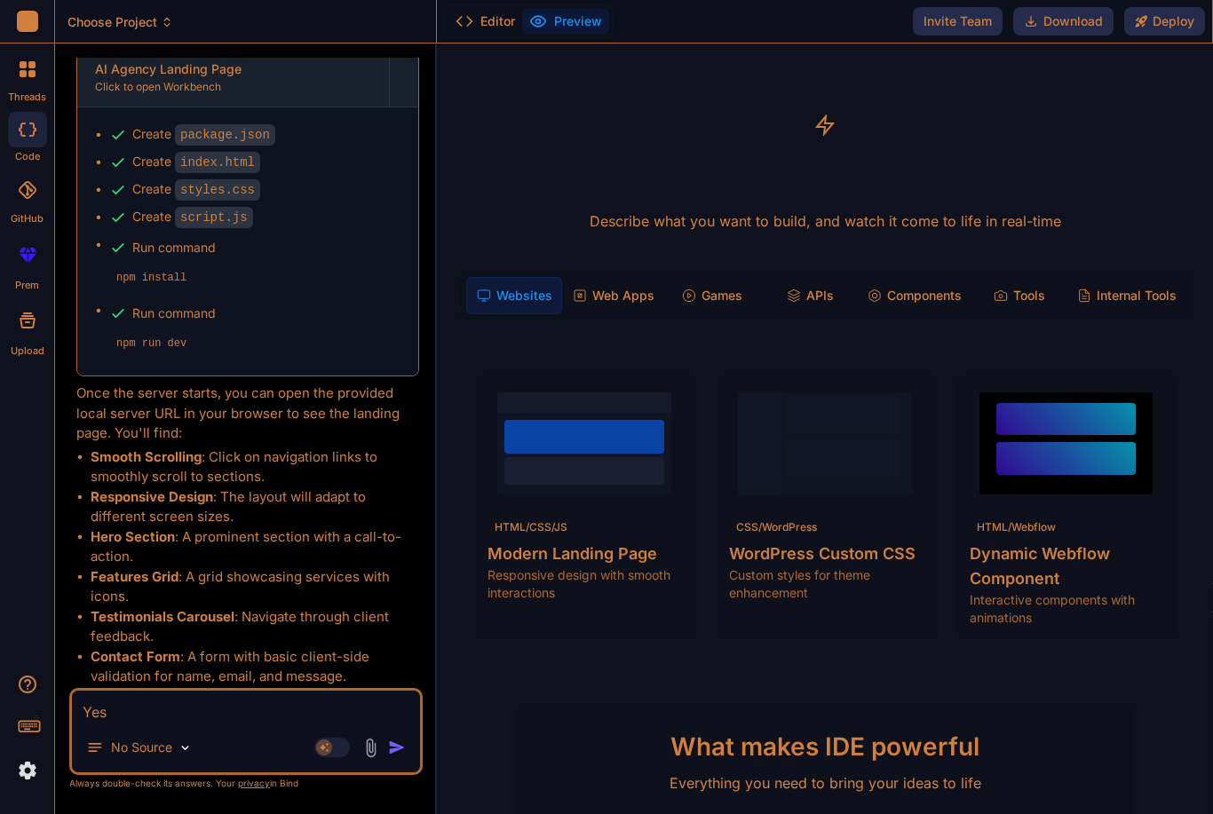
click at [548, 22] on button "Preview" at bounding box center [565, 21] width 87 height 25
click at [472, 31] on button "Editor" at bounding box center [485, 21] width 74 height 25
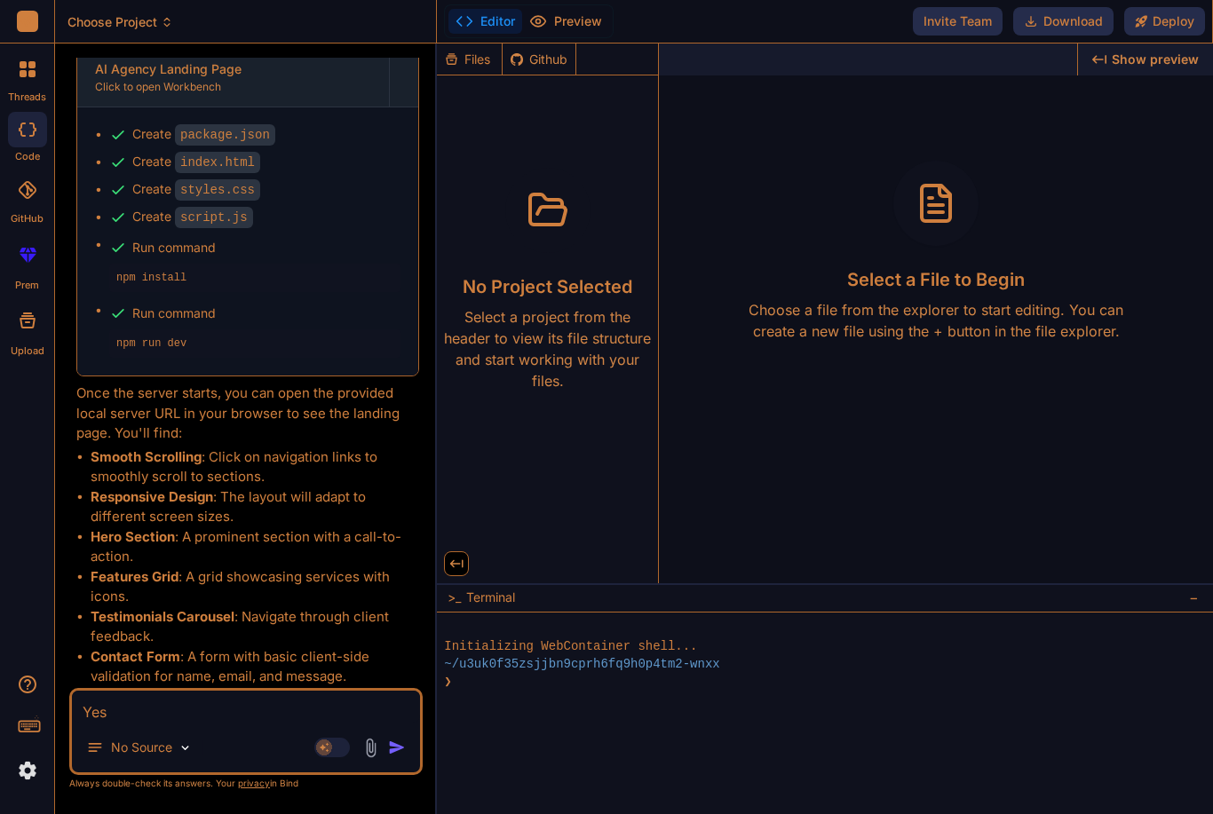
click at [554, 20] on button "Preview" at bounding box center [565, 21] width 87 height 25
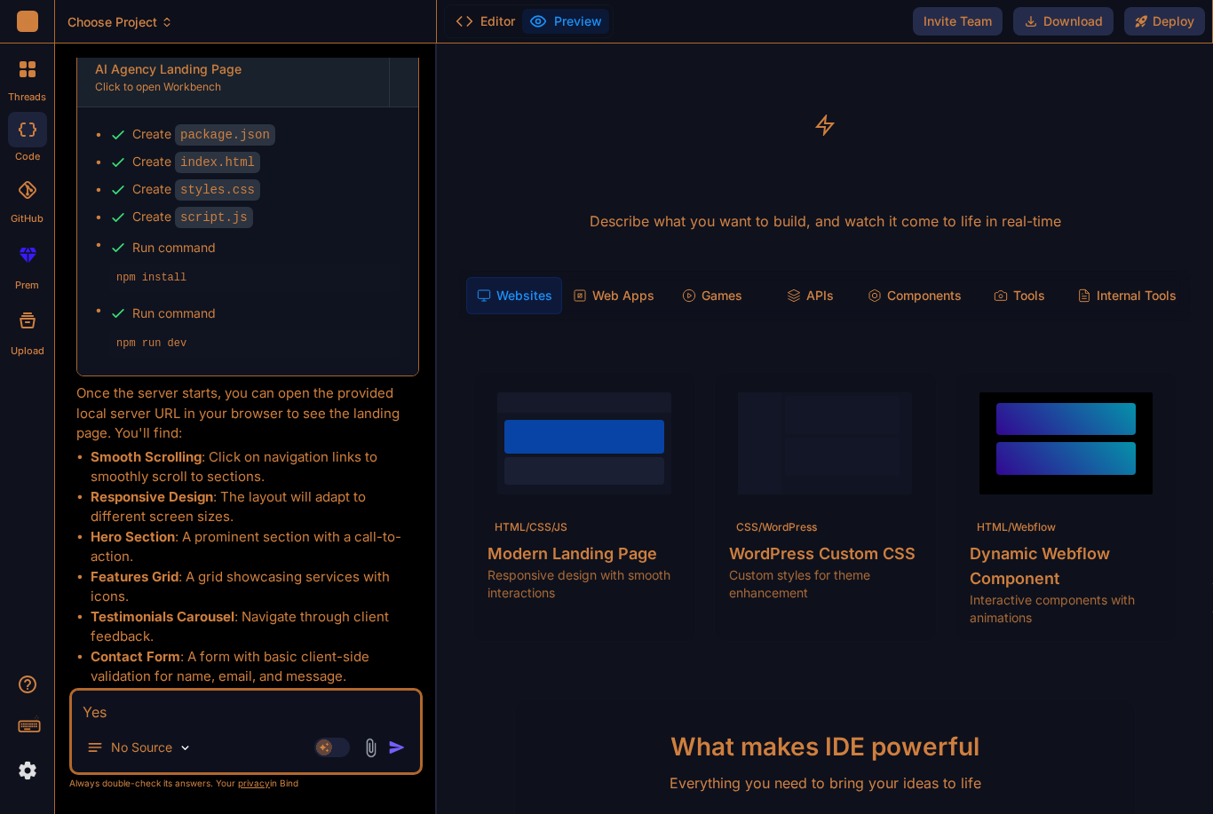
click at [562, 21] on button "Preview" at bounding box center [565, 21] width 87 height 25
click at [1069, 12] on button "Download" at bounding box center [1063, 21] width 100 height 28
click at [30, 28] on rect at bounding box center [27, 21] width 21 height 21
click at [83, 28] on span "Choose Project" at bounding box center [120, 22] width 106 height 18
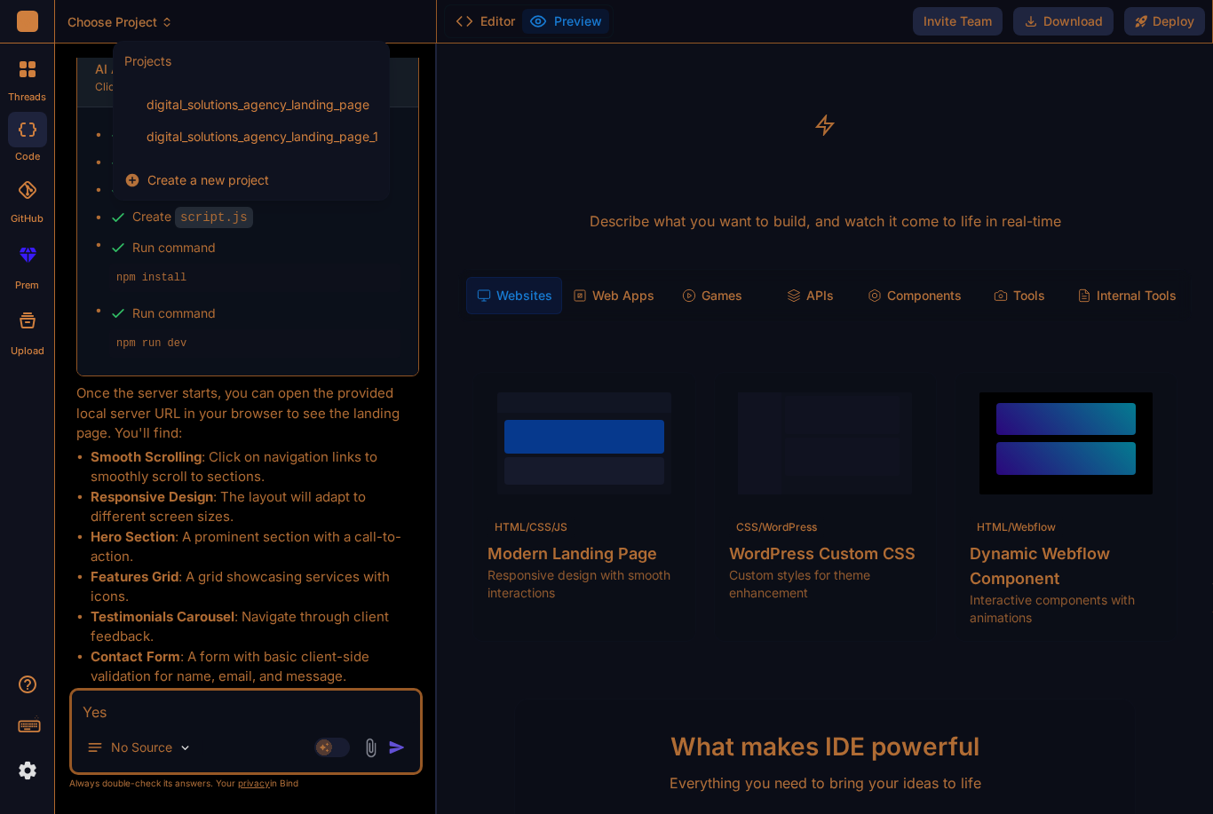
click at [169, 100] on span "digital_solutions_agency_landing_page" at bounding box center [257, 105] width 223 height 18
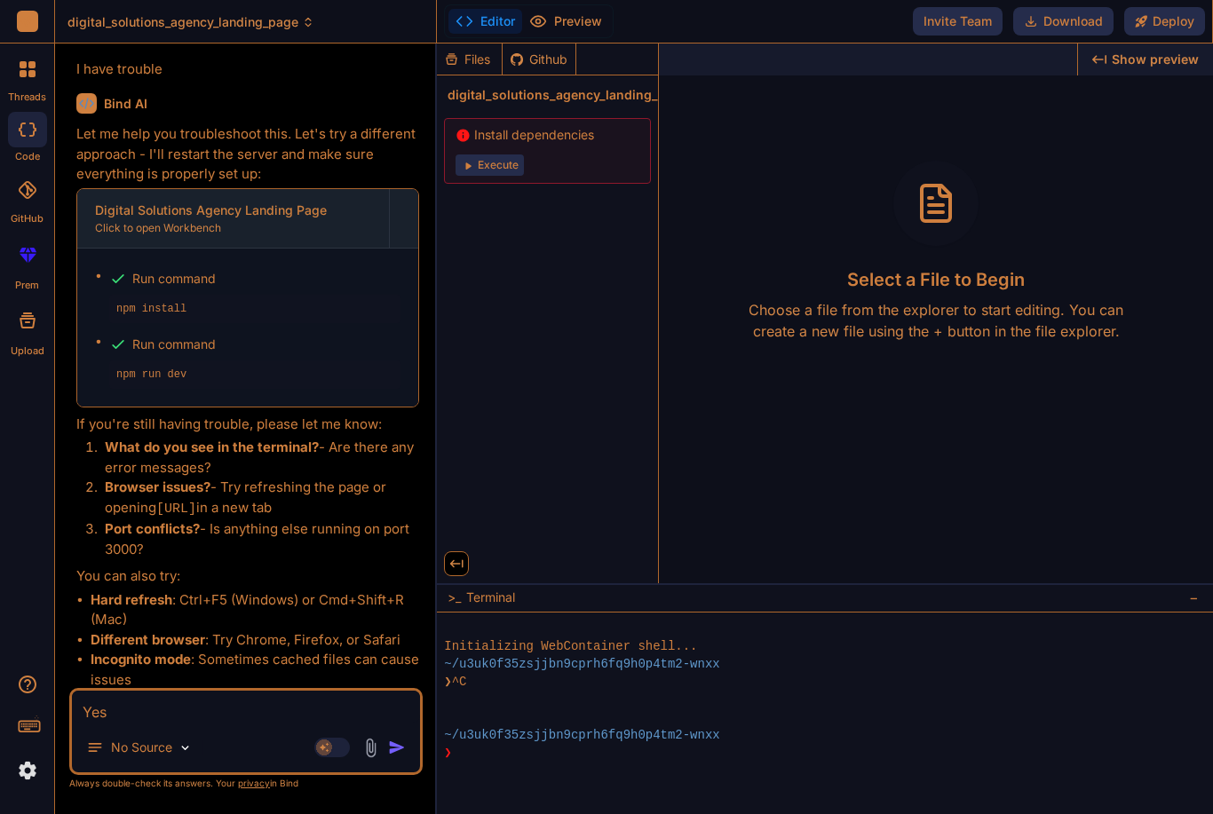
scroll to position [2683, 0]
click at [323, 746] on icon at bounding box center [324, 746] width 9 height 9
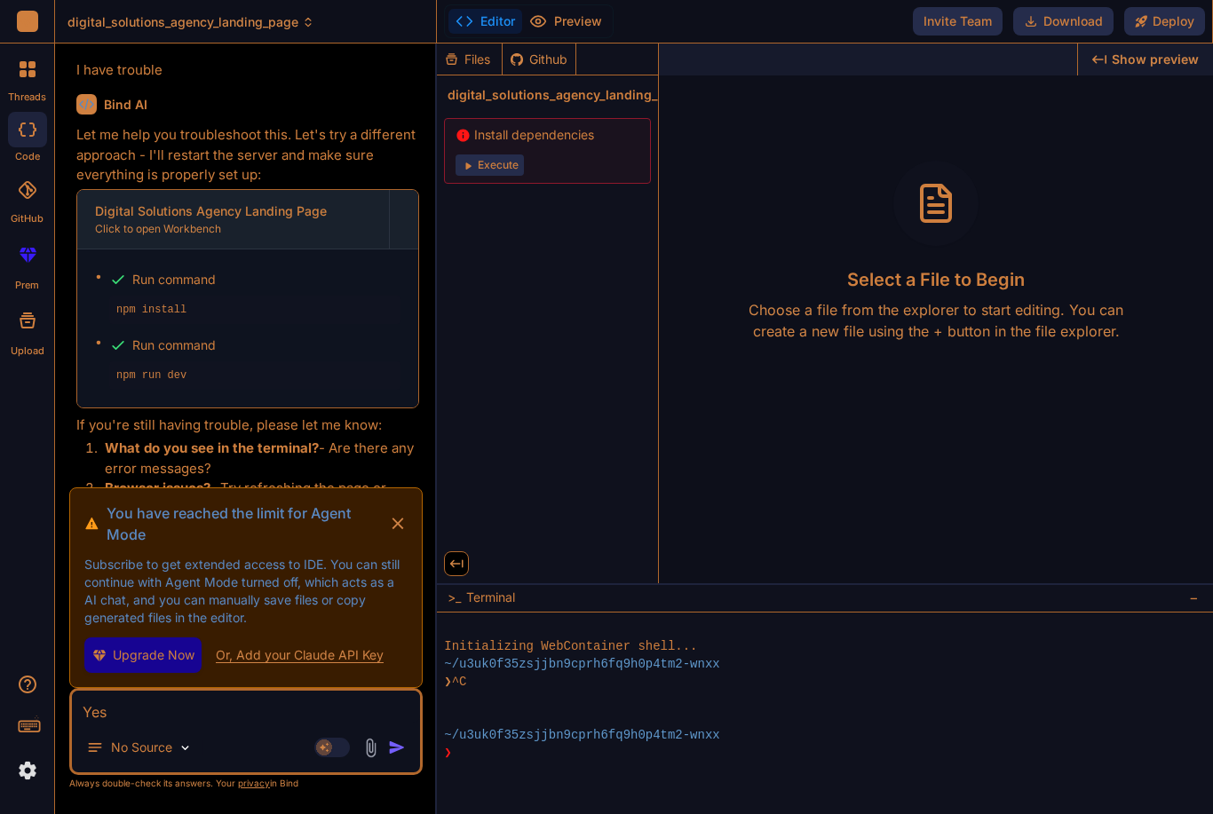
scroll to position [0, 0]
click at [1067, 27] on button "Download" at bounding box center [1063, 21] width 100 height 28
click at [464, 64] on div "Files" at bounding box center [469, 60] width 65 height 18
click at [476, 65] on div "Files" at bounding box center [469, 60] width 65 height 18
click at [464, 55] on div "Files" at bounding box center [469, 60] width 65 height 18
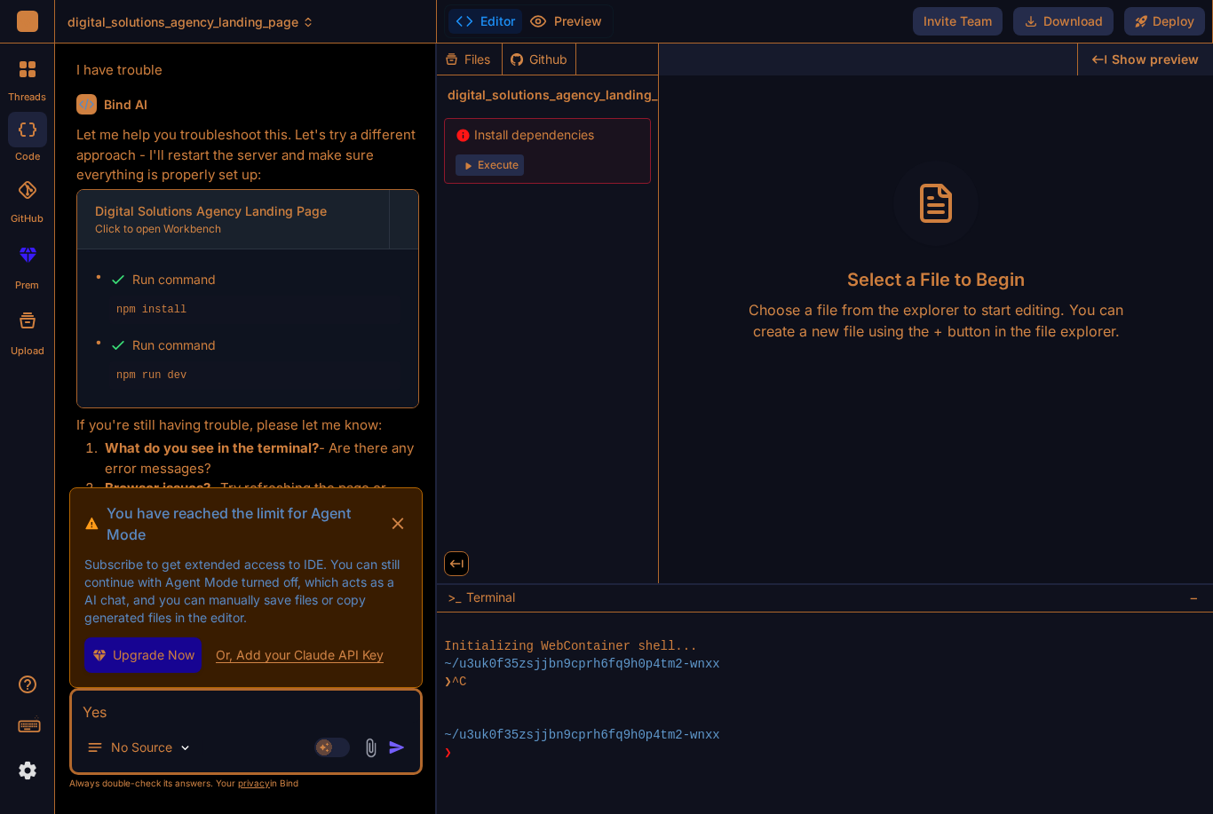
click at [484, 169] on button "Execute" at bounding box center [489, 164] width 68 height 21
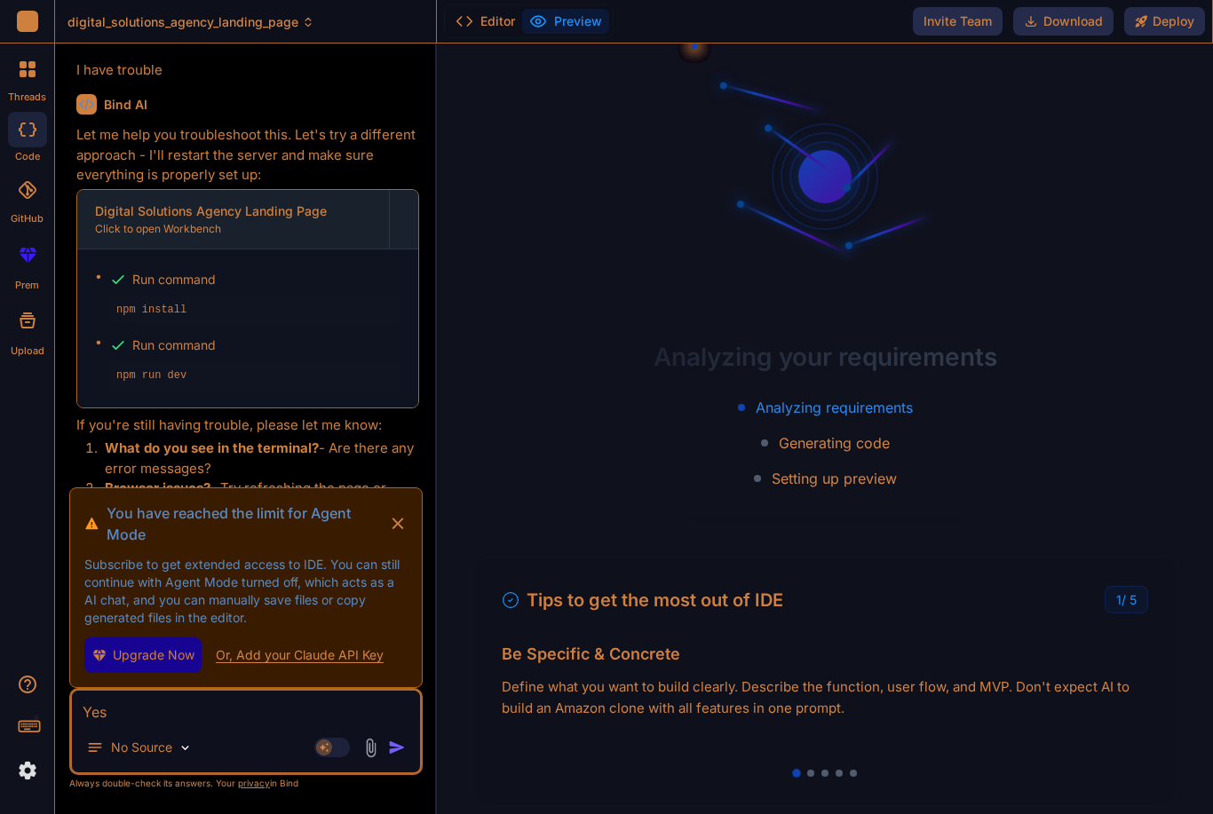
scroll to position [36, 0]
type textarea "x"
